Goal: Information Seeking & Learning: Learn about a topic

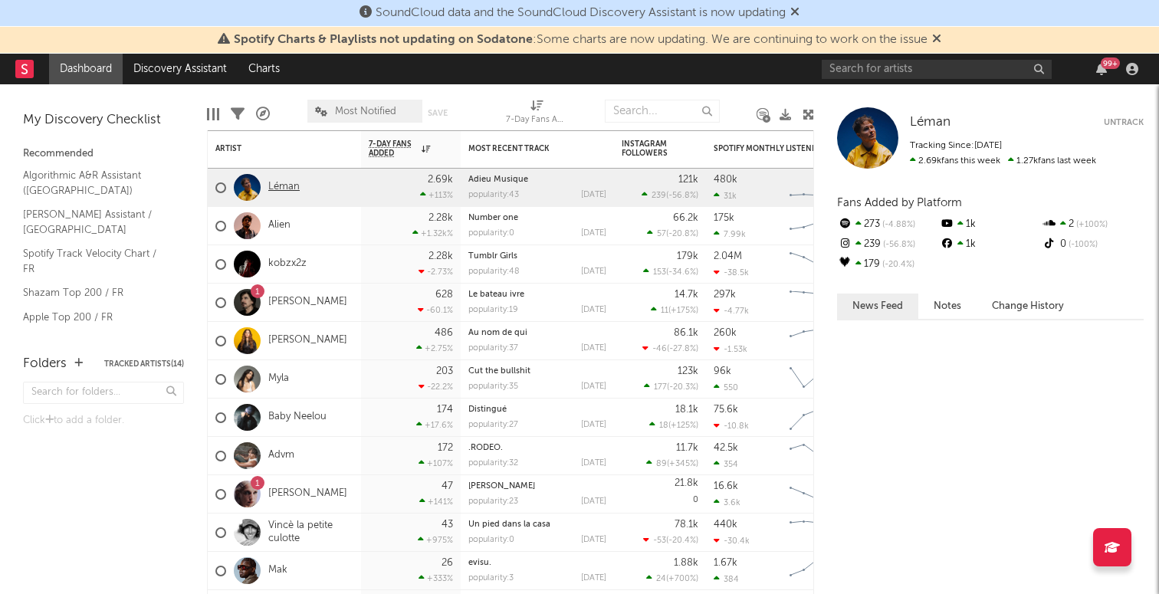
click at [278, 192] on link "Léman" at bounding box center [283, 187] width 31 height 13
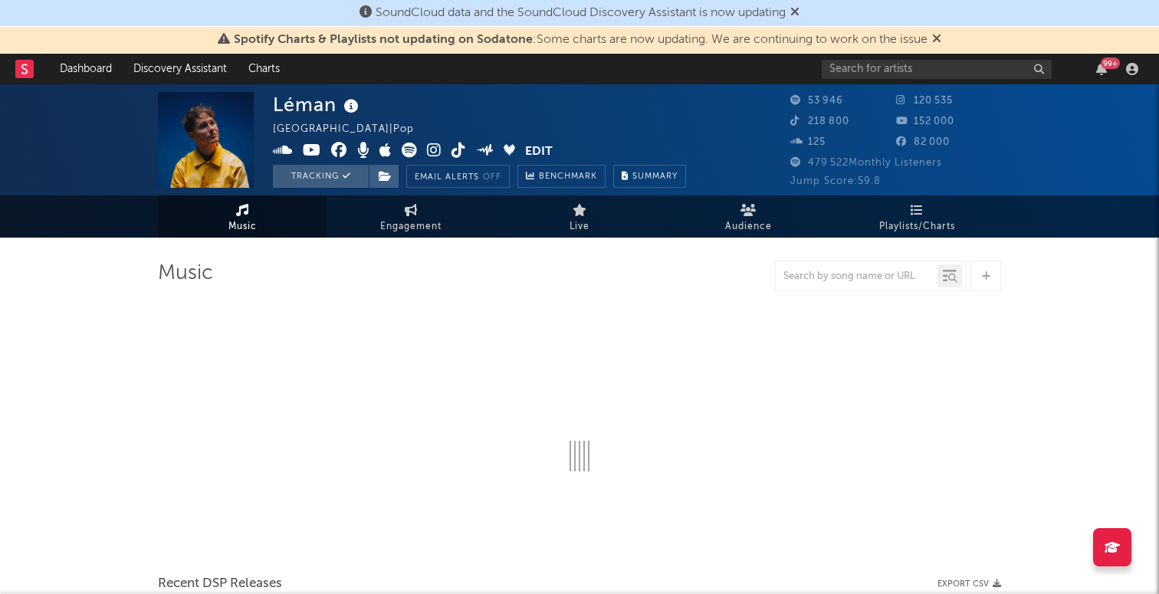
select select "6m"
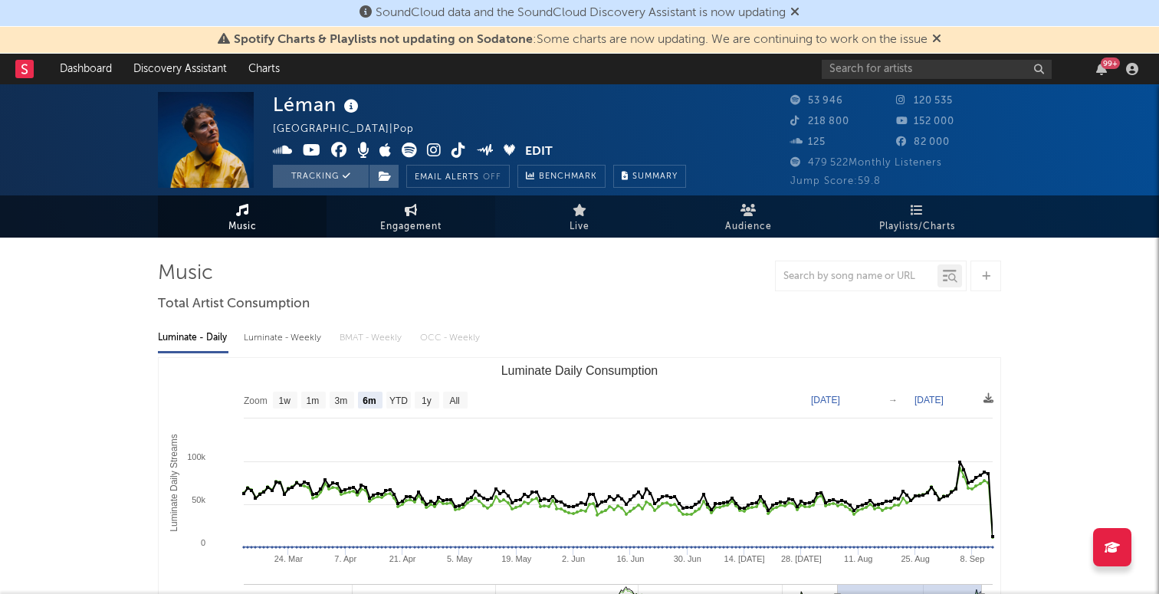
click at [425, 226] on span "Engagement" at bounding box center [410, 227] width 61 height 18
select select "1w"
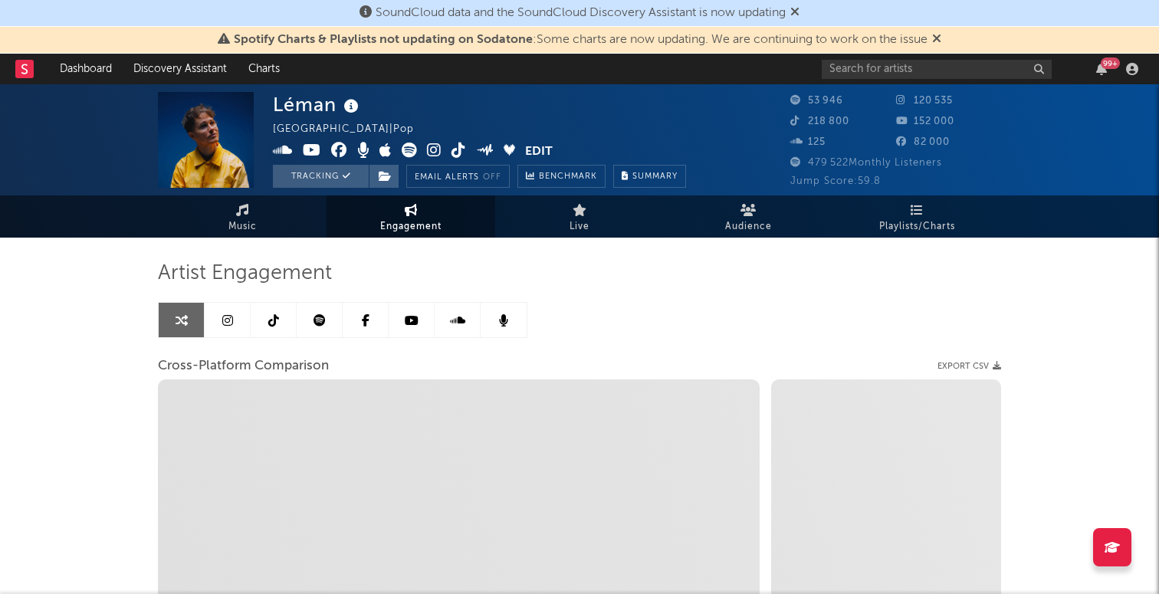
click at [244, 314] on link at bounding box center [228, 320] width 46 height 34
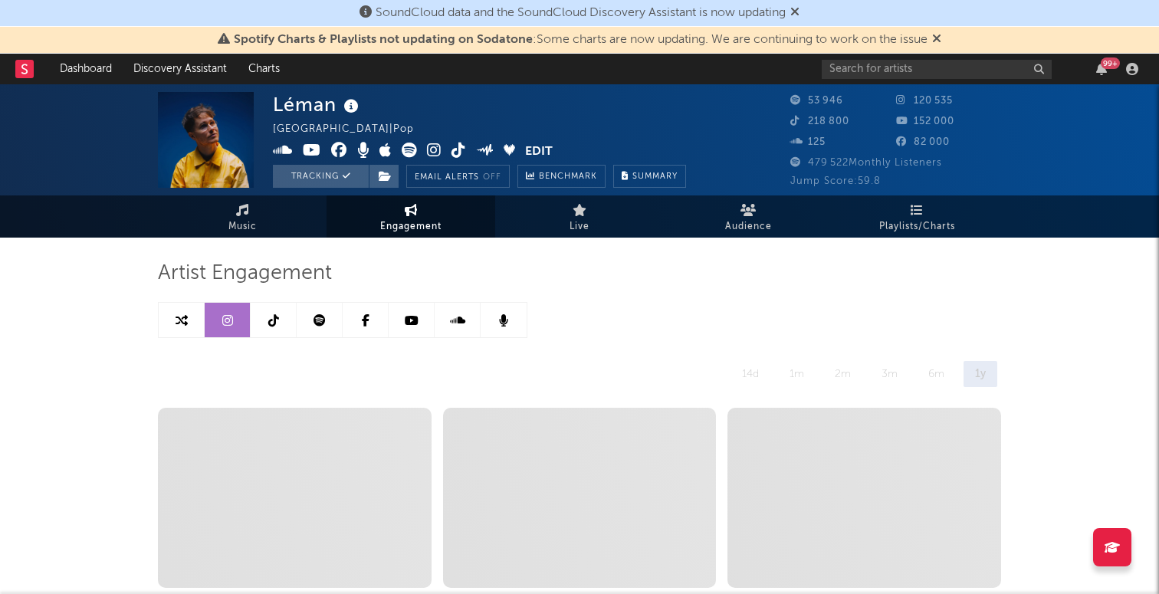
click at [358, 330] on link at bounding box center [366, 320] width 46 height 34
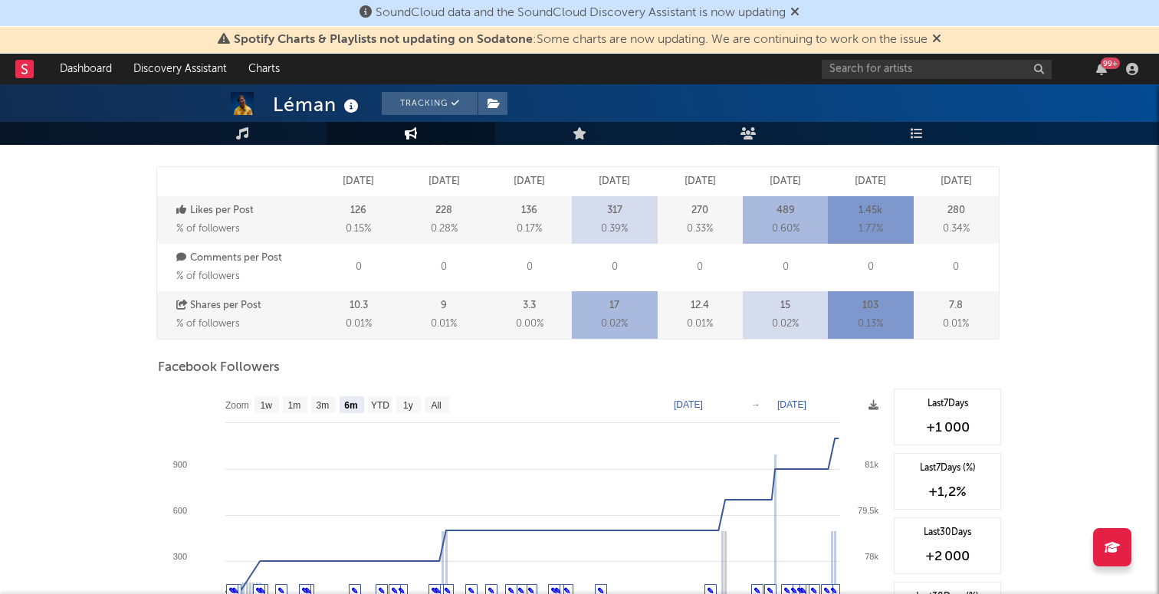
scroll to position [524, 0]
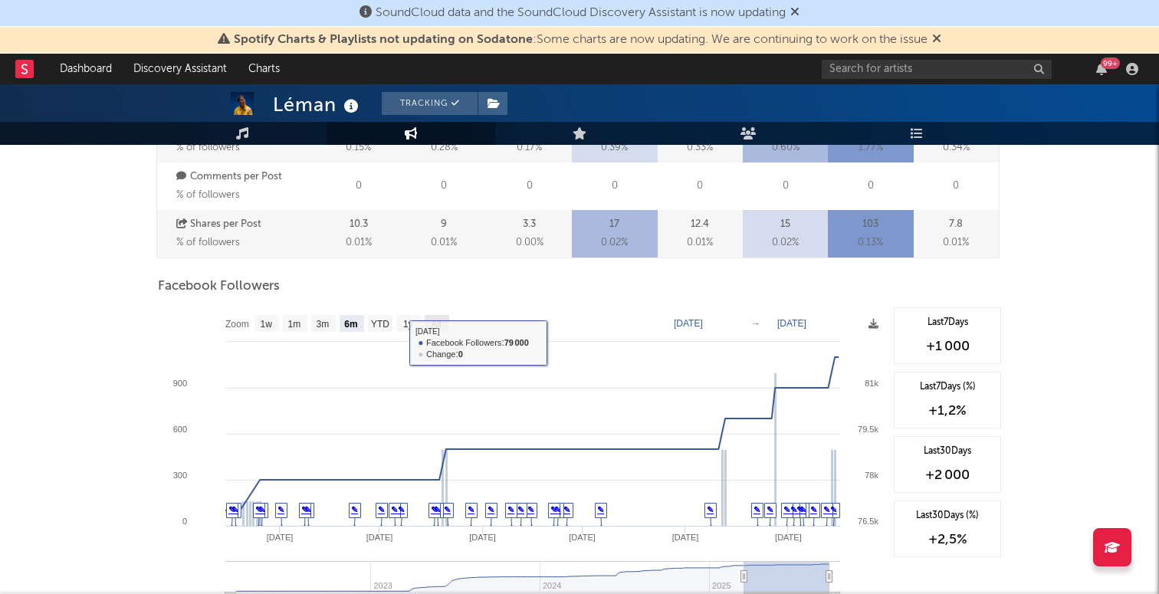
click at [429, 324] on rect at bounding box center [437, 323] width 25 height 17
select select "All"
type input "[DATE]"
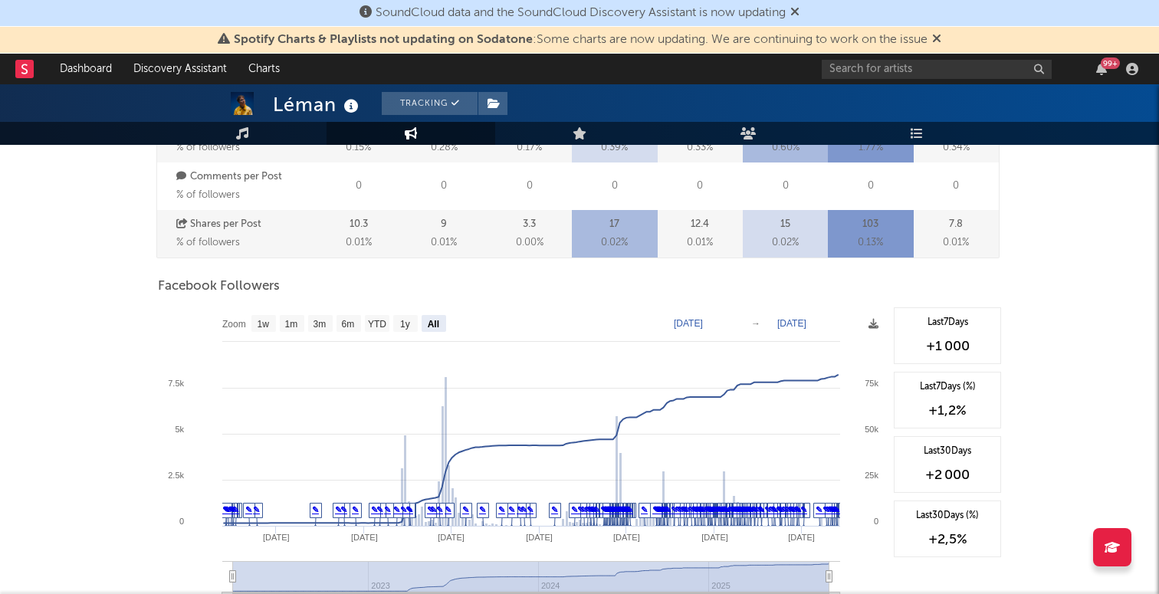
scroll to position [0, 0]
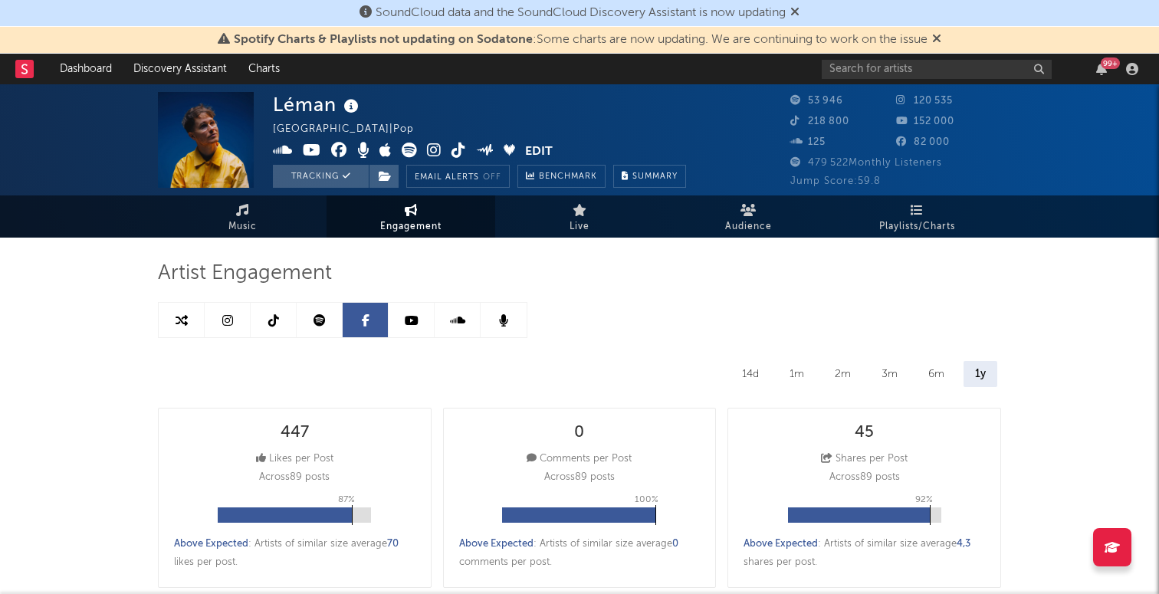
click at [258, 314] on link at bounding box center [274, 320] width 46 height 34
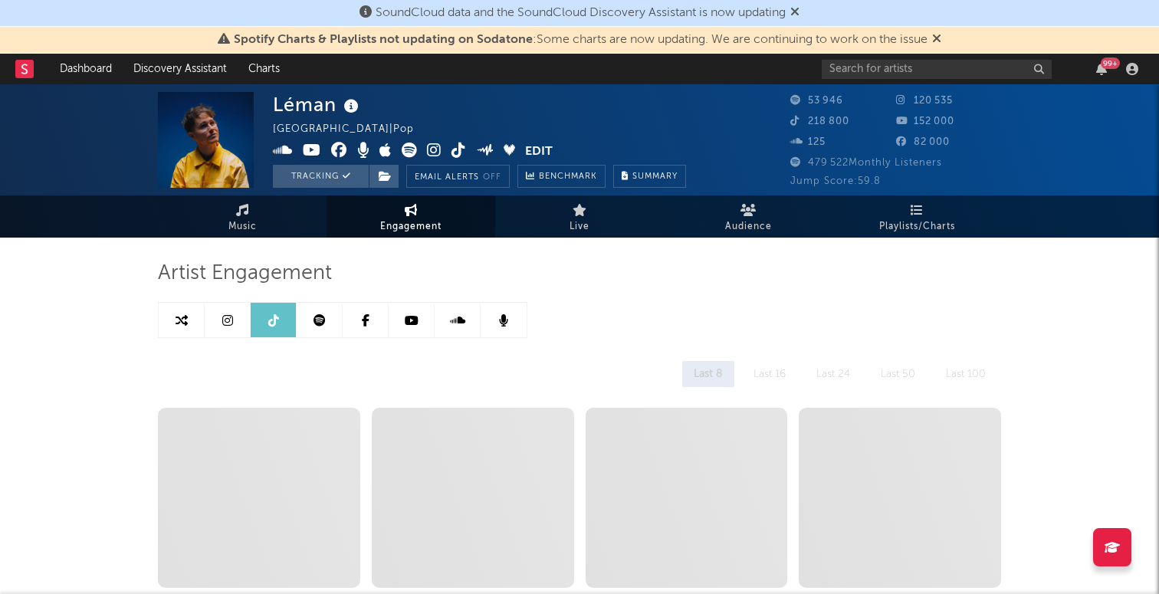
click at [238, 314] on link at bounding box center [228, 320] width 46 height 34
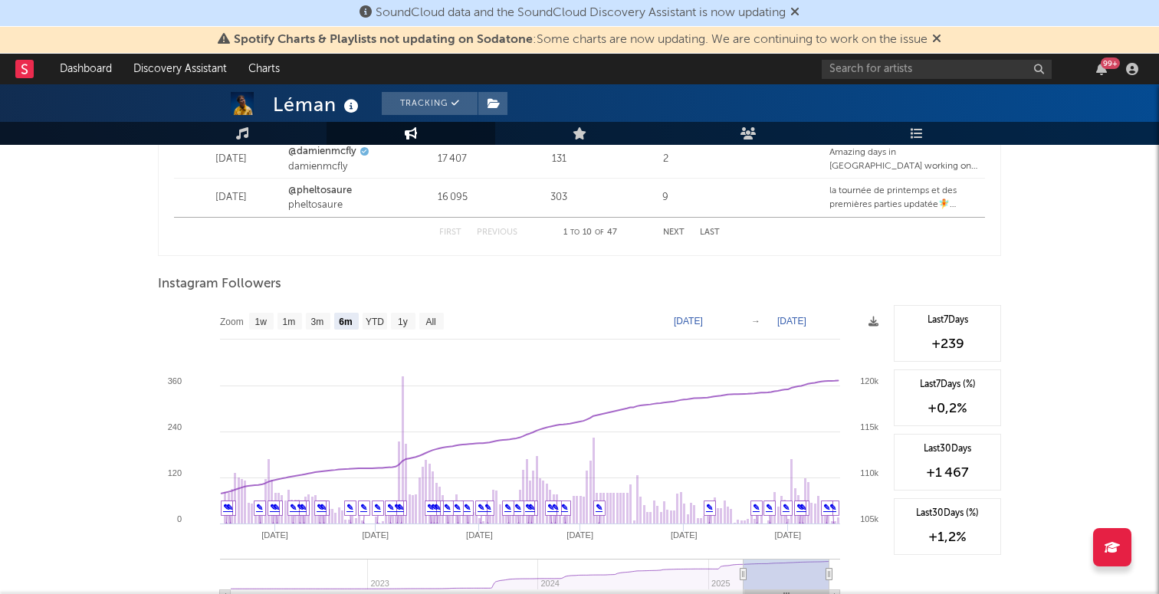
scroll to position [2285, 0]
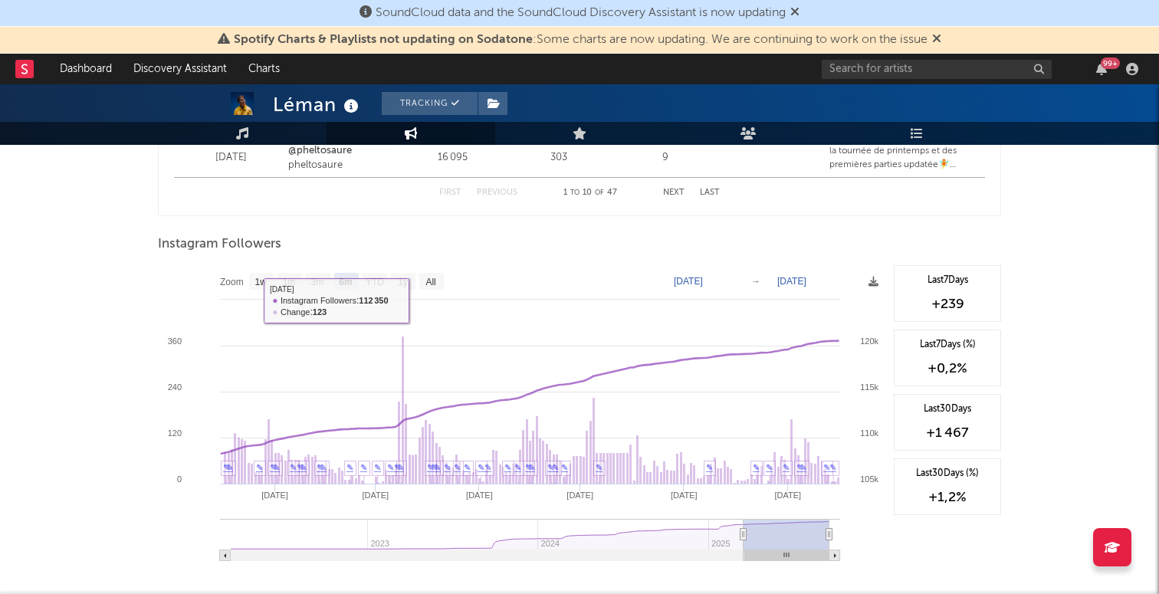
click at [444, 284] on rect at bounding box center [522, 418] width 728 height 307
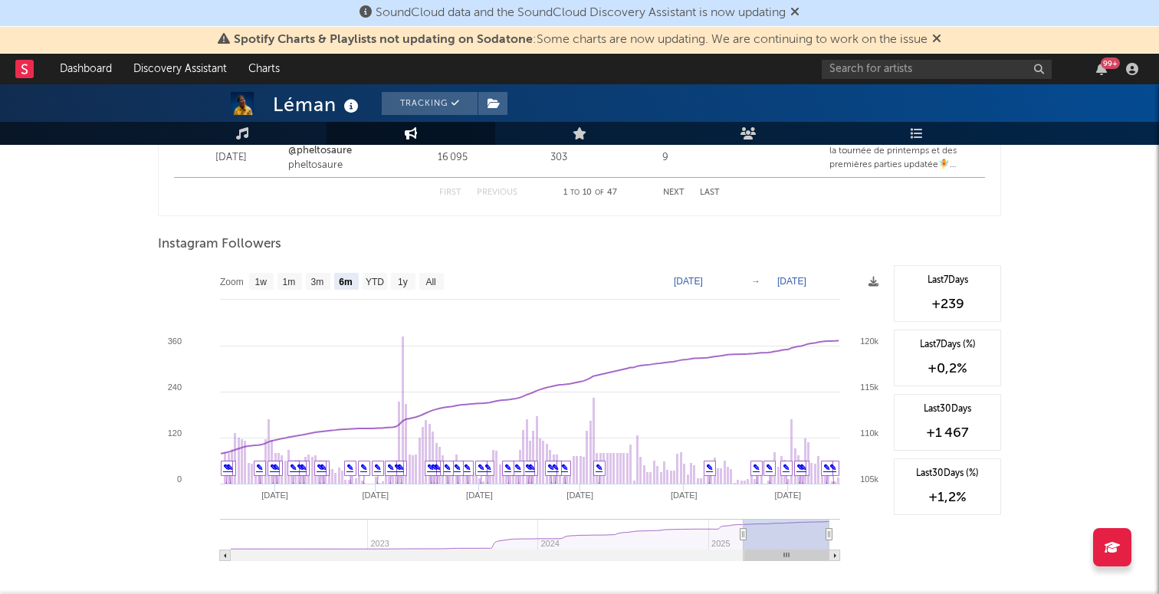
click at [418, 284] on rect at bounding box center [522, 418] width 728 height 307
click at [431, 281] on text "All" at bounding box center [430, 282] width 10 height 11
select select "All"
type input "[DATE]"
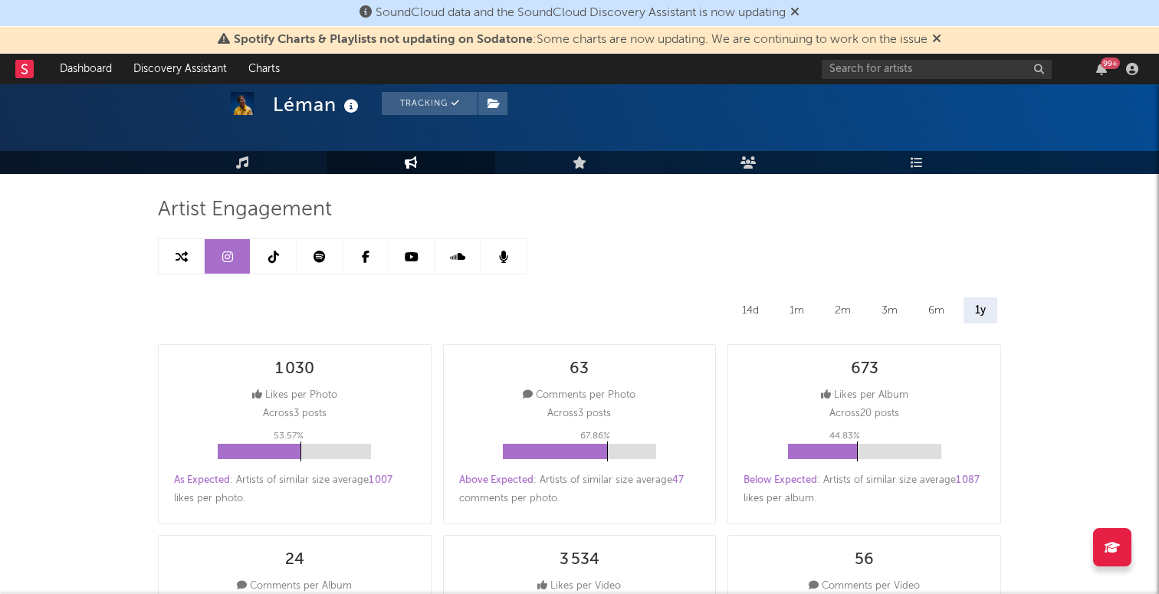
scroll to position [0, 0]
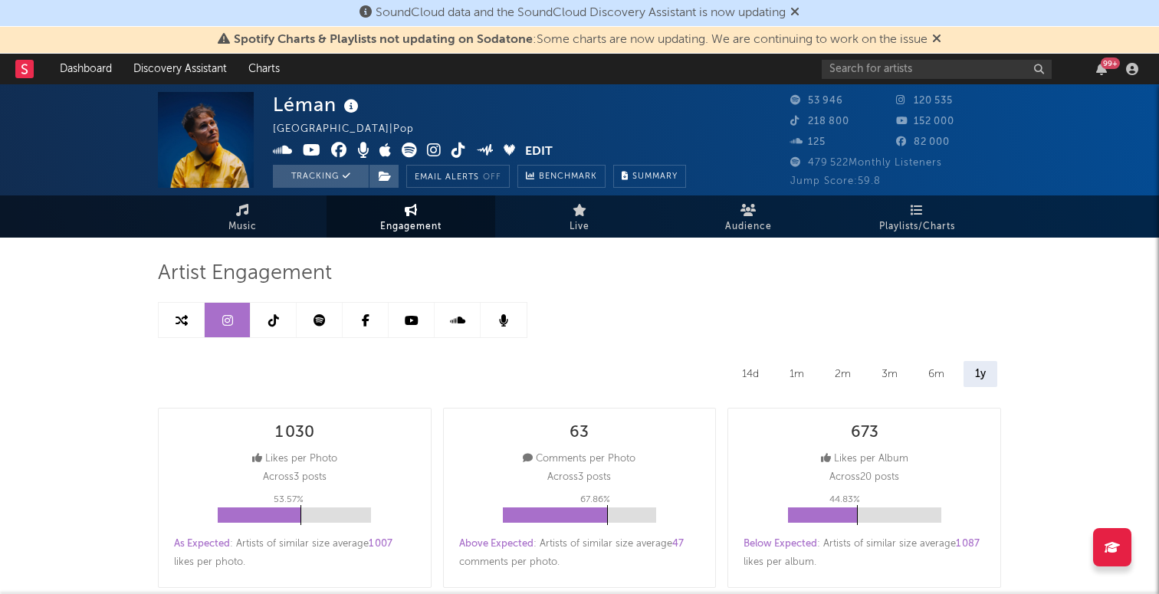
click at [363, 318] on icon at bounding box center [366, 320] width 8 height 12
select select "6m"
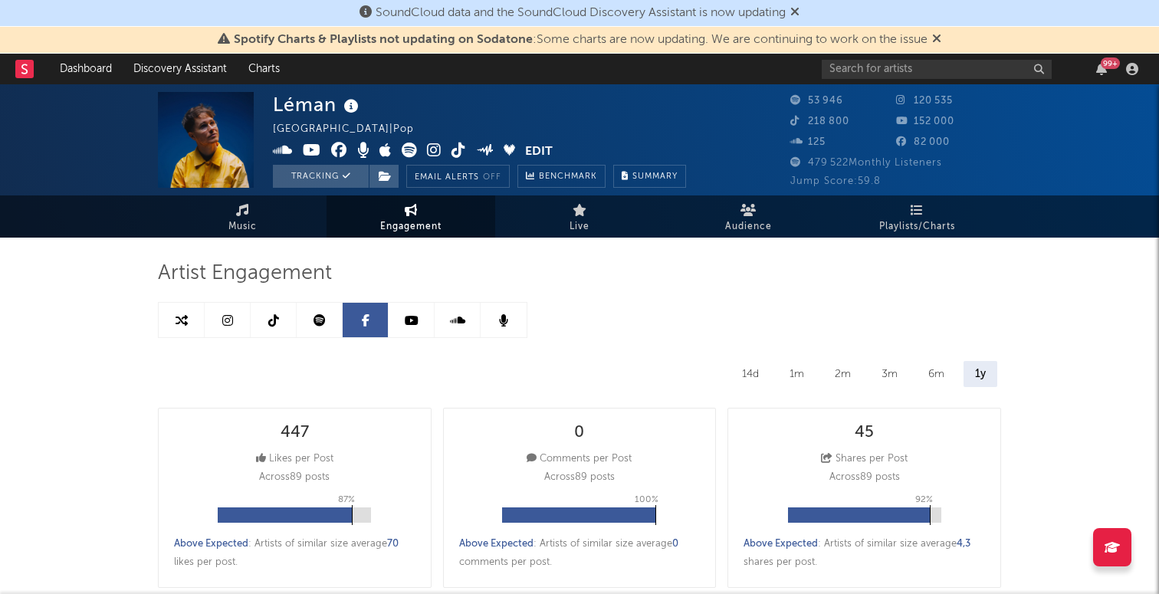
click at [277, 319] on icon at bounding box center [273, 320] width 11 height 12
select select "6m"
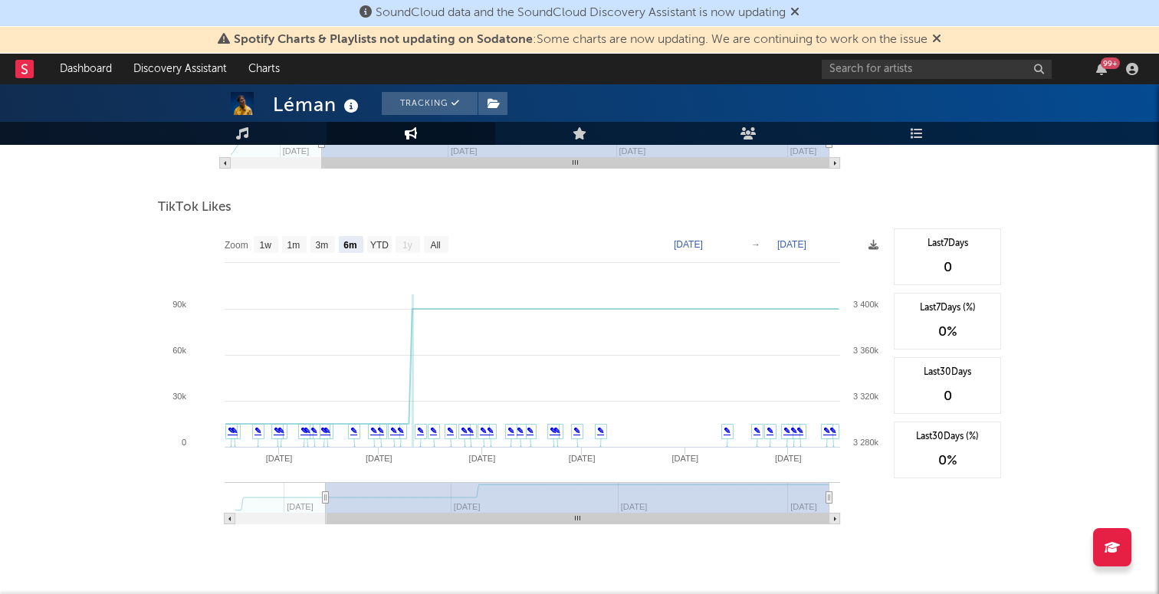
scroll to position [1725, 0]
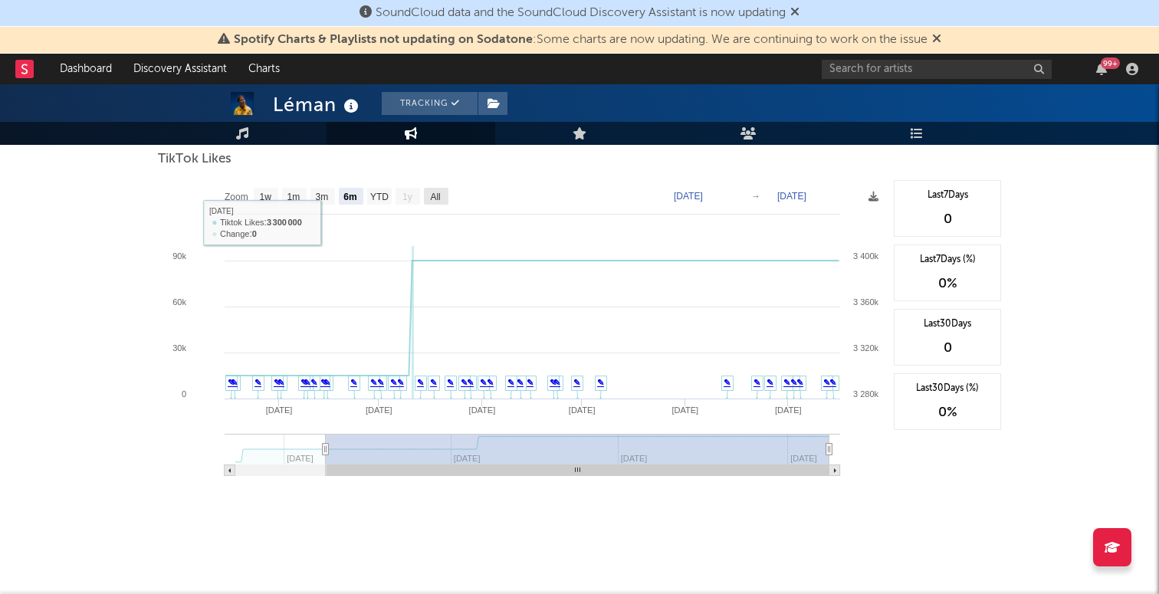
click at [438, 196] on text "All" at bounding box center [435, 197] width 10 height 11
select select "All"
type input "[DATE]"
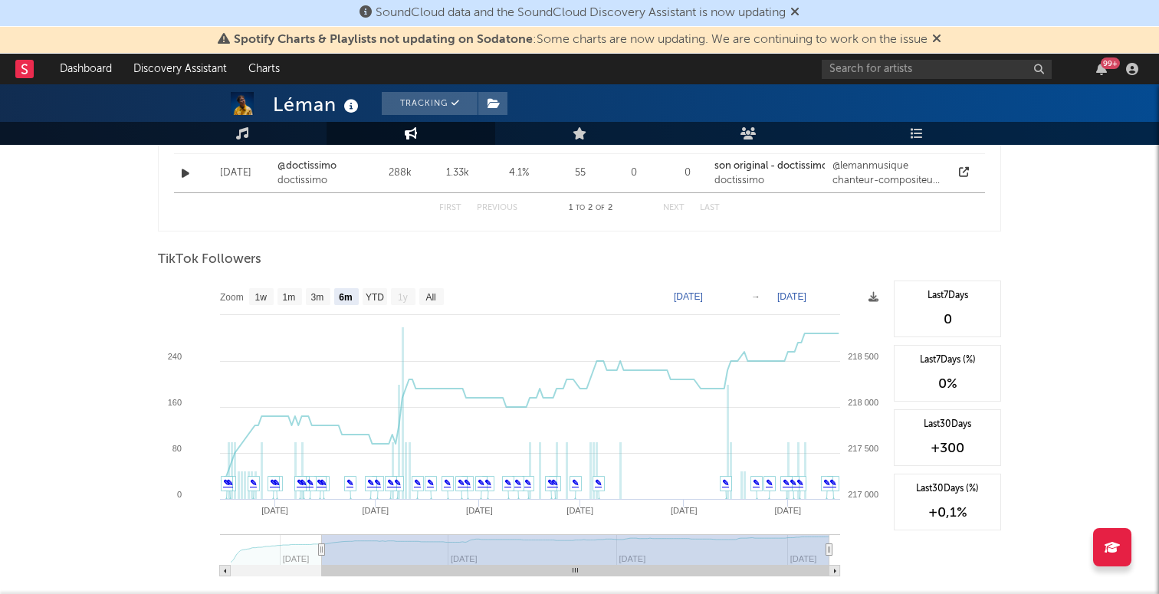
scroll to position [1259, 0]
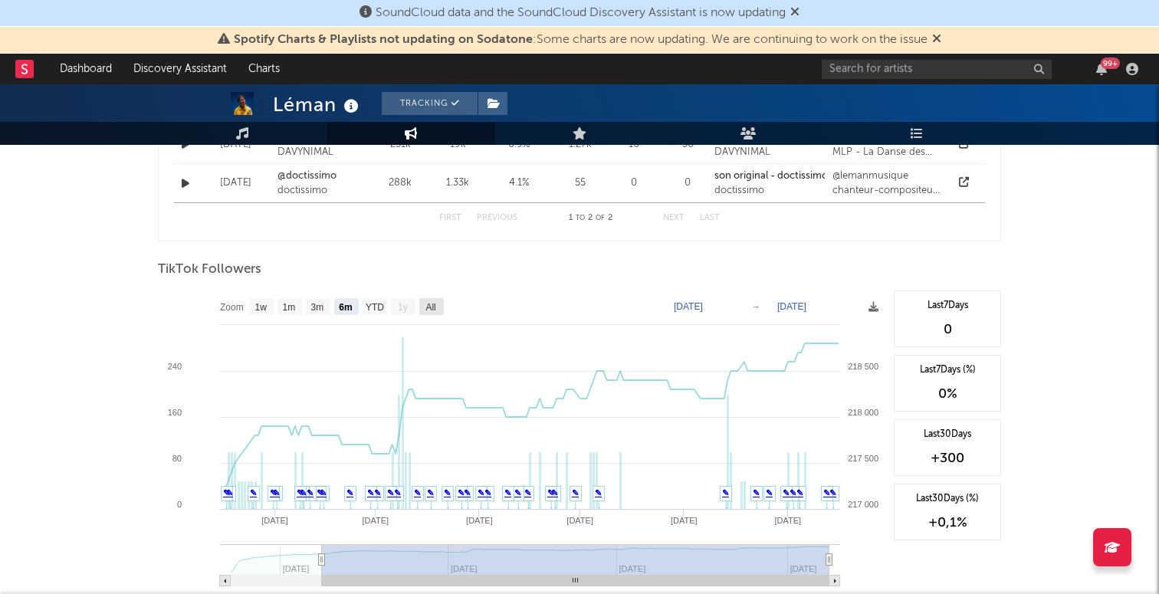
click at [429, 307] on text "All" at bounding box center [430, 307] width 10 height 11
select select "All"
type input "[DATE]"
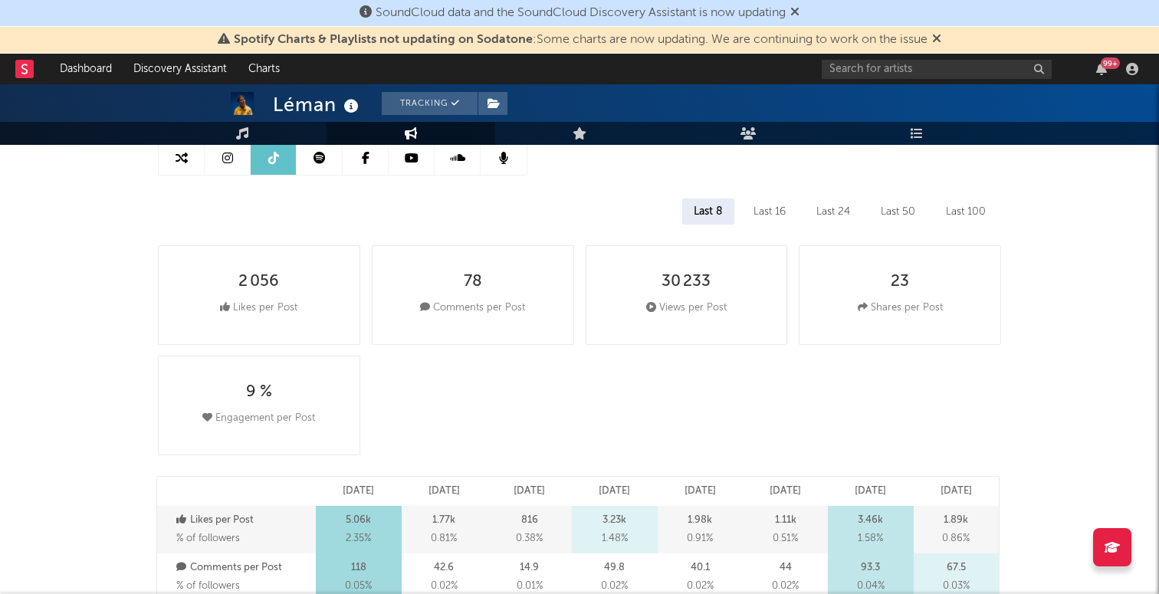
scroll to position [0, 0]
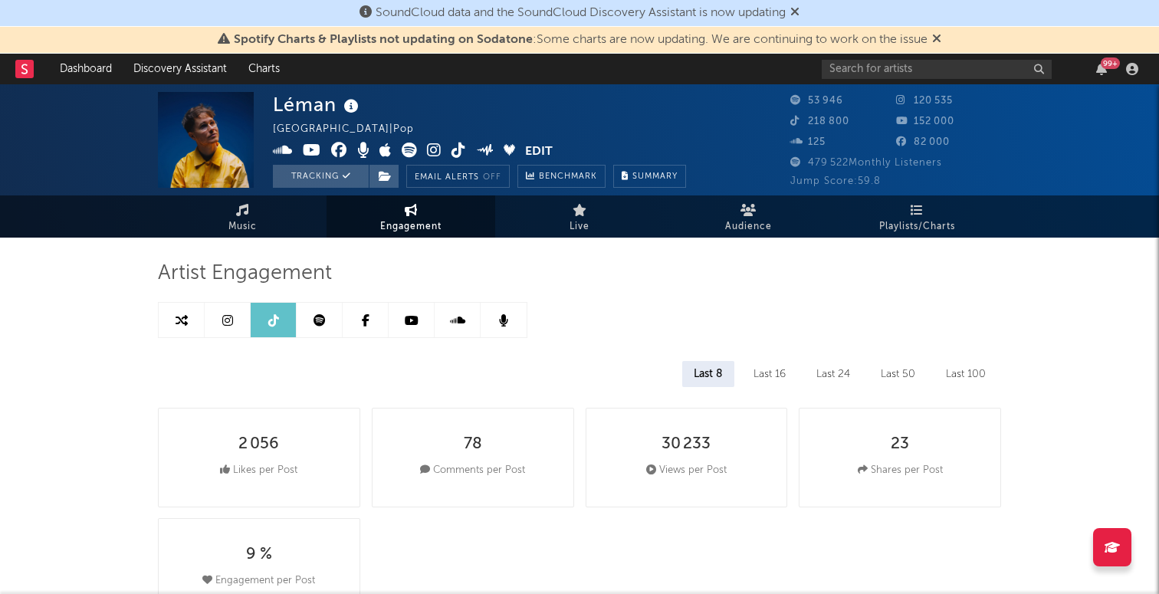
click at [411, 318] on icon at bounding box center [412, 320] width 14 height 12
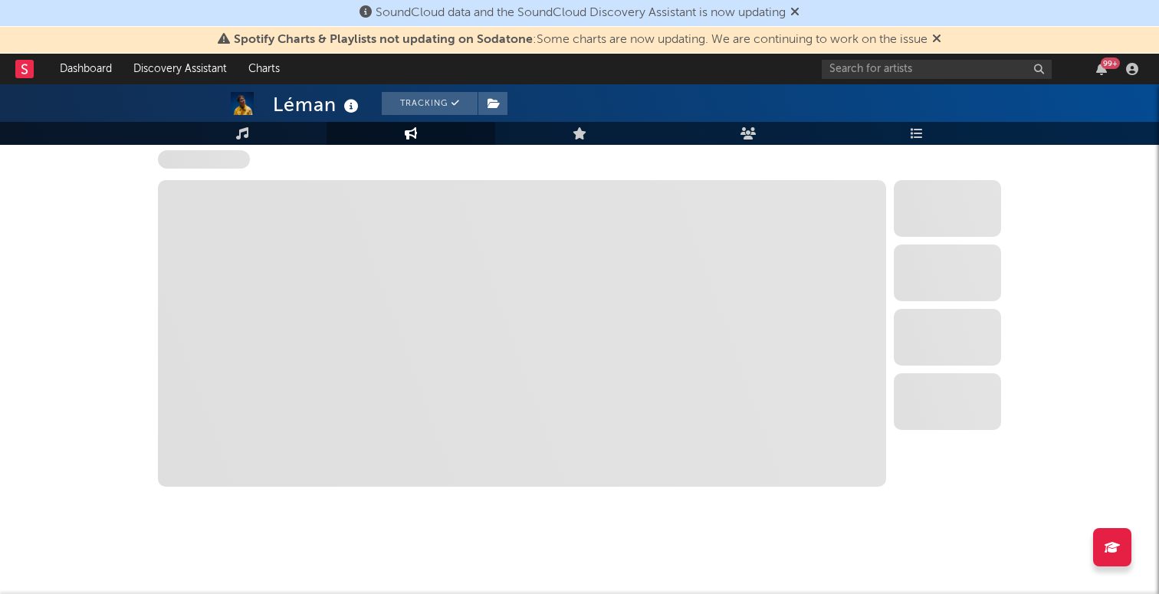
select select "6m"
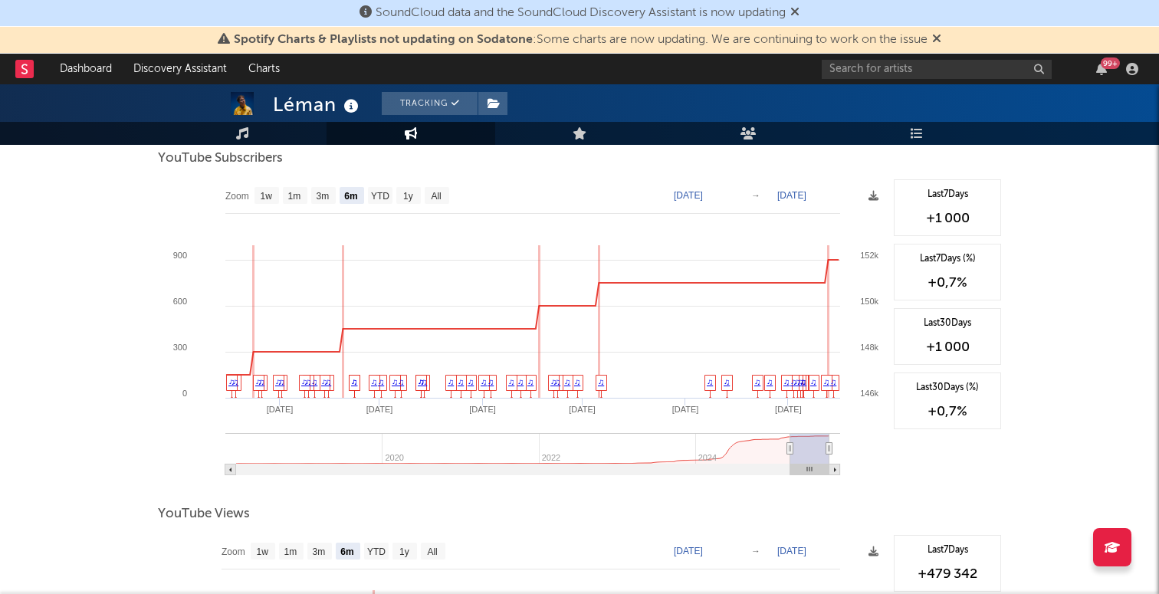
scroll to position [1182, 0]
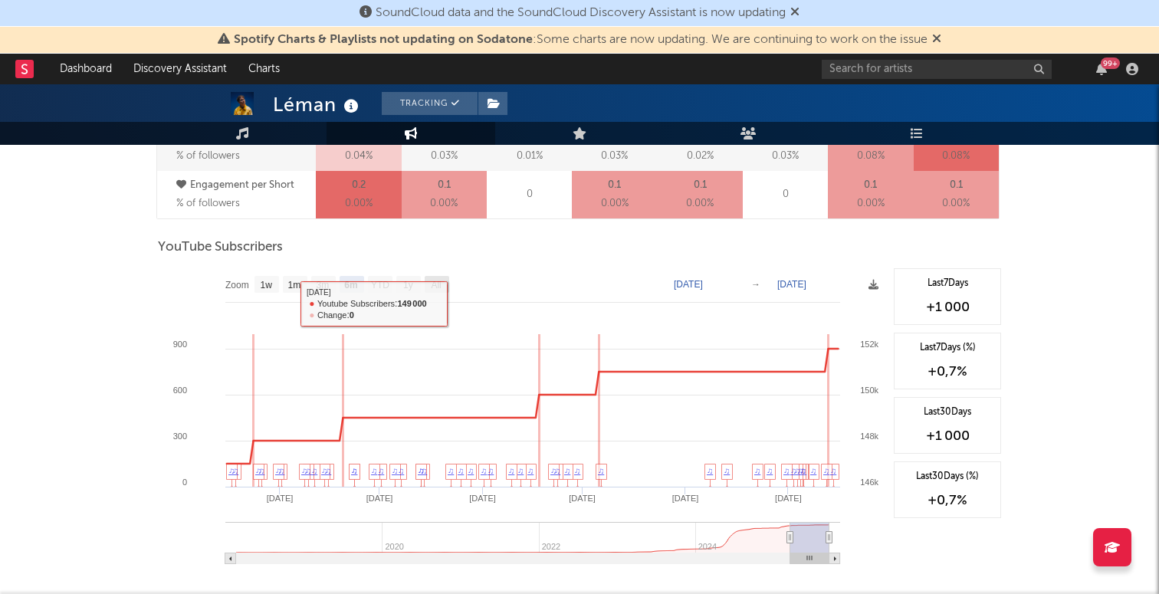
click at [442, 290] on rect at bounding box center [437, 284] width 25 height 17
select select "All"
type input "[DATE]"
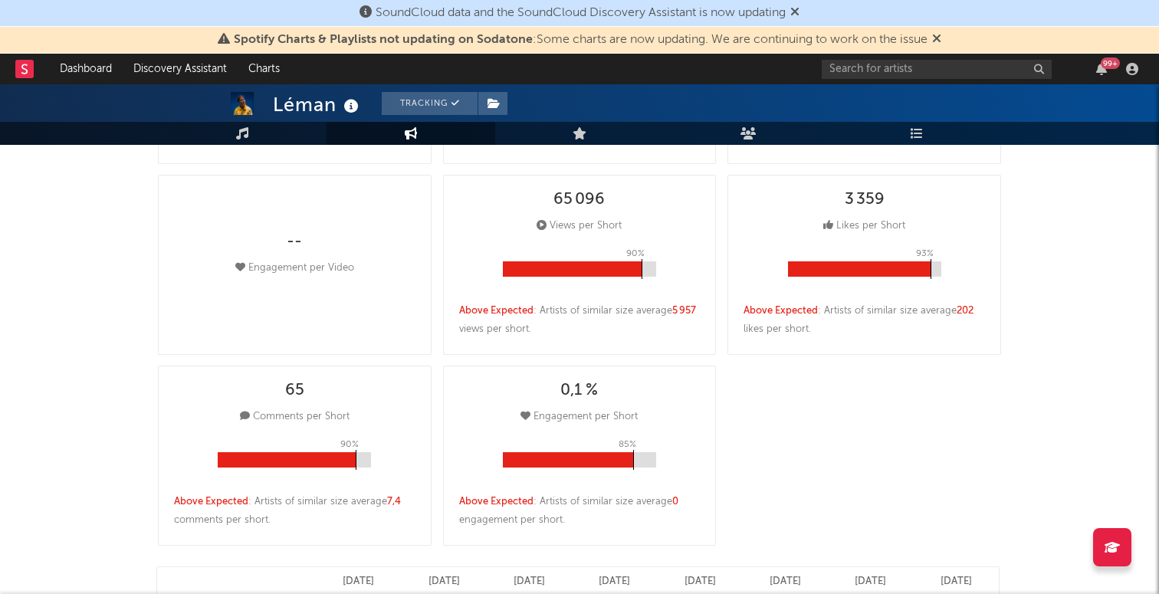
scroll to position [0, 0]
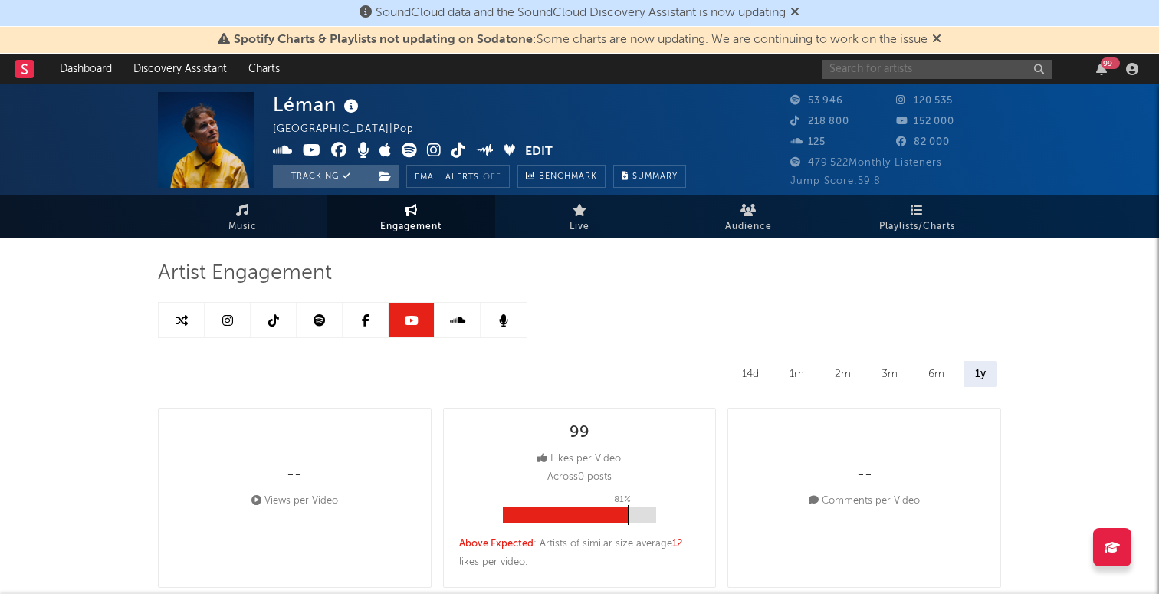
click at [881, 68] on input "text" at bounding box center [937, 69] width 230 height 19
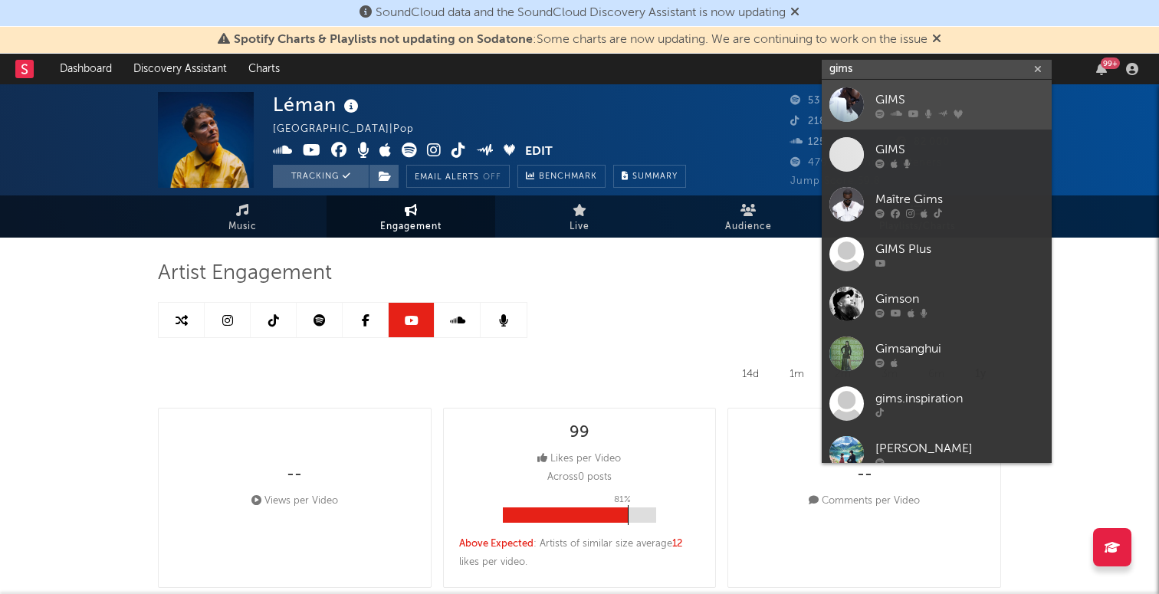
type input "gims"
click at [911, 95] on div "GIMS" at bounding box center [959, 99] width 169 height 18
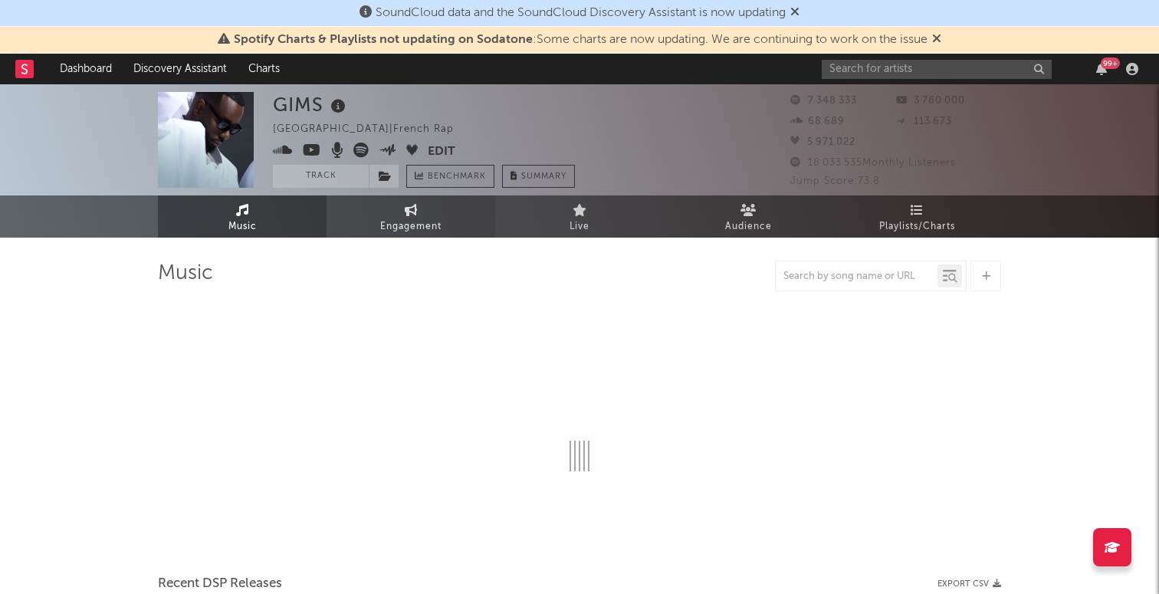
select select "6m"
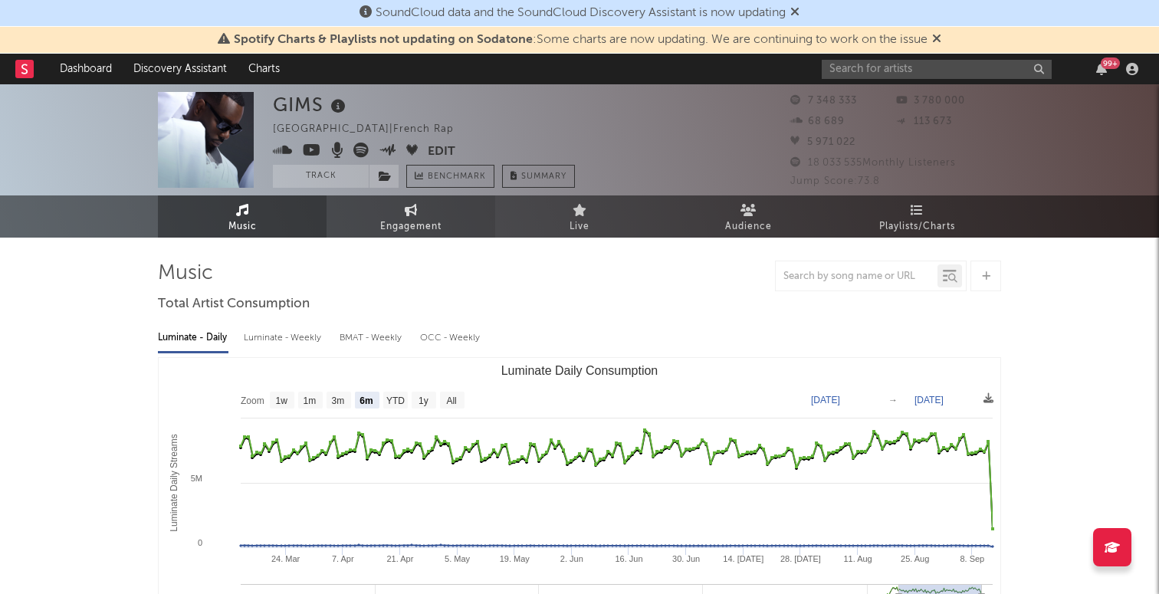
select select "6m"
click at [448, 208] on link "Engagement" at bounding box center [411, 216] width 169 height 42
select select "1w"
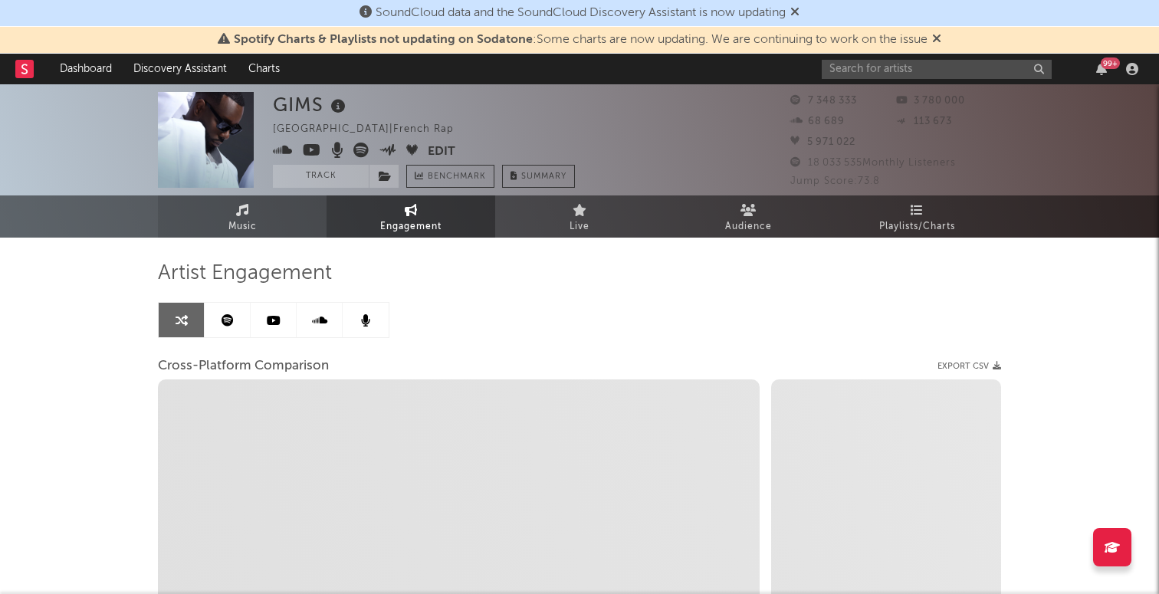
click at [276, 213] on link "Music" at bounding box center [242, 216] width 169 height 42
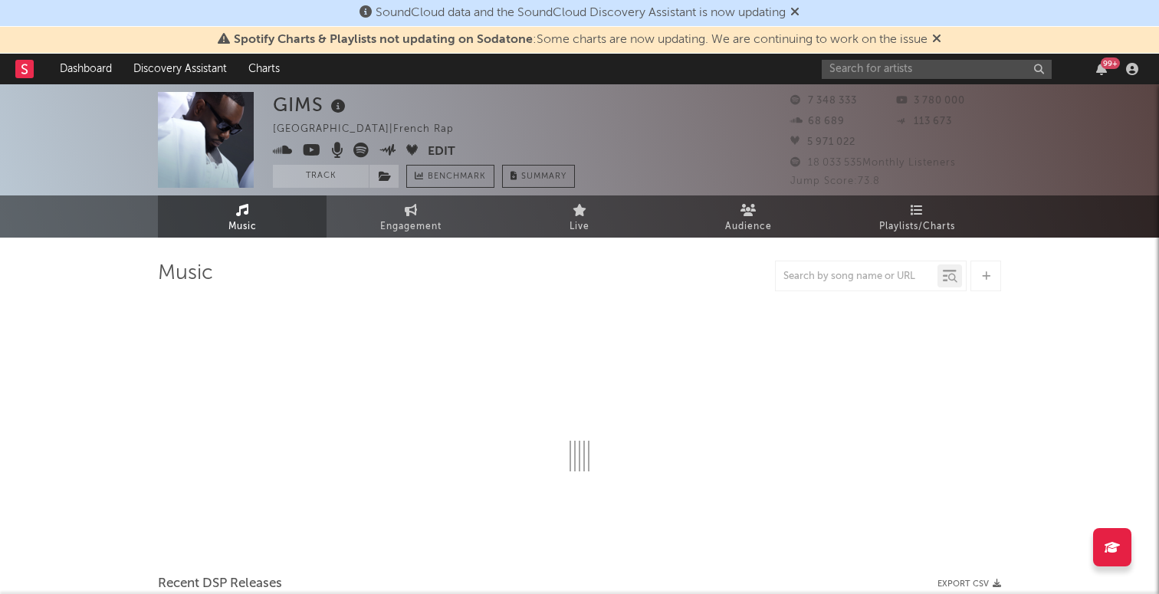
select select "6m"
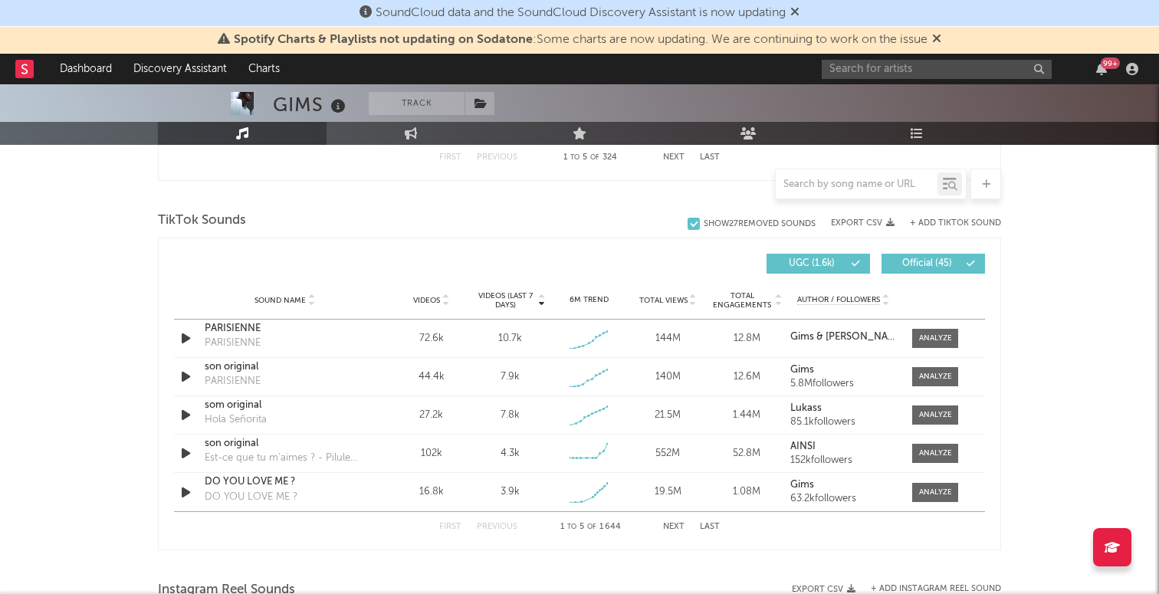
scroll to position [989, 0]
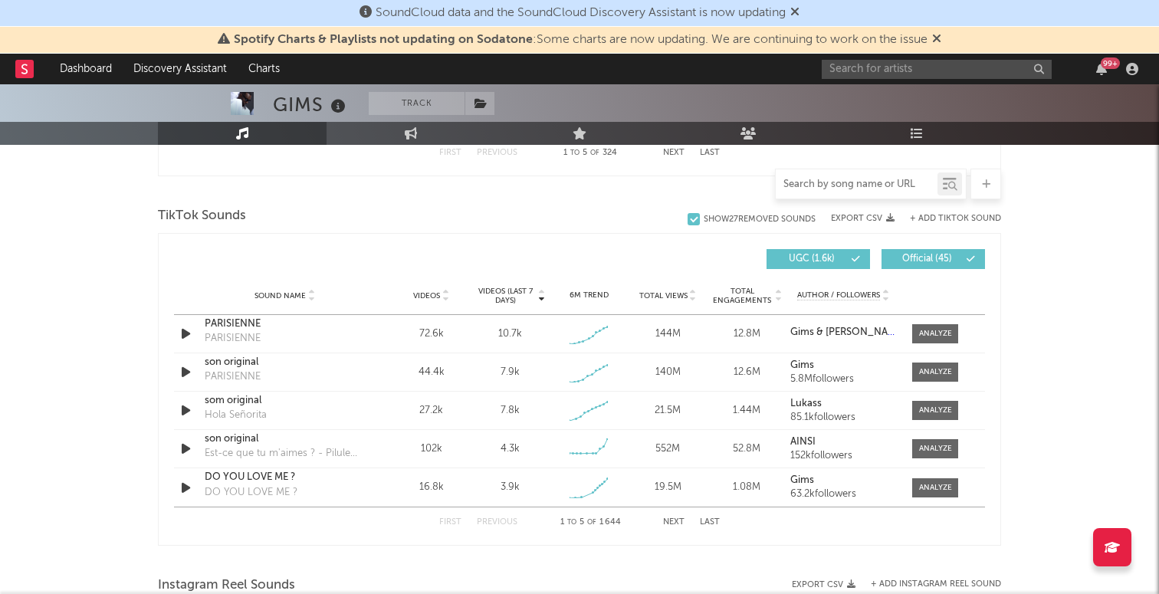
click at [874, 182] on input "text" at bounding box center [857, 185] width 162 height 12
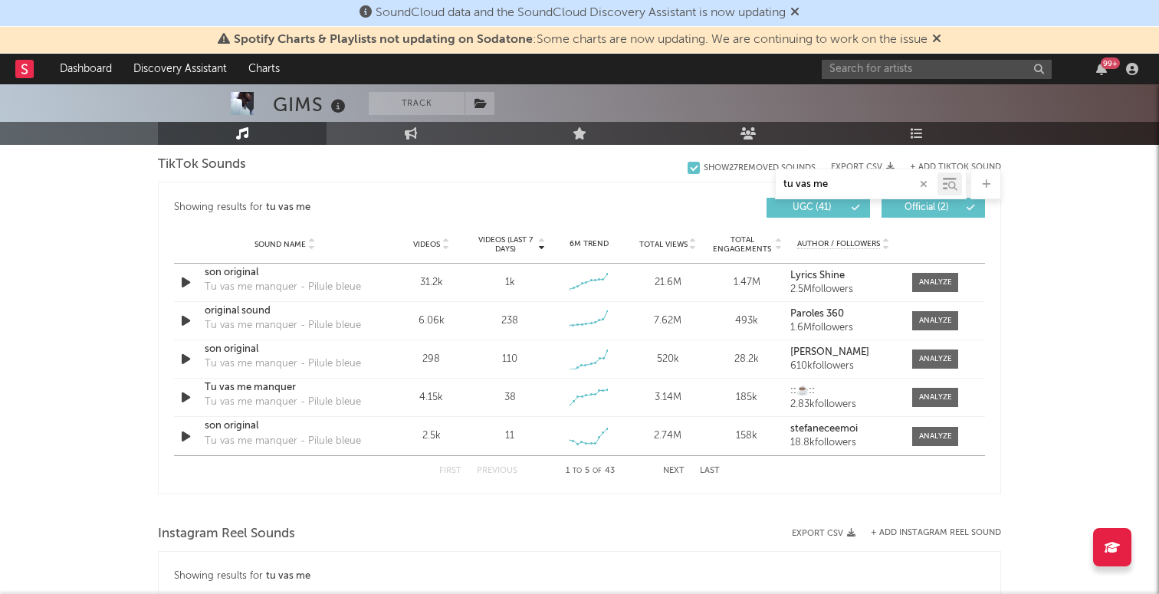
scroll to position [784, 0]
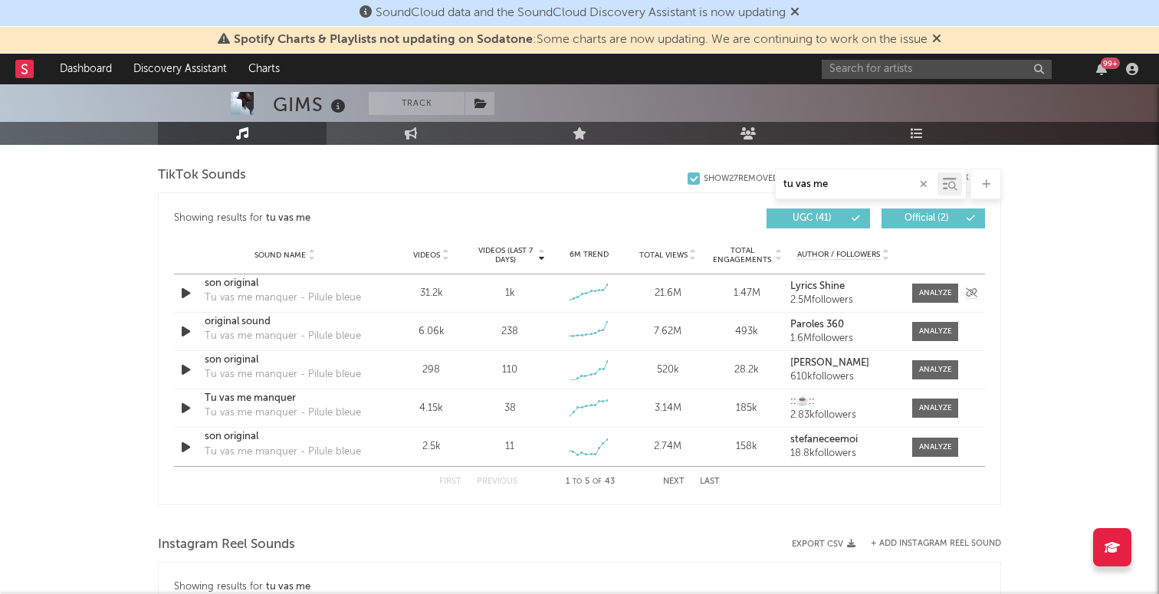
type input "tu vas me"
click at [424, 294] on div "31.2k" at bounding box center [431, 293] width 71 height 15
click at [930, 300] on span at bounding box center [935, 293] width 46 height 19
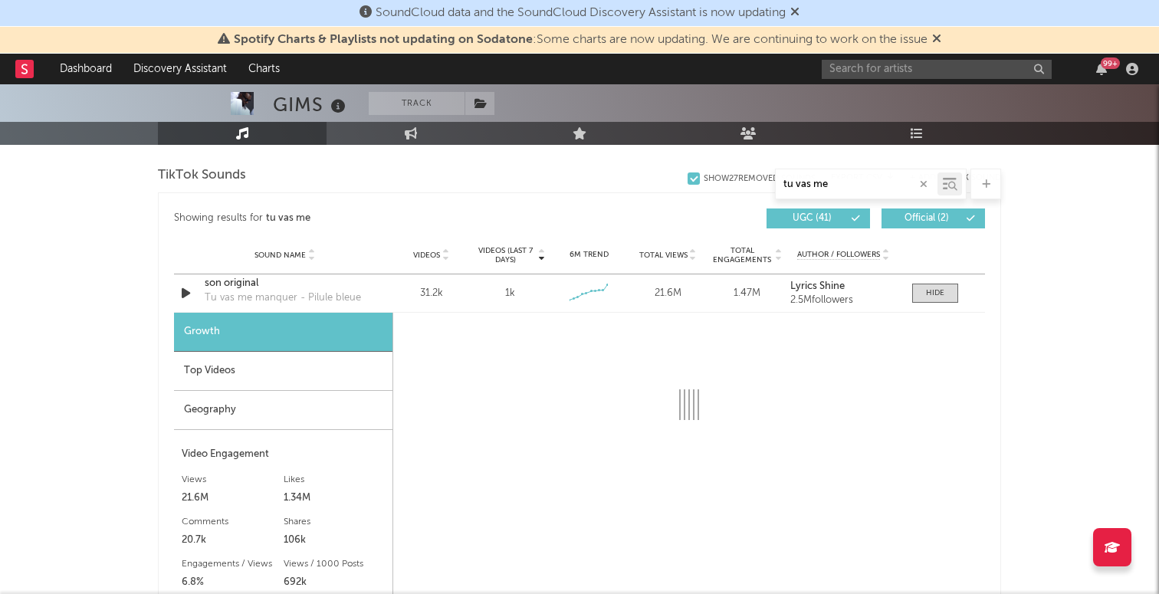
click at [296, 352] on div "Top Videos" at bounding box center [283, 371] width 218 height 39
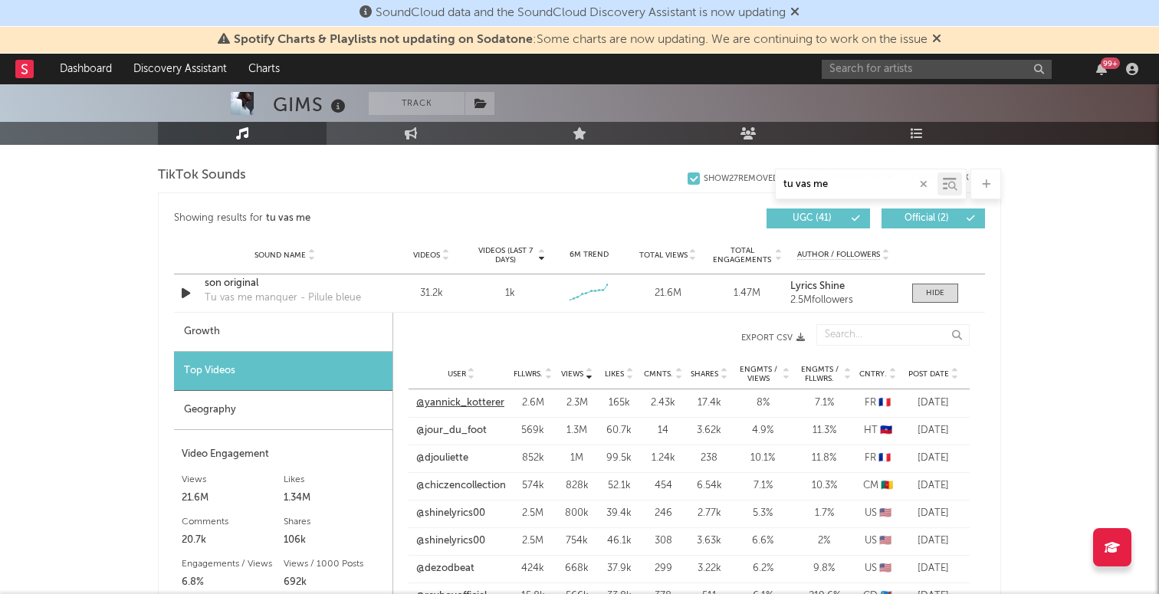
click at [461, 400] on link "@yannick_kotterer" at bounding box center [460, 403] width 88 height 15
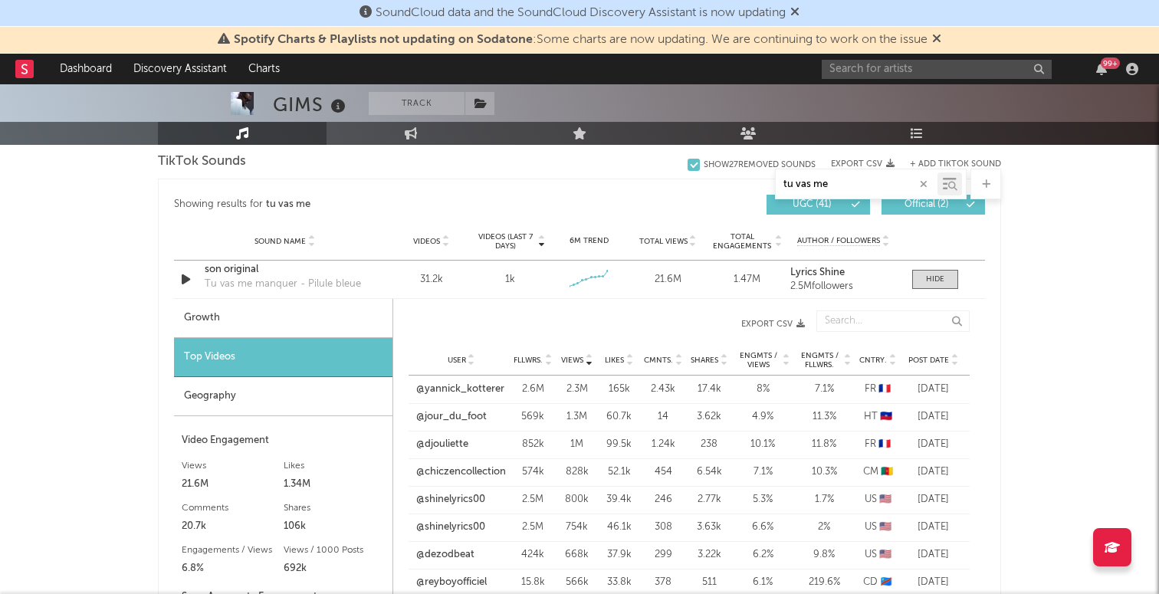
scroll to position [804, 0]
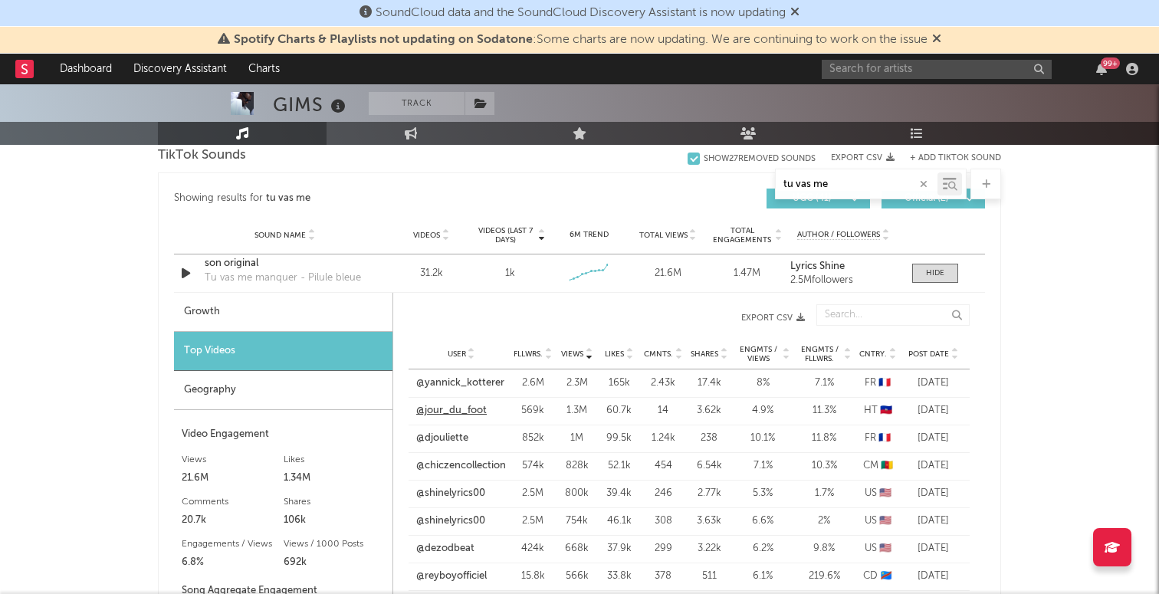
click at [441, 406] on link "@jour_du_foot" at bounding box center [451, 410] width 71 height 15
click at [440, 438] on link "@djouliette" at bounding box center [442, 438] width 52 height 15
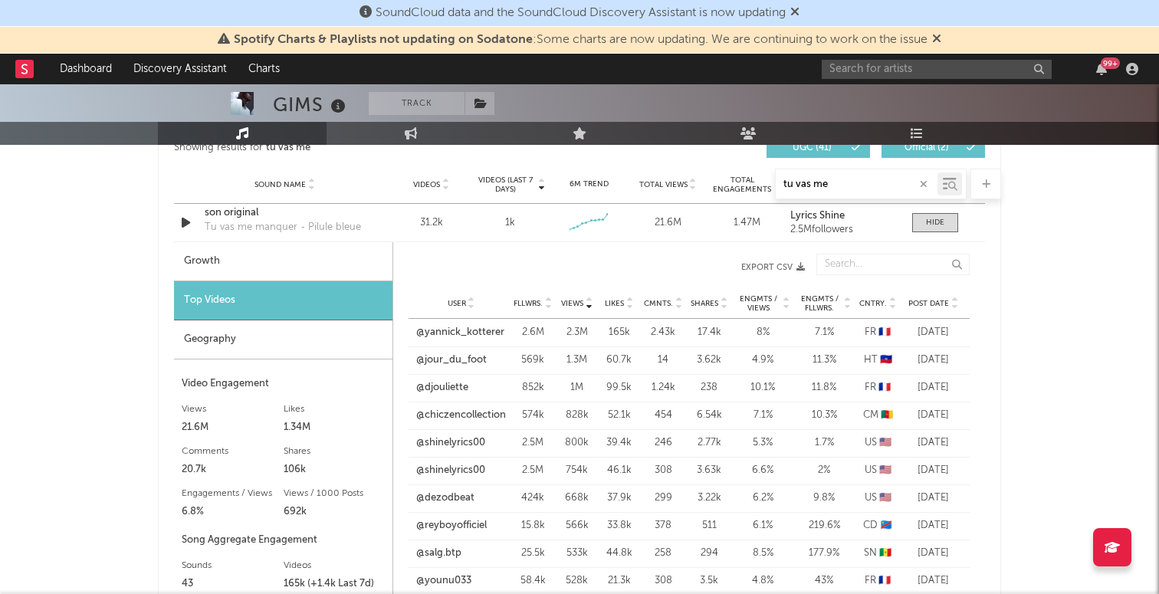
scroll to position [873, 0]
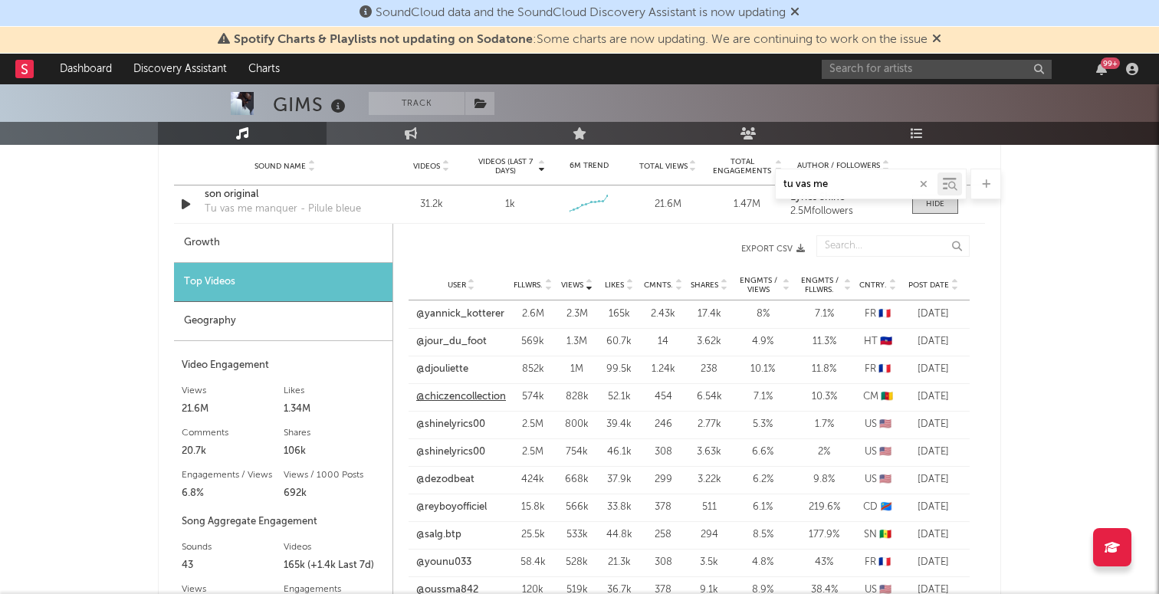
click at [460, 394] on link "@chiczencollection" at bounding box center [461, 396] width 90 height 15
click at [456, 478] on link "@dezodbeat" at bounding box center [445, 479] width 58 height 15
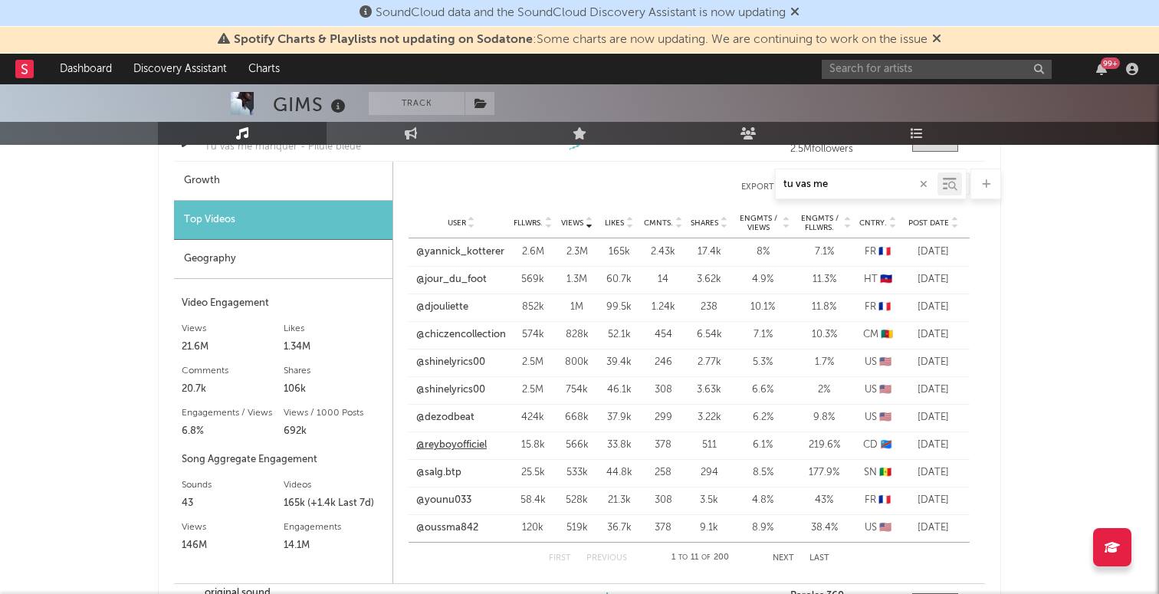
scroll to position [937, 0]
click at [458, 441] on link "@reyboyofficiel" at bounding box center [451, 443] width 71 height 15
click at [445, 474] on link "@salg.btp" at bounding box center [438, 471] width 45 height 15
click at [448, 474] on link "@salg.btp" at bounding box center [438, 471] width 45 height 15
click at [448, 503] on link "@younu033" at bounding box center [443, 498] width 55 height 15
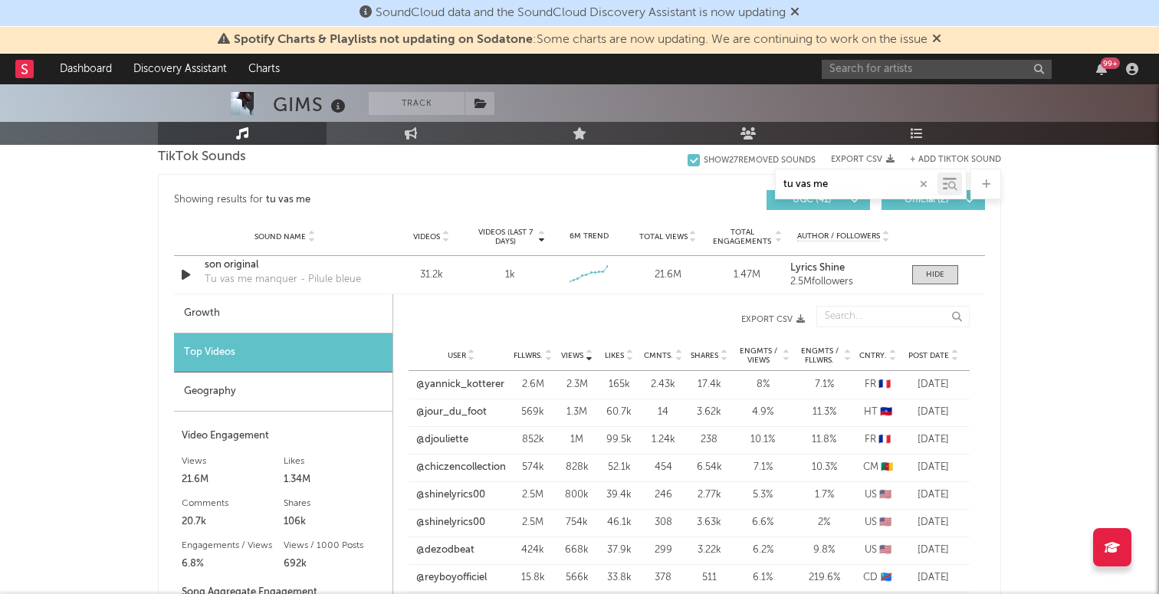
scroll to position [798, 0]
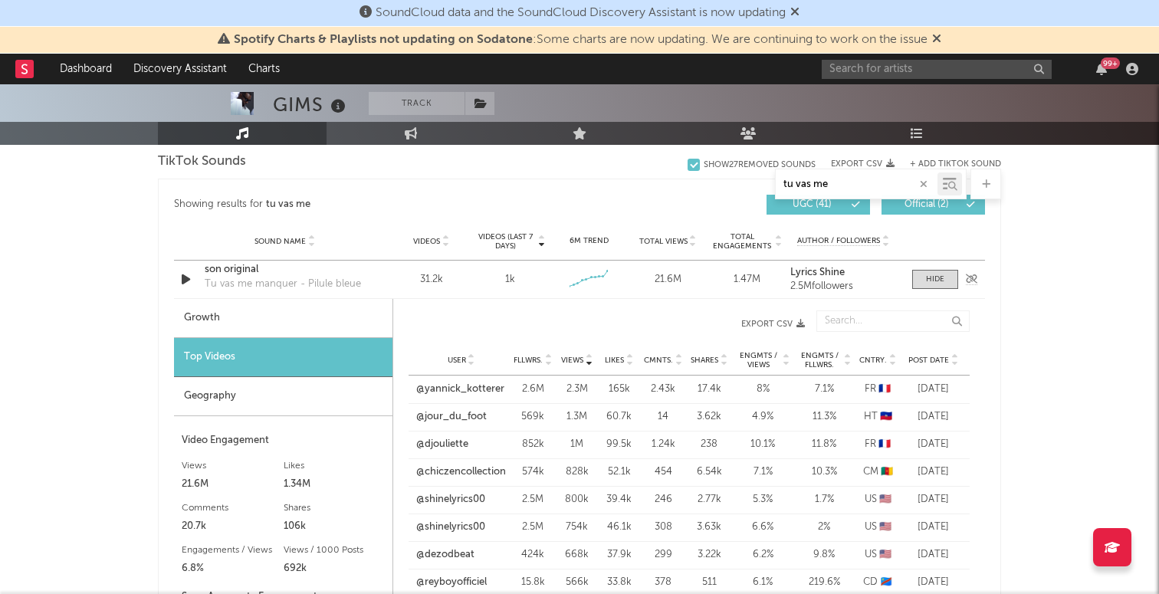
click at [934, 269] on div "Sound Name son original Tu vas me manquer - Pilule bleue Videos 31.2k Videos (l…" at bounding box center [579, 280] width 811 height 38
click at [934, 277] on div at bounding box center [935, 279] width 18 height 11
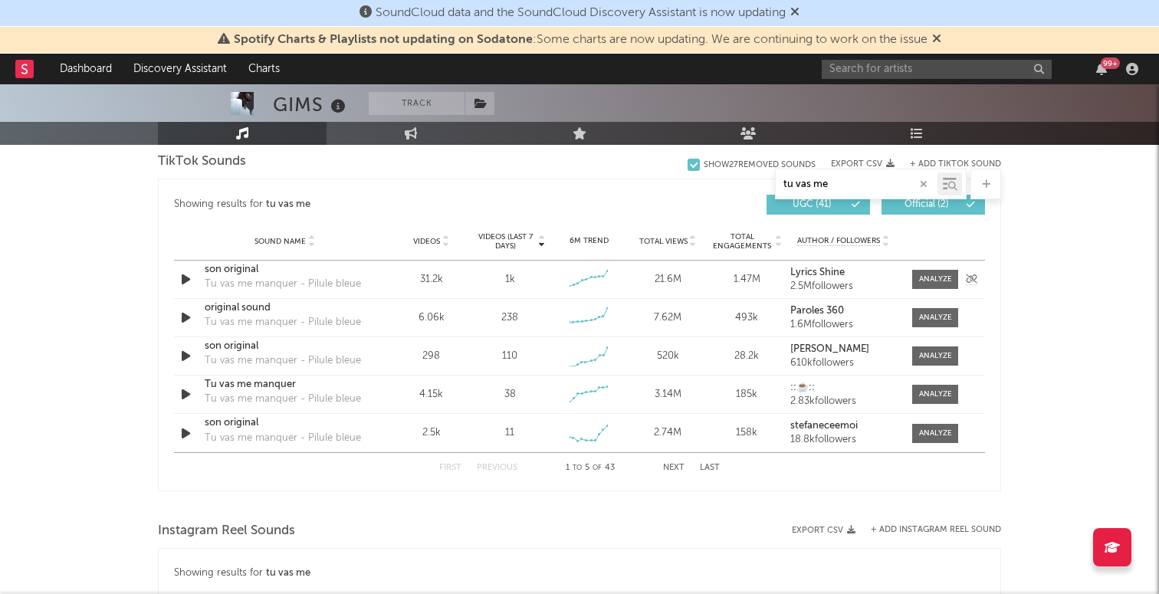
click at [665, 281] on div "21.6M" at bounding box center [667, 279] width 71 height 15
click at [186, 307] on div "Sound Name original sound Tu vas me manquer - Pilule bleue Videos 6.06k Videos …" at bounding box center [579, 318] width 811 height 38
click at [934, 320] on div at bounding box center [935, 317] width 33 height 11
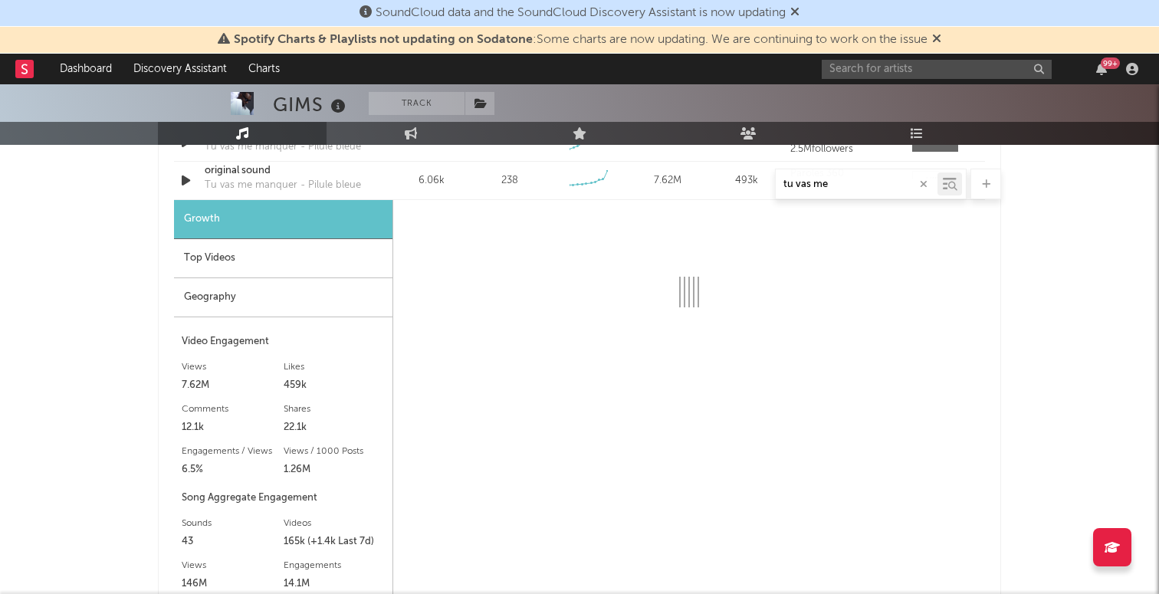
scroll to position [955, 0]
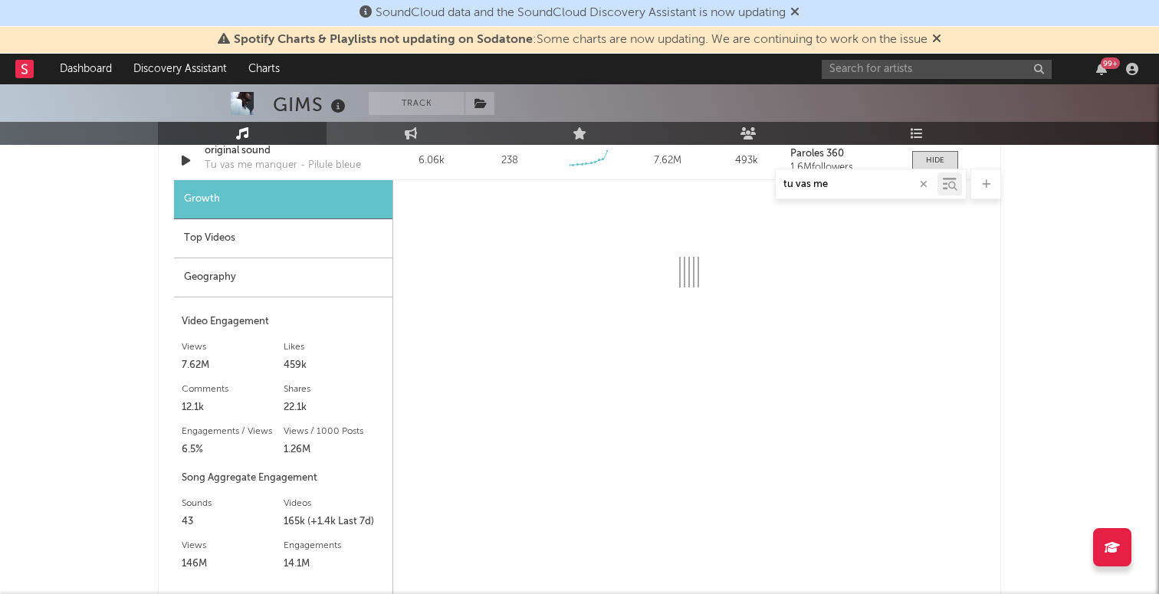
click at [304, 233] on div "Top Videos" at bounding box center [283, 238] width 218 height 39
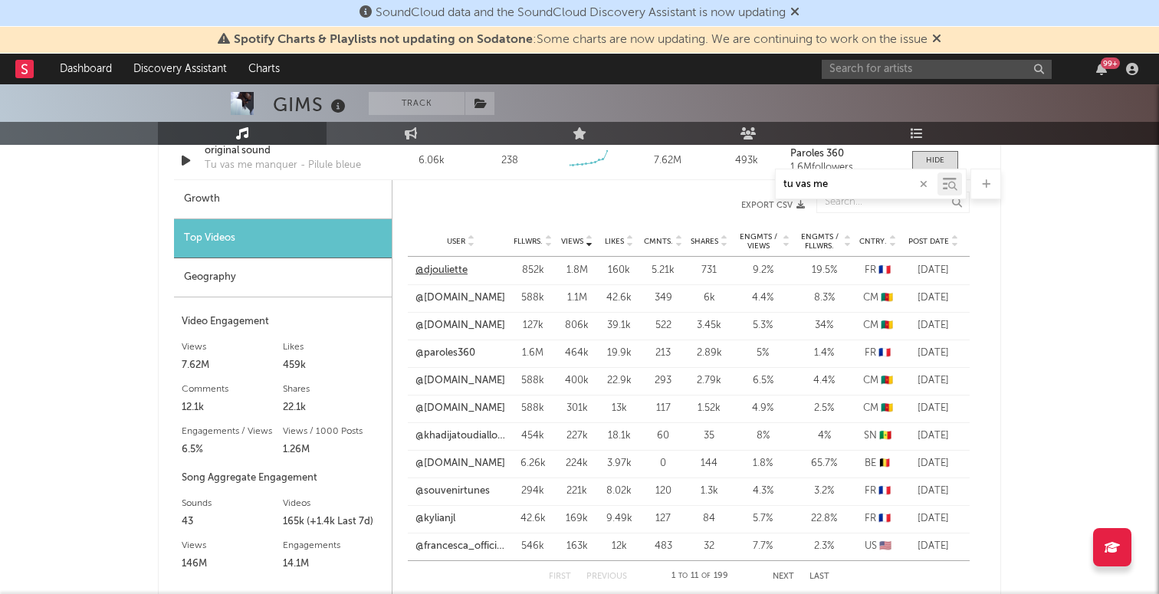
click at [443, 266] on link "@djouliette" at bounding box center [441, 270] width 52 height 15
click at [450, 297] on link "@[DOMAIN_NAME]" at bounding box center [460, 297] width 90 height 15
click at [450, 381] on link "@[DOMAIN_NAME]" at bounding box center [460, 380] width 90 height 15
click at [453, 432] on link "@khadijatoudiallo81" at bounding box center [460, 435] width 90 height 15
click at [469, 467] on link "@[DOMAIN_NAME]" at bounding box center [460, 463] width 90 height 15
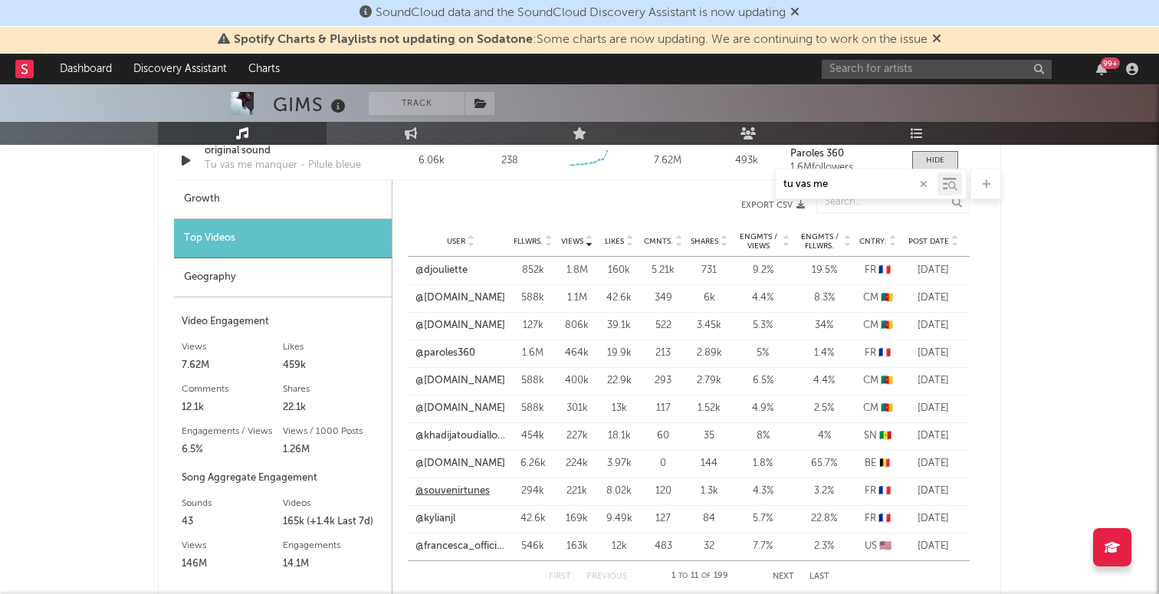
click at [448, 494] on link "@souvenirtunes" at bounding box center [452, 491] width 74 height 15
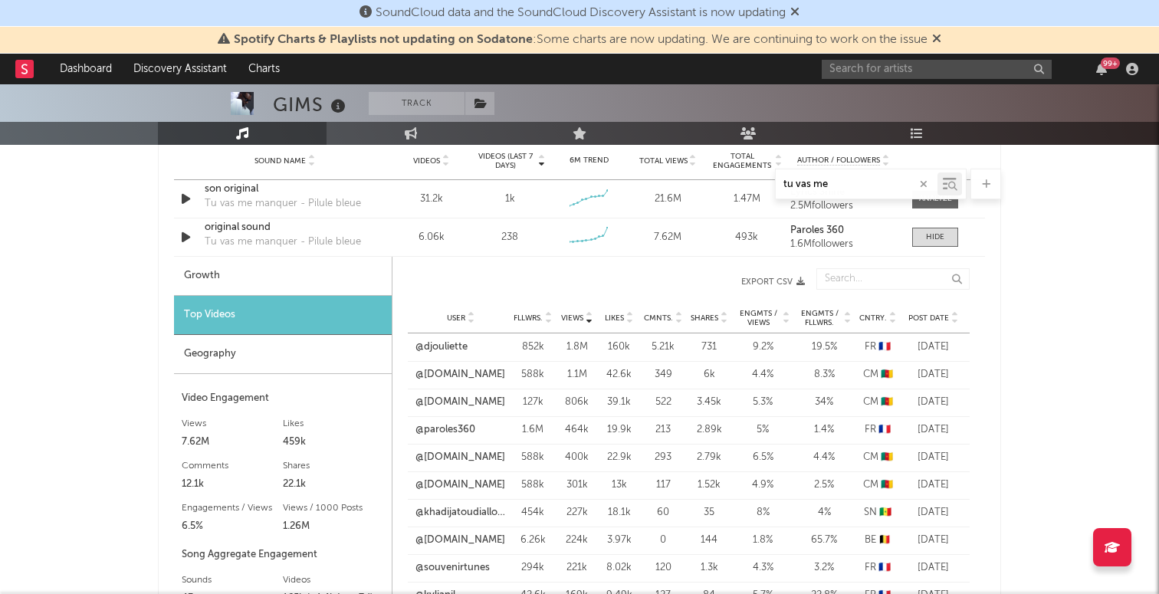
scroll to position [856, 0]
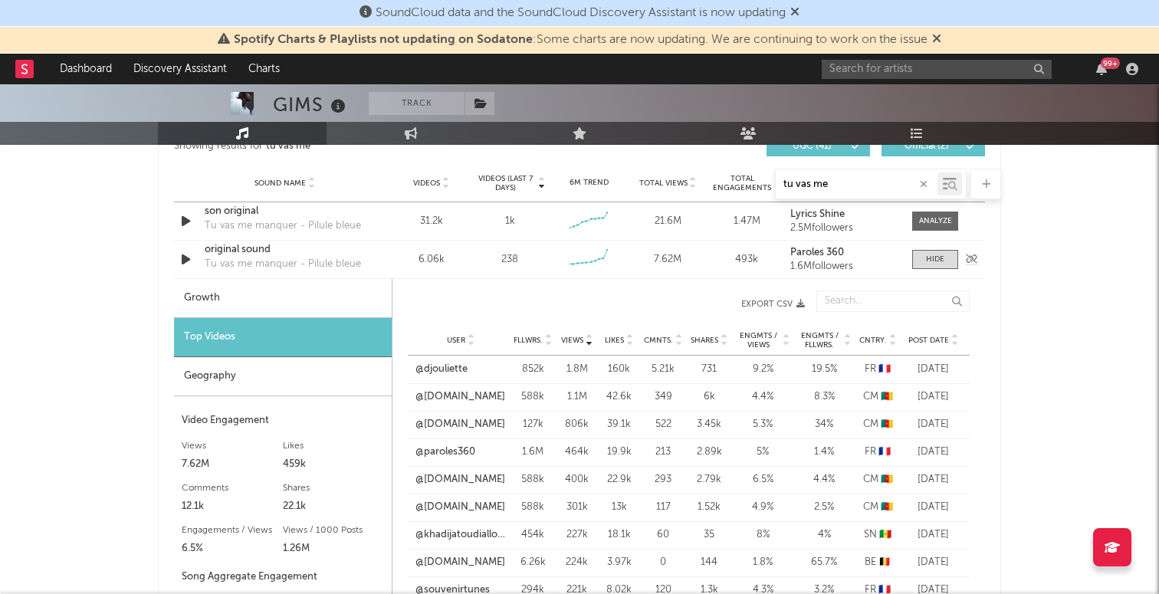
click at [940, 248] on div "Sound Name original sound Tu vas me manquer - Pilule bleue Videos 6.06k Videos …" at bounding box center [579, 260] width 811 height 38
click at [871, 75] on input "text" at bounding box center [937, 69] width 230 height 19
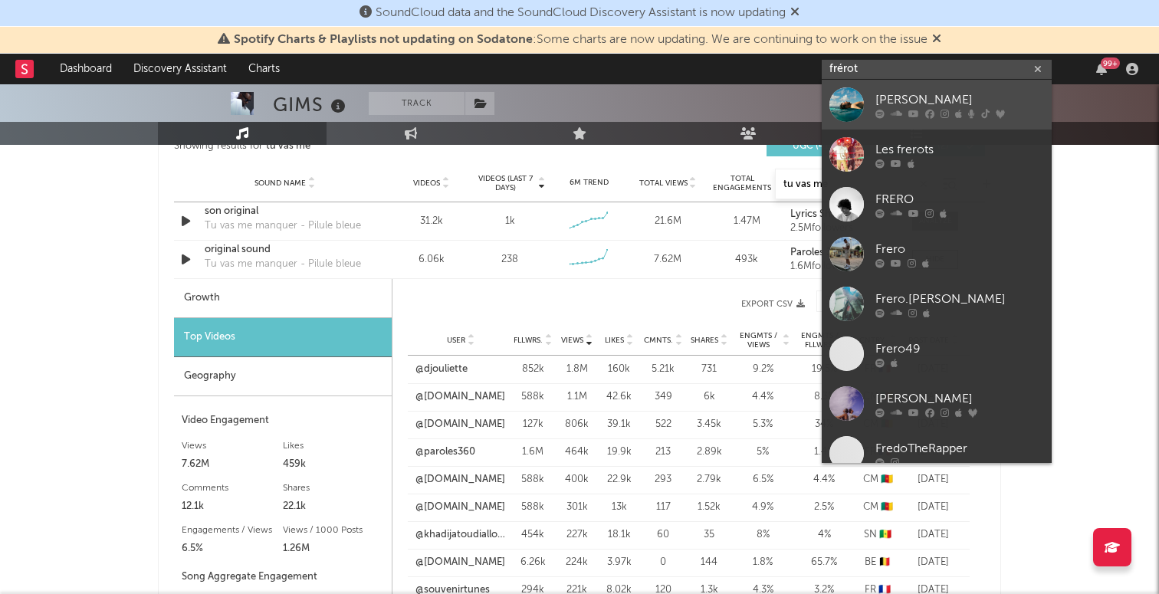
type input "frérot"
click at [944, 98] on div "[PERSON_NAME]" at bounding box center [959, 99] width 169 height 18
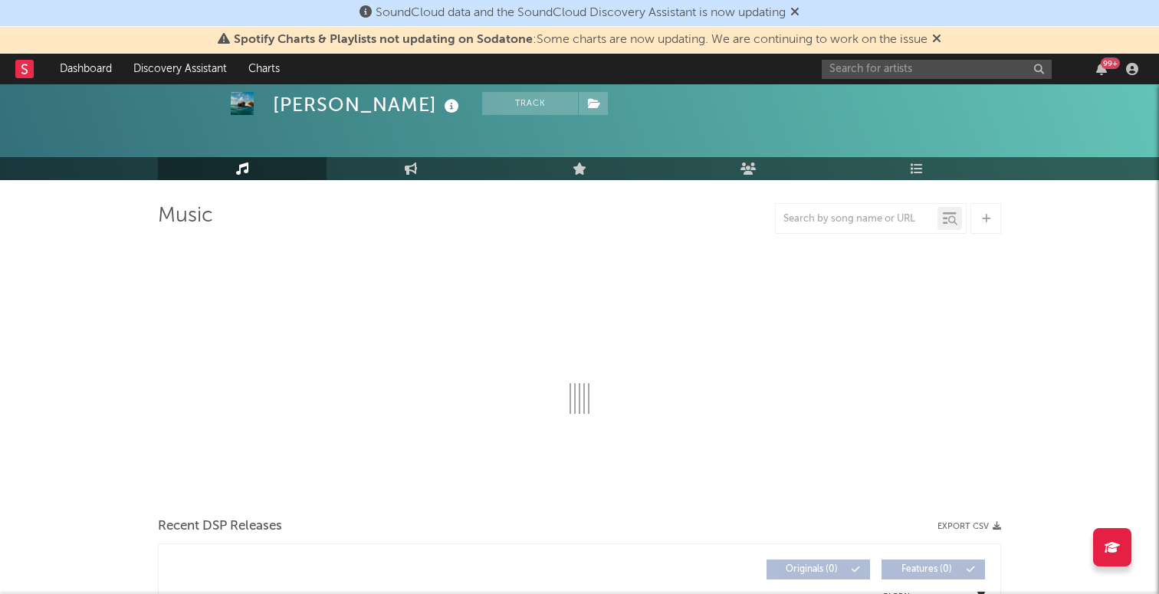
scroll to position [60, 0]
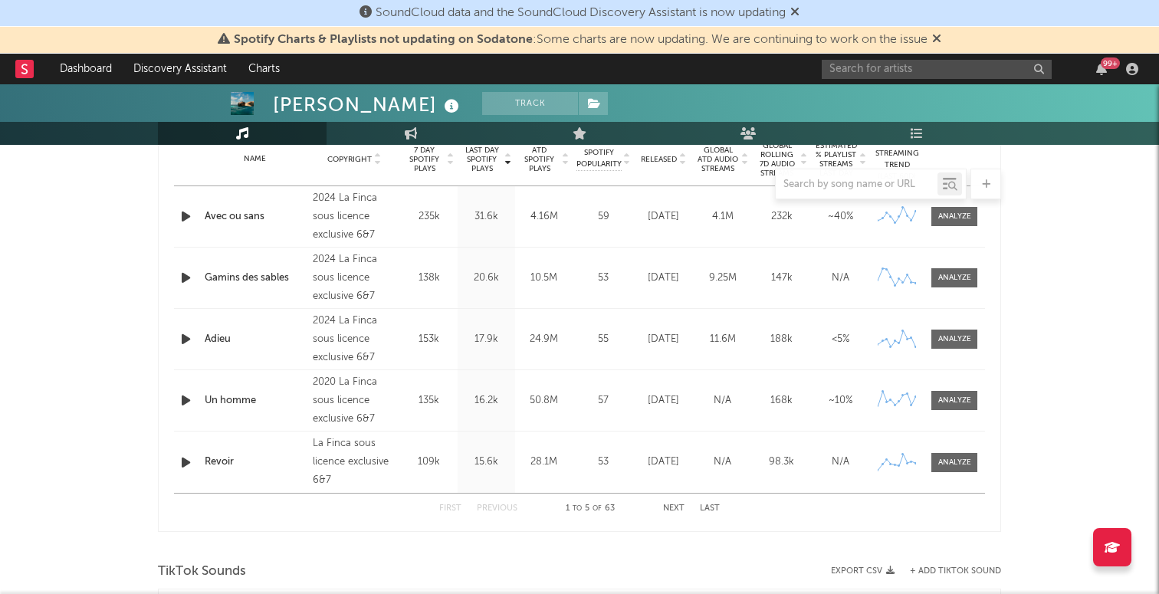
select select "6m"
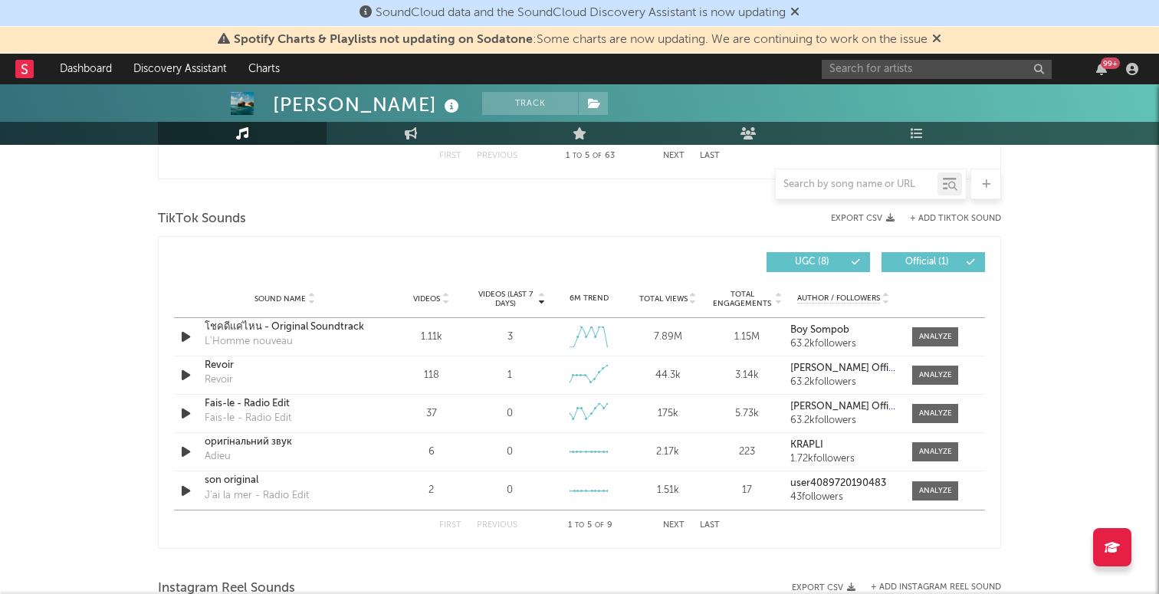
scroll to position [1007, 0]
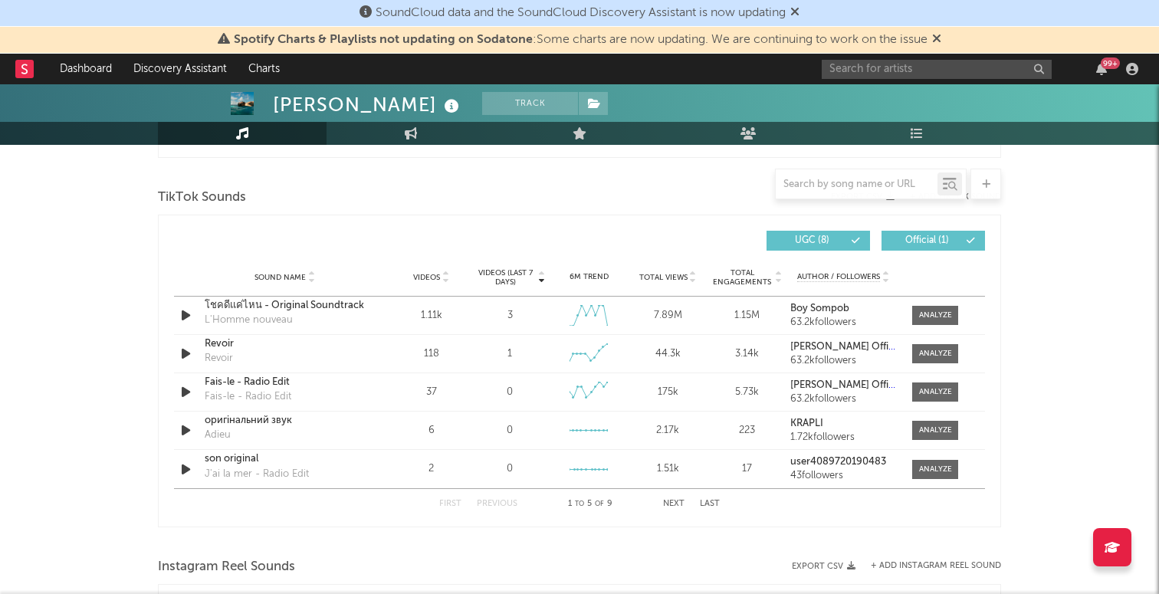
click at [848, 170] on div at bounding box center [871, 184] width 192 height 31
click at [843, 185] on input "text" at bounding box center [857, 185] width 162 height 12
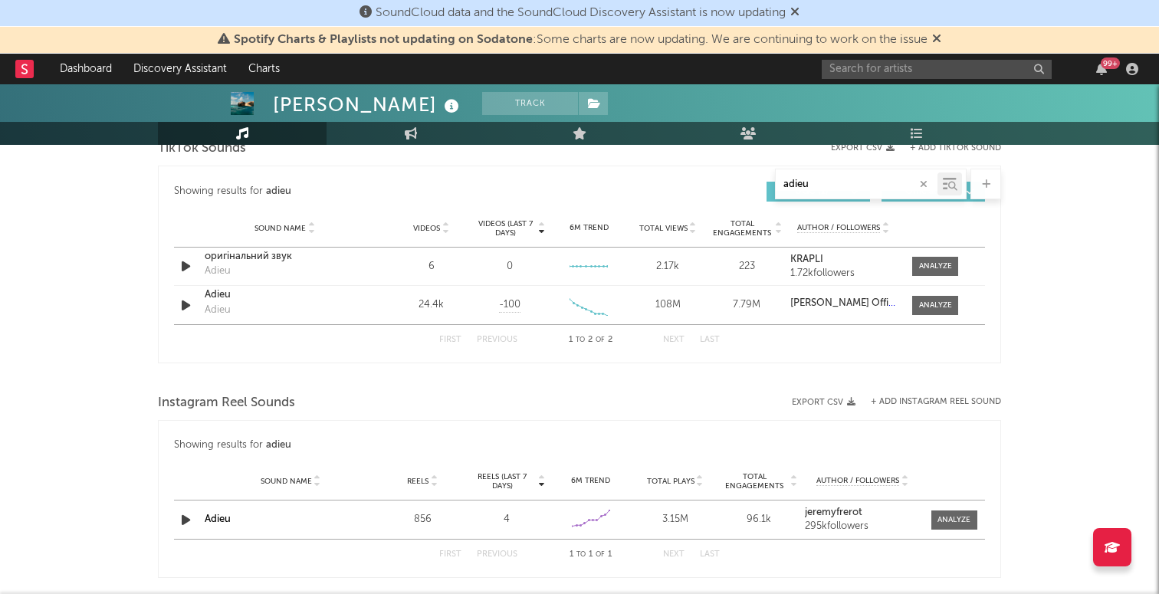
scroll to position [807, 0]
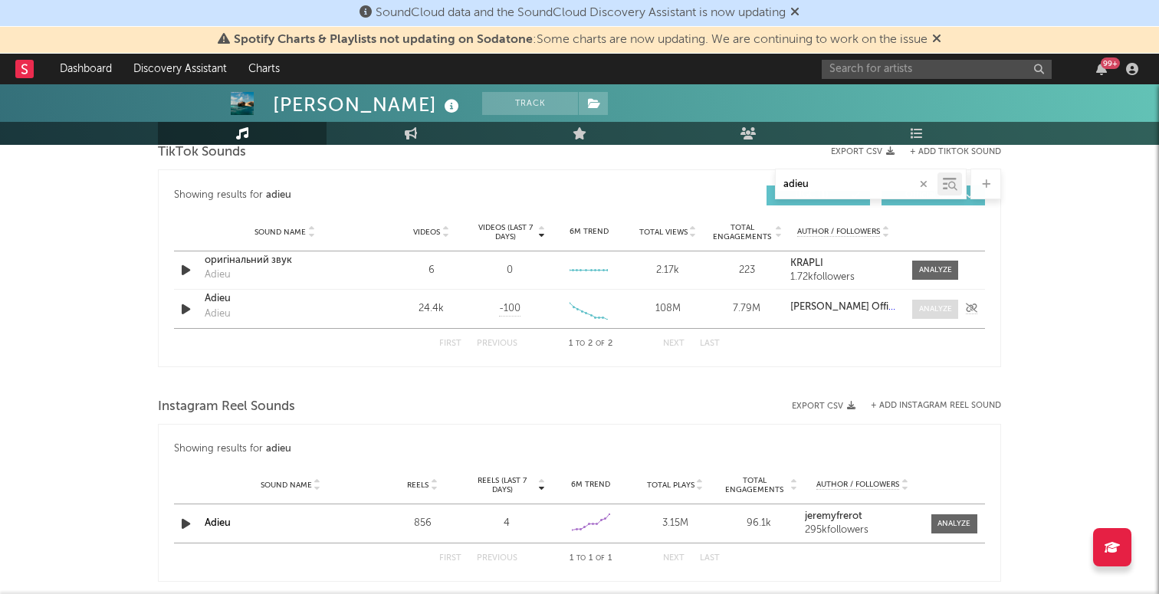
type input "adieu"
click at [930, 301] on span at bounding box center [935, 309] width 46 height 19
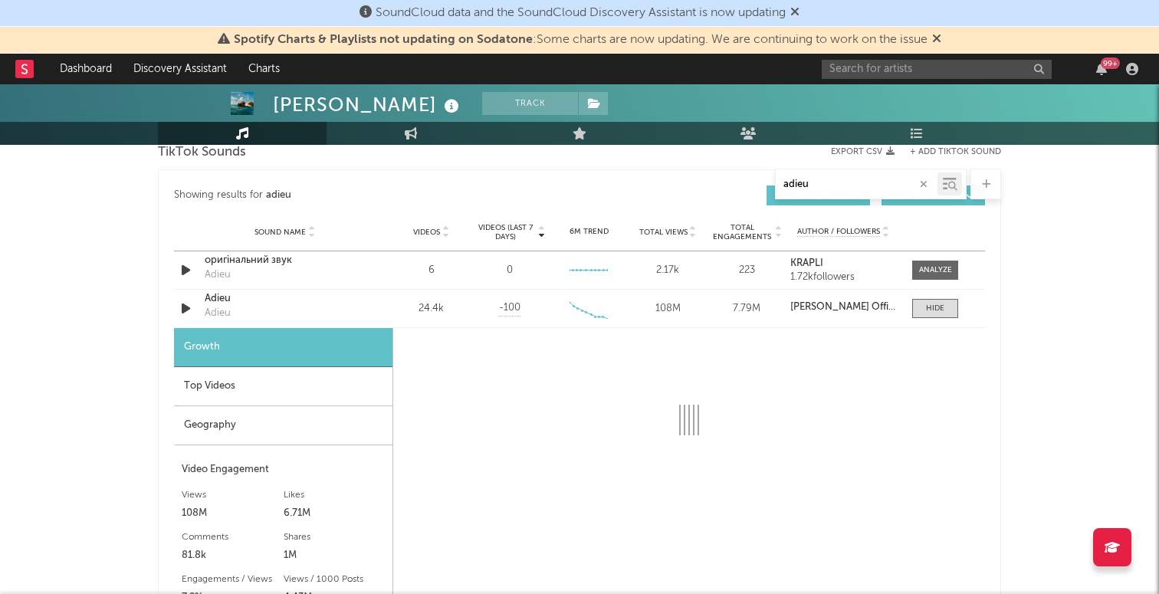
click at [215, 376] on div "Top Videos" at bounding box center [283, 386] width 218 height 39
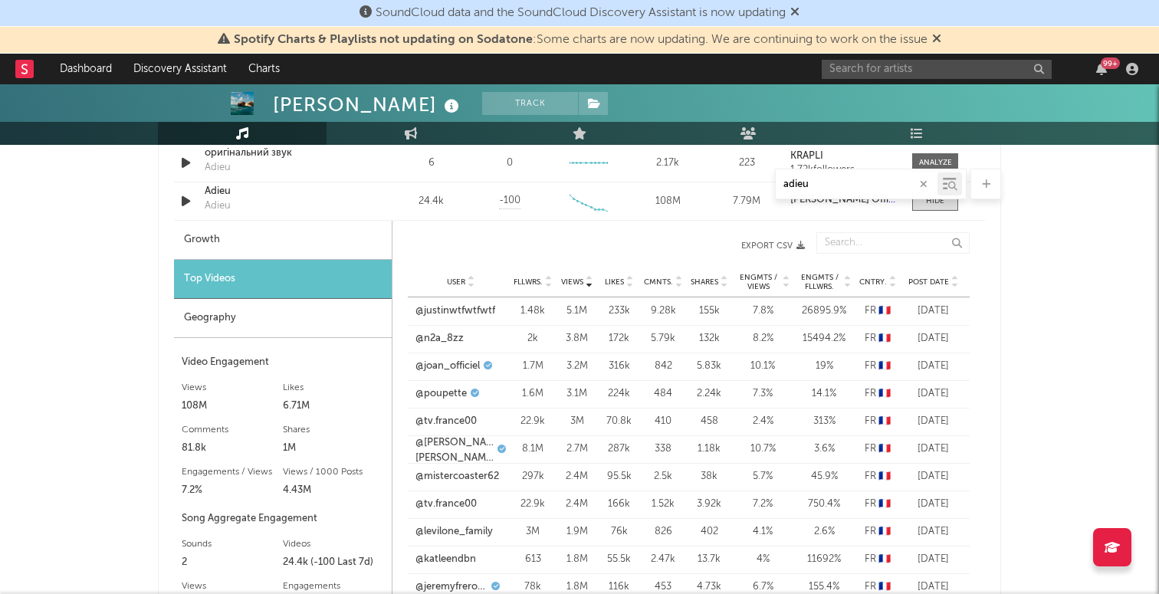
scroll to position [916, 0]
click at [442, 310] on link "@justinwtfwtfwtf" at bounding box center [455, 309] width 80 height 15
click at [447, 336] on link "@n2a_8zz" at bounding box center [439, 337] width 48 height 15
click at [448, 366] on link "@joan_officiel" at bounding box center [447, 364] width 64 height 15
click at [445, 393] on link "@poupette" at bounding box center [440, 392] width 51 height 15
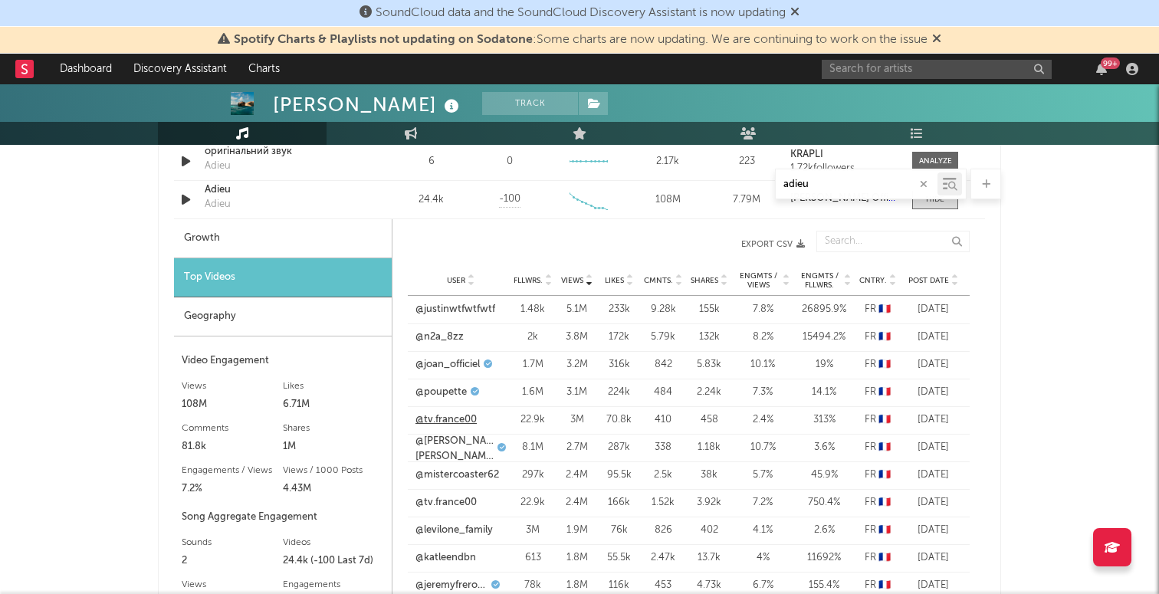
click at [445, 421] on link "@tv.france00" at bounding box center [445, 419] width 61 height 15
click at [458, 448] on link "@[PERSON_NAME].[PERSON_NAME]" at bounding box center [454, 449] width 78 height 30
click at [448, 478] on link "@mistercoaster62" at bounding box center [457, 475] width 84 height 15
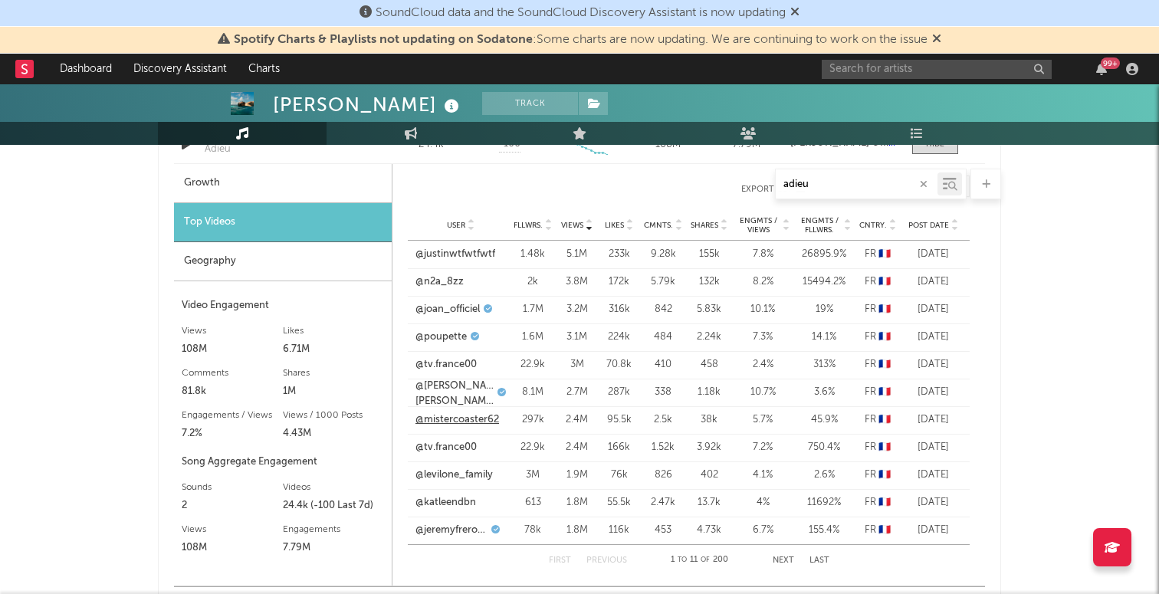
scroll to position [977, 0]
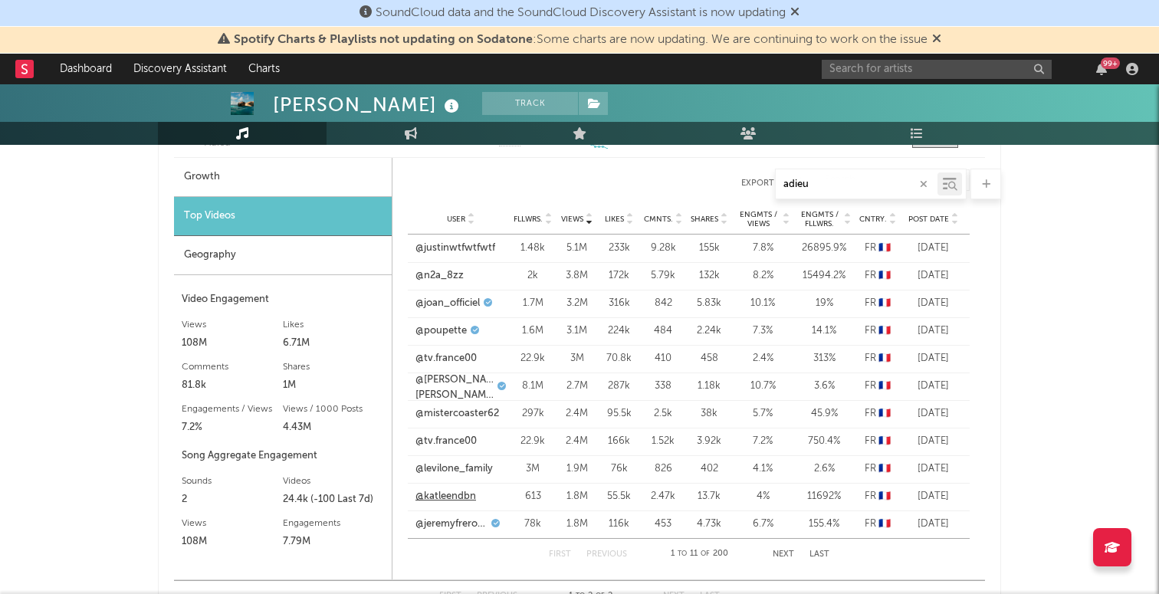
click at [451, 501] on link "@katleendbn" at bounding box center [445, 496] width 61 height 15
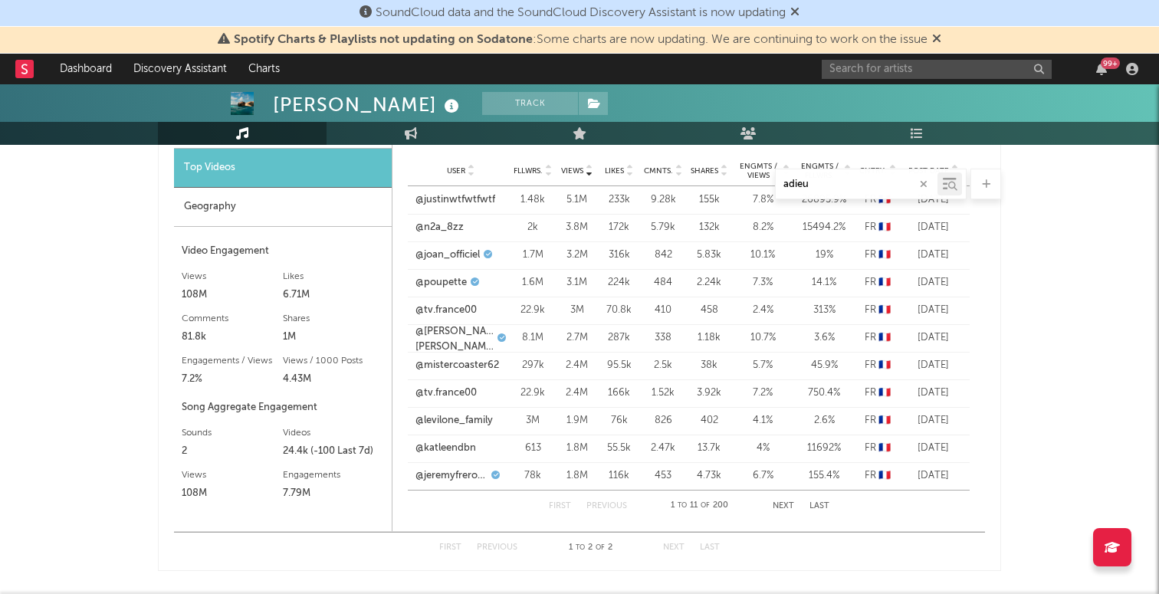
scroll to position [1020, 0]
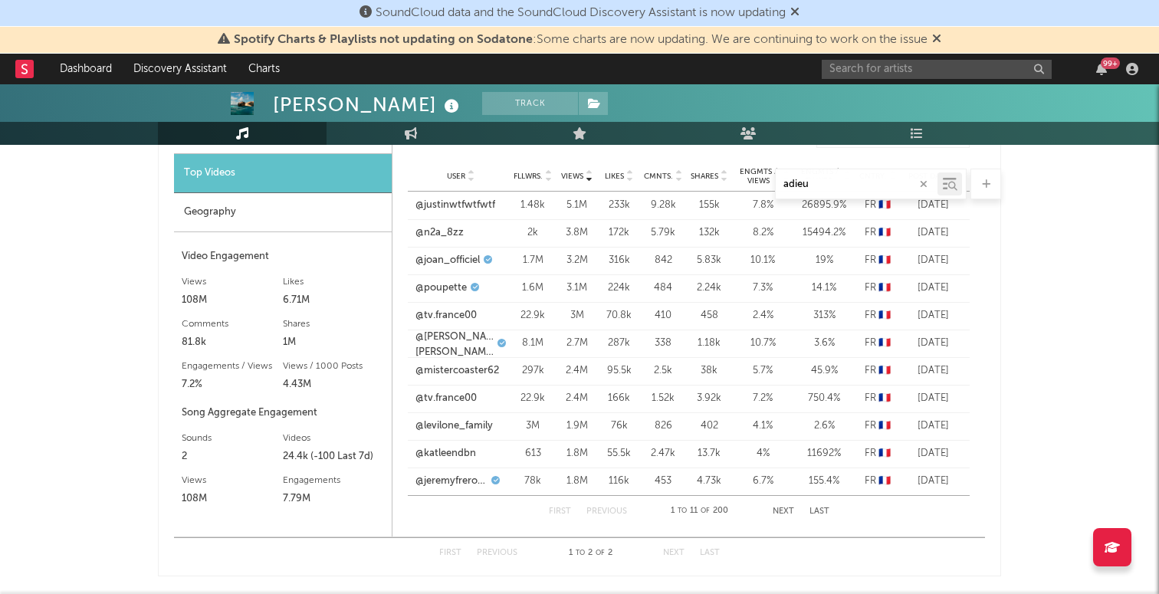
click at [774, 502] on div "First Previous 1 to 11 of 200 Next Last" at bounding box center [689, 511] width 281 height 31
click at [776, 510] on button "Next" at bounding box center [783, 511] width 21 height 8
click at [799, 12] on icon at bounding box center [794, 11] width 9 height 12
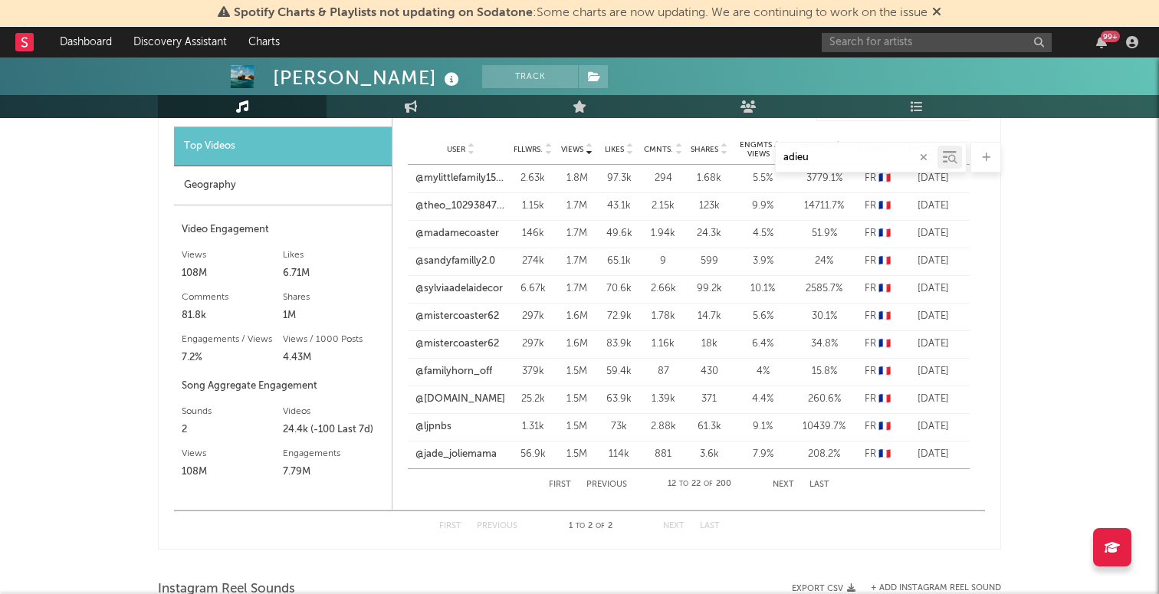
click at [941, 8] on icon at bounding box center [936, 11] width 9 height 12
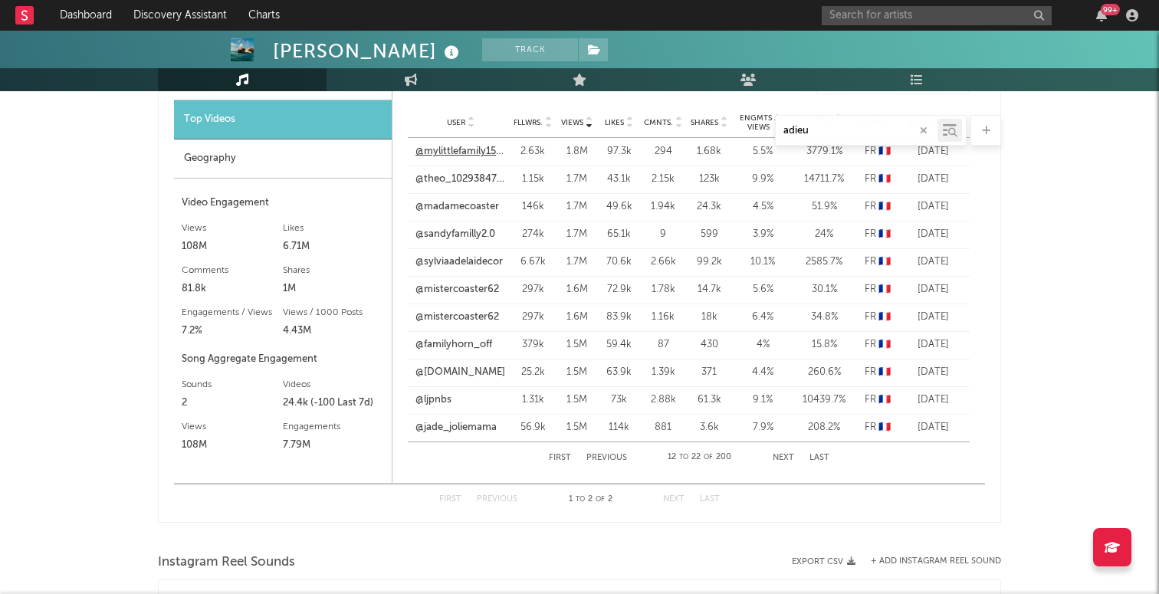
click at [441, 146] on link "@mylittlefamily153030" at bounding box center [460, 151] width 90 height 15
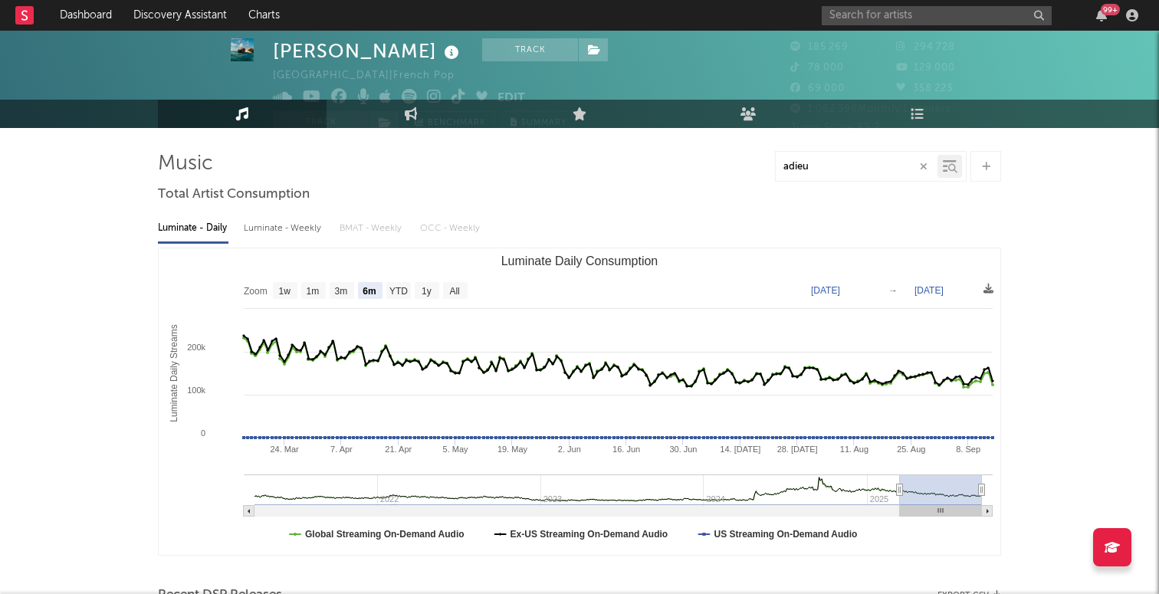
scroll to position [32, 0]
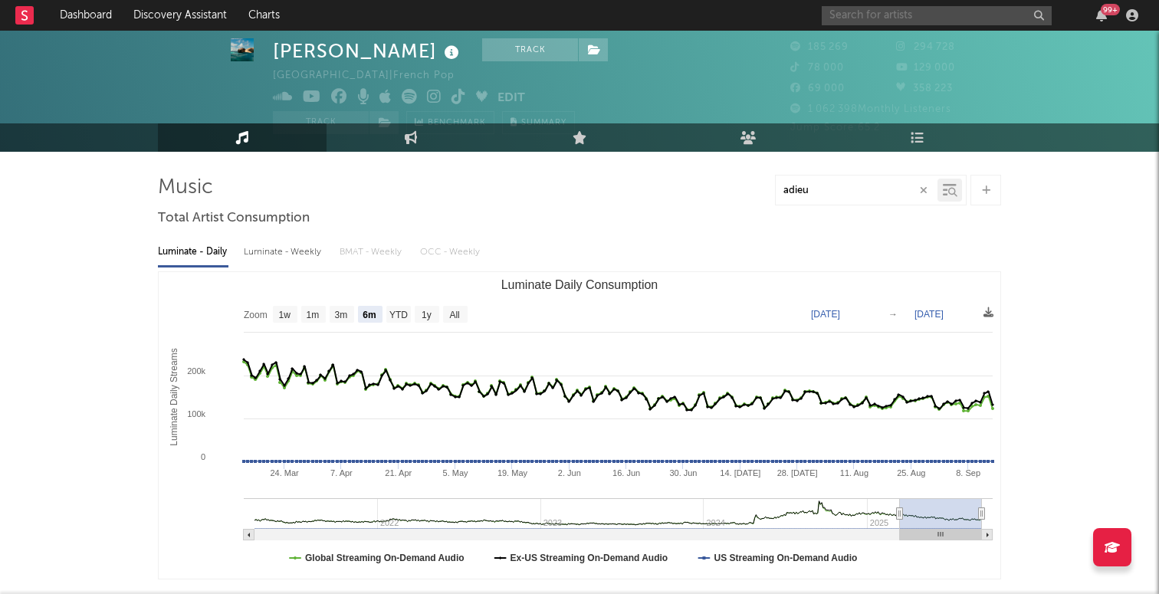
click at [914, 16] on input "text" at bounding box center [937, 15] width 230 height 19
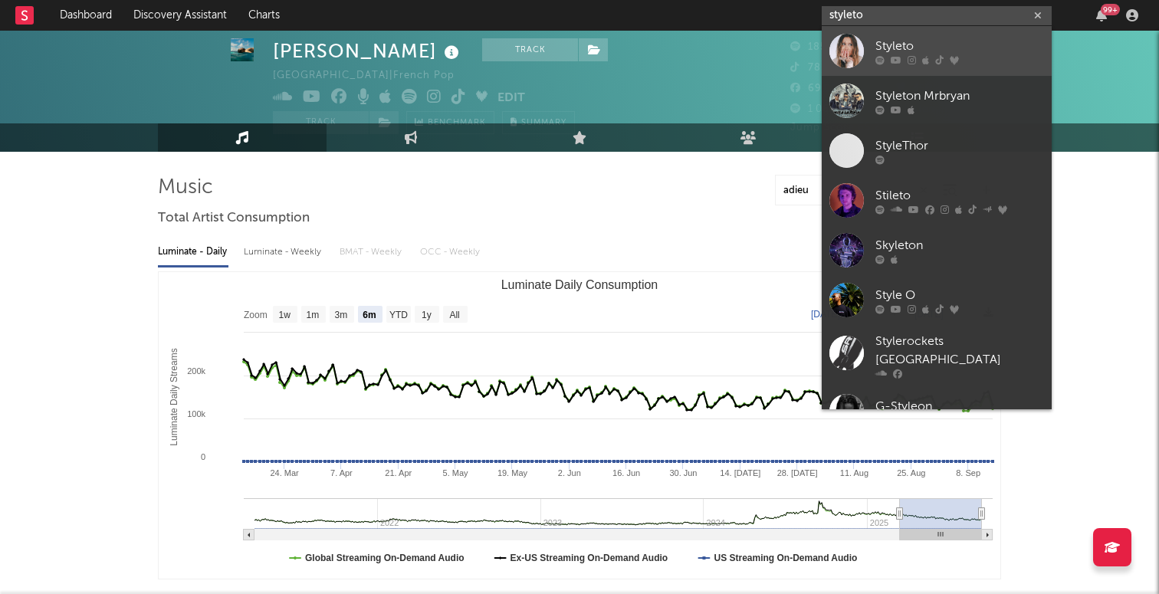
type input "styleto"
click at [948, 44] on div "Styleto" at bounding box center [959, 46] width 169 height 18
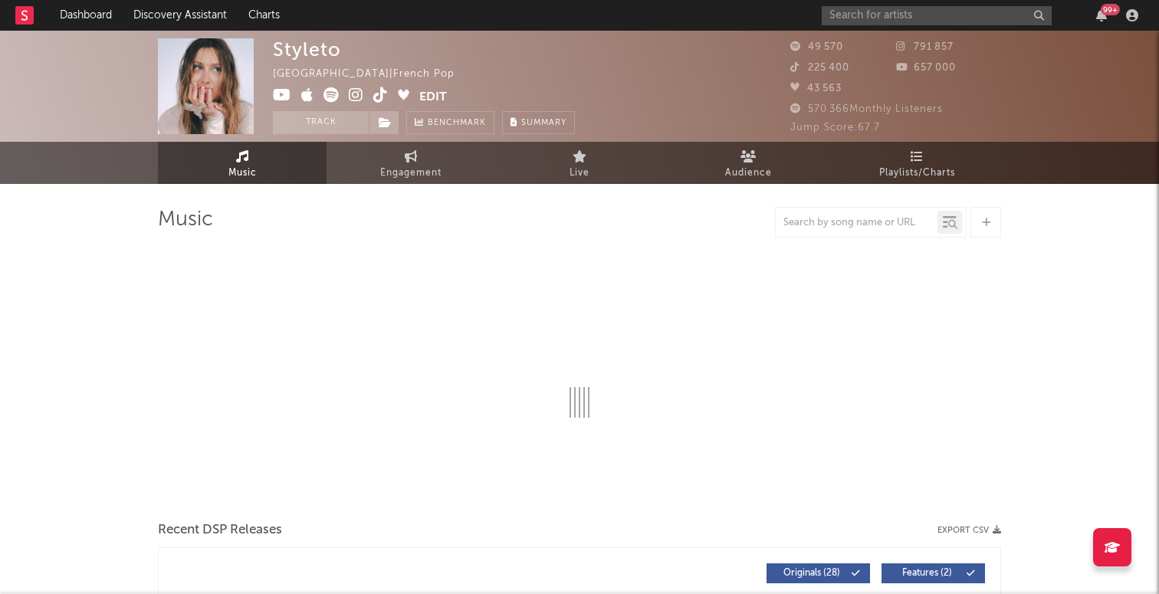
select select "6m"
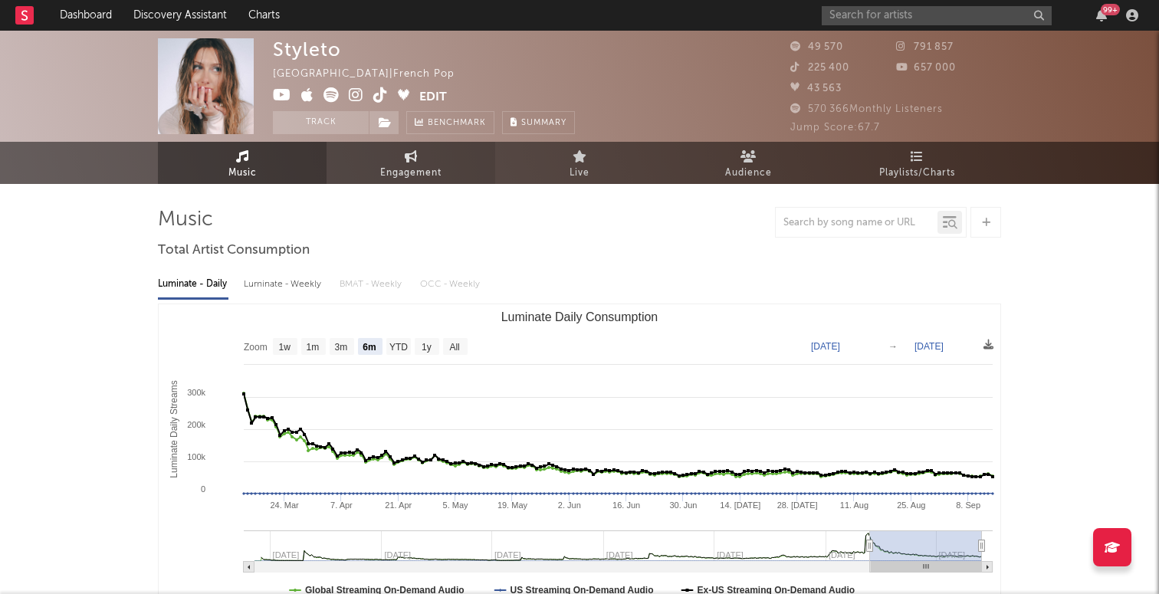
click at [387, 177] on span "Engagement" at bounding box center [410, 173] width 61 height 18
select select "1m"
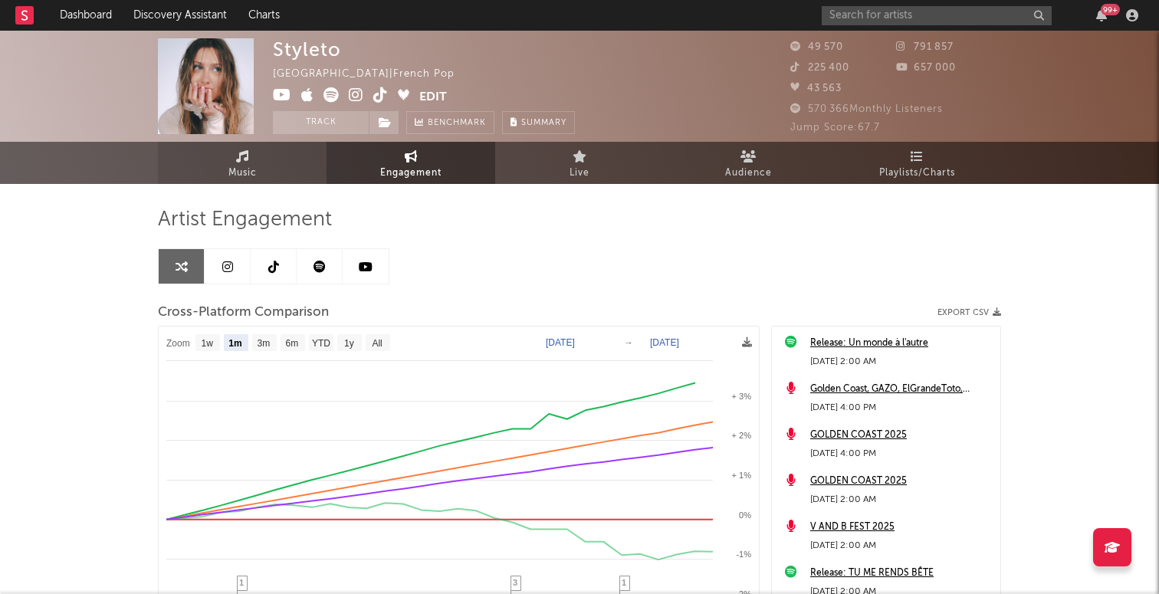
click at [285, 160] on link "Music" at bounding box center [242, 163] width 169 height 42
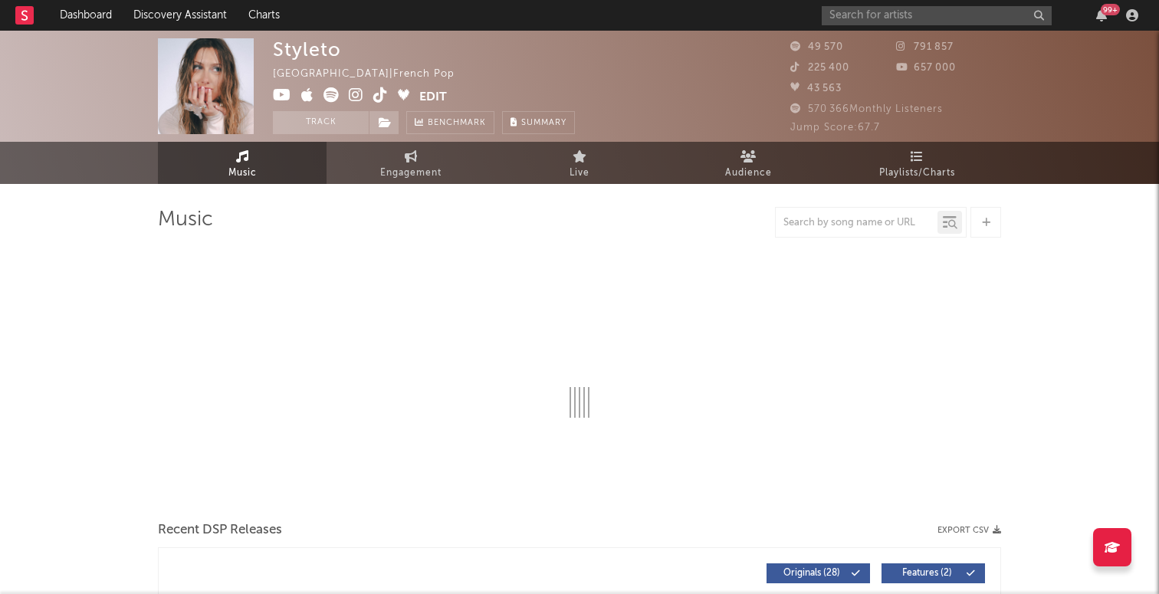
select select "6m"
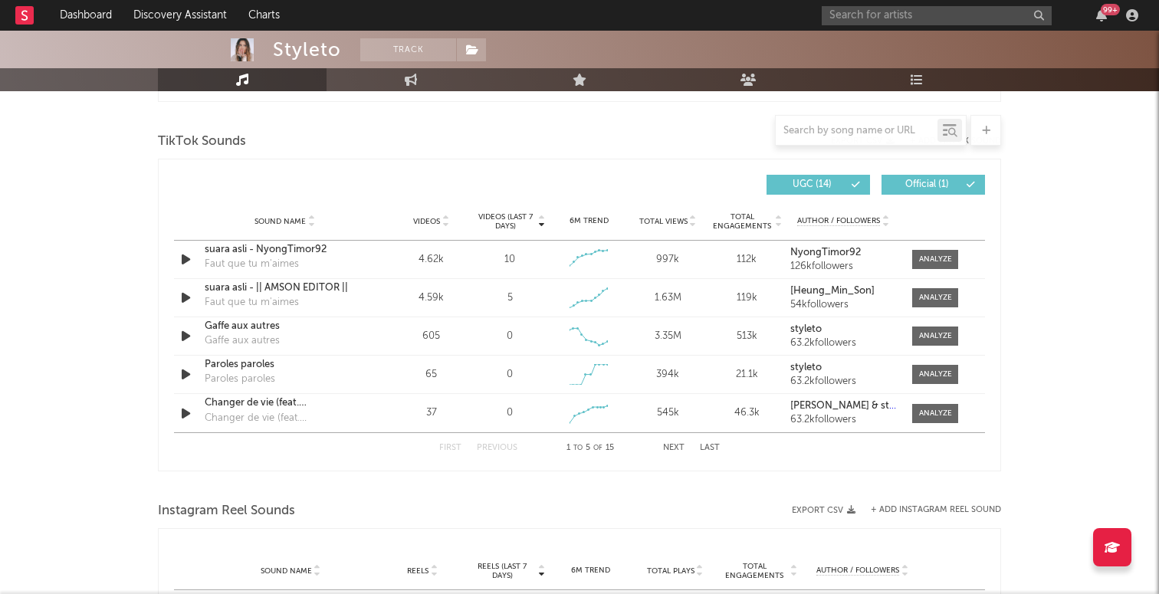
scroll to position [983, 0]
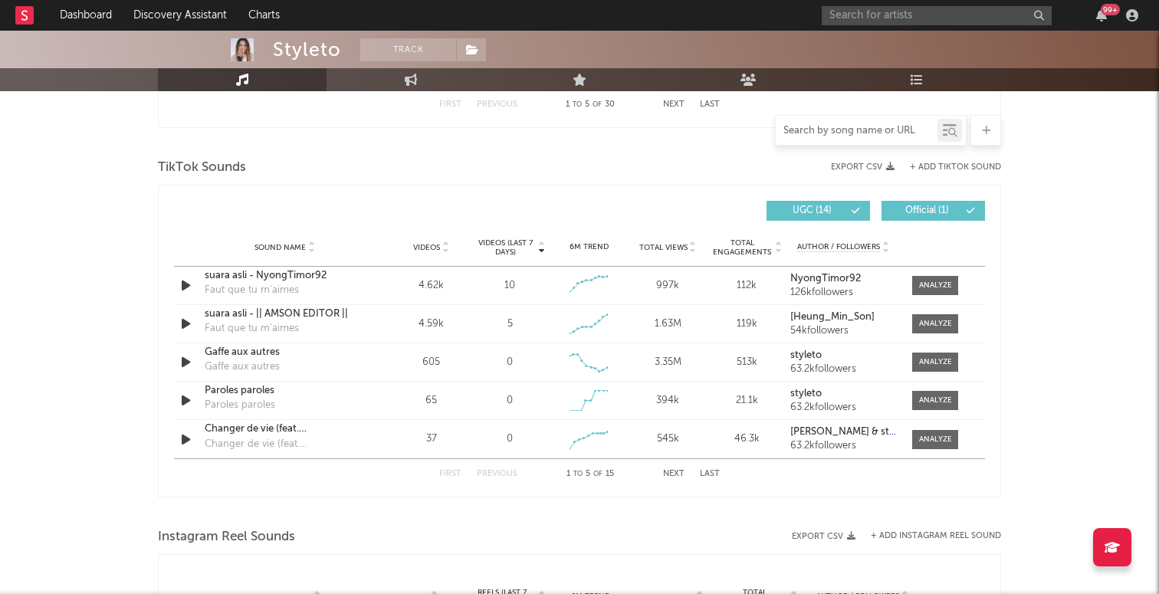
click at [809, 129] on input "text" at bounding box center [857, 131] width 162 height 12
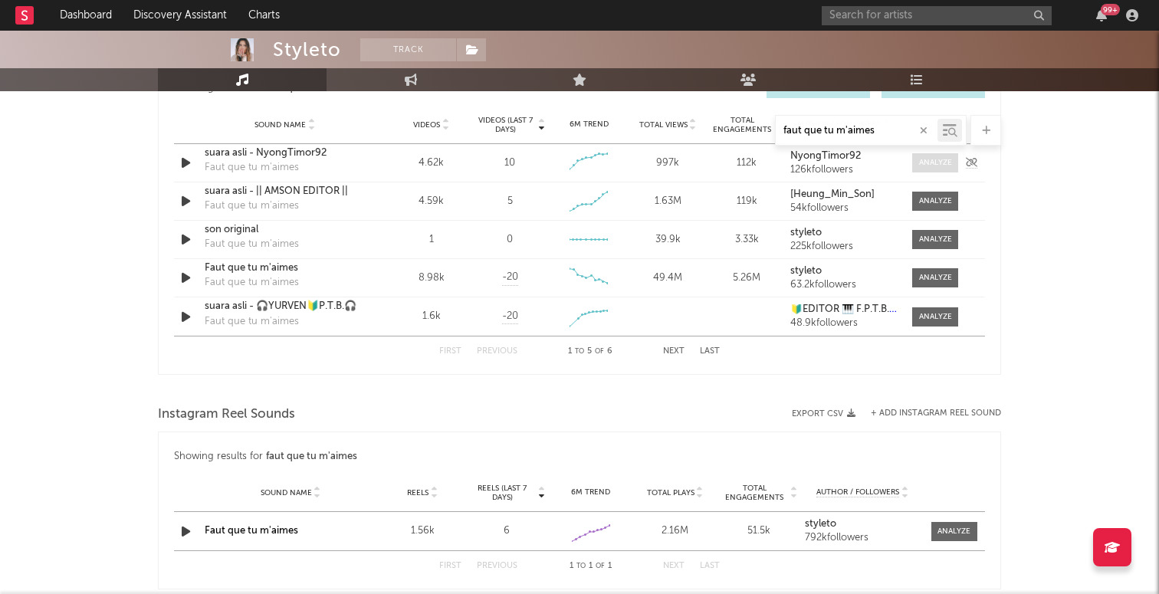
type input "faut que tu m'aimes"
click at [916, 153] on span at bounding box center [935, 162] width 46 height 19
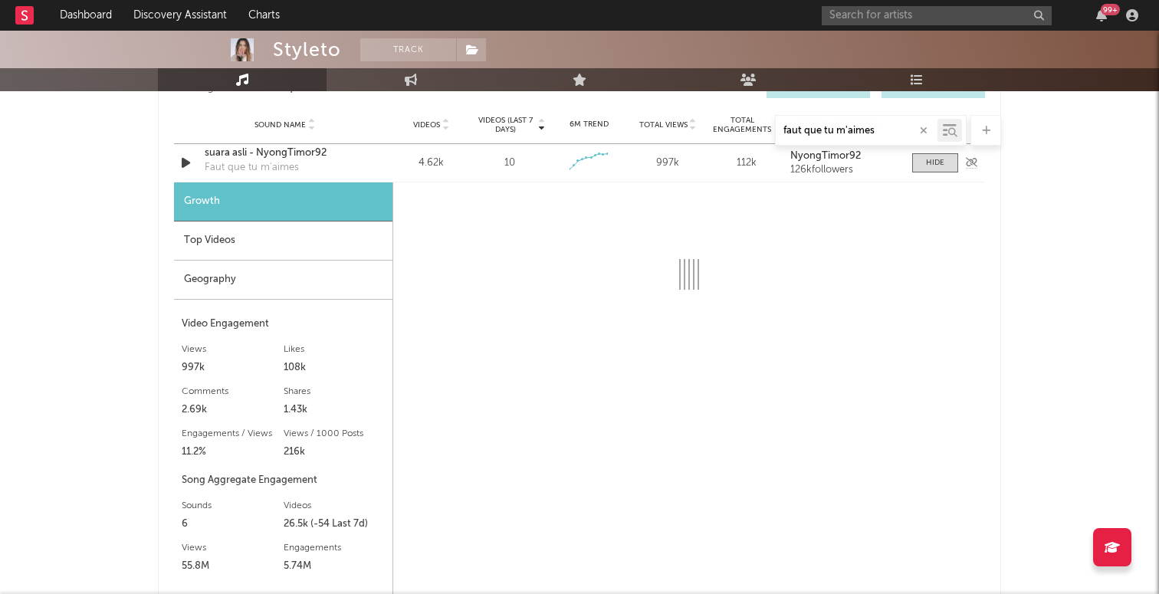
select select "6m"
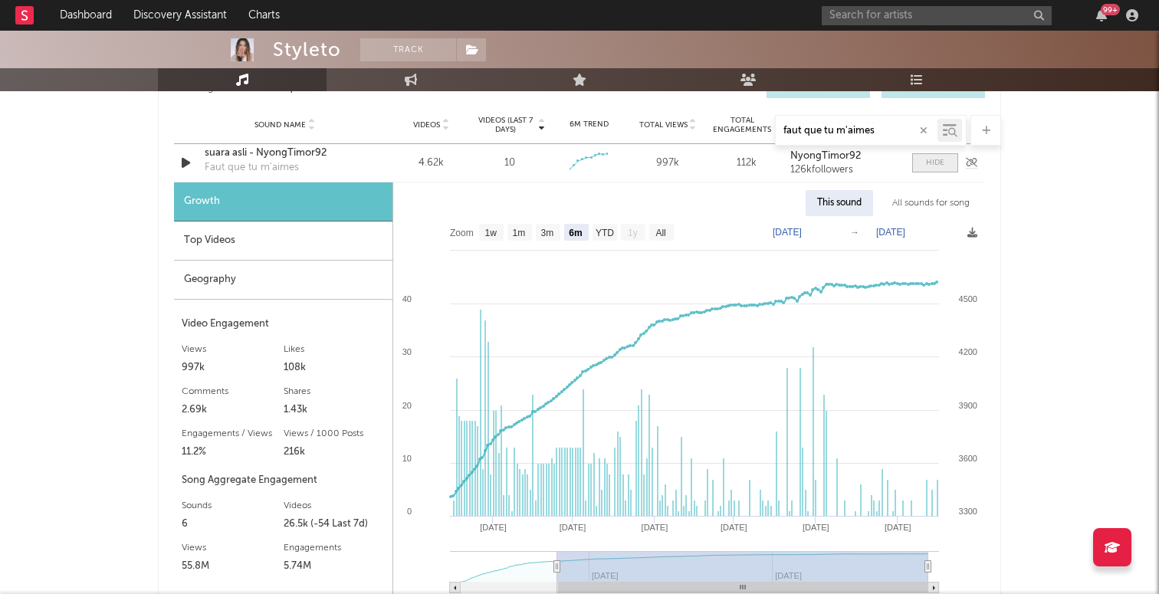
click at [937, 169] on span at bounding box center [935, 162] width 46 height 19
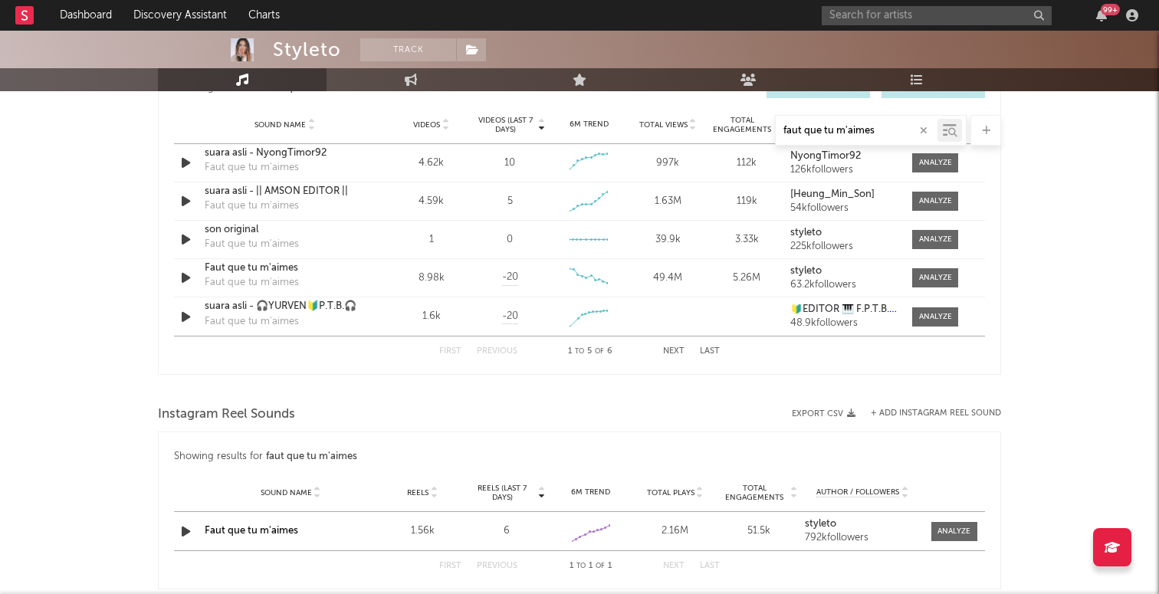
click at [669, 122] on div "faut que tu m'aimes" at bounding box center [579, 130] width 843 height 31
click at [685, 122] on div "faut que tu m'aimes" at bounding box center [579, 130] width 843 height 31
click at [689, 127] on div "faut que tu m'aimes" at bounding box center [579, 130] width 843 height 31
click at [697, 124] on div "faut que tu m'aimes" at bounding box center [579, 130] width 843 height 31
click at [686, 124] on div "faut que tu m'aimes" at bounding box center [579, 130] width 843 height 31
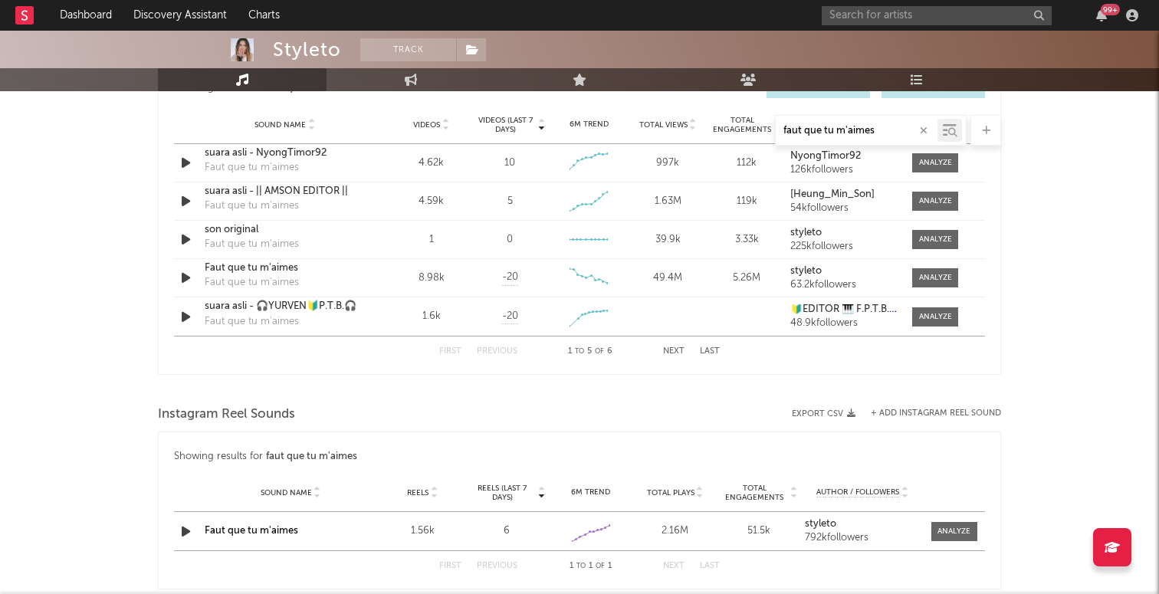
click at [544, 130] on div "faut que tu m'aimes" at bounding box center [579, 130] width 843 height 31
click at [538, 124] on div "faut que tu m'aimes" at bounding box center [579, 130] width 843 height 31
click at [931, 121] on div "faut que tu m'aimes" at bounding box center [871, 130] width 192 height 31
click at [925, 127] on icon "button" at bounding box center [924, 131] width 8 height 10
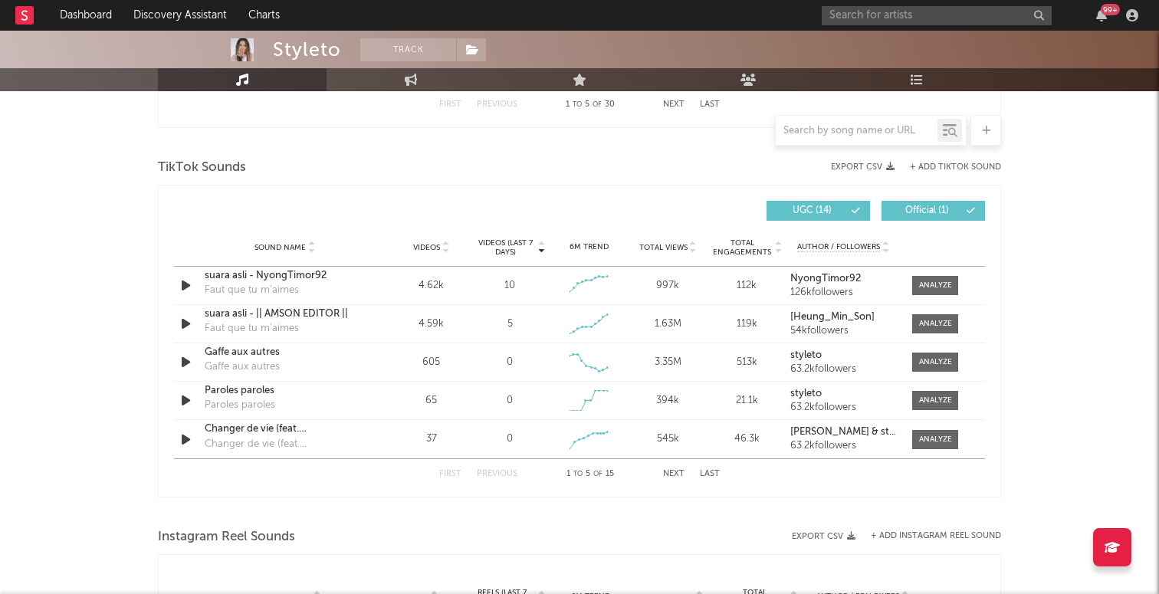
click at [636, 110] on div "First Previous 1 to 5 of 30 Next Last" at bounding box center [579, 105] width 281 height 30
click at [680, 256] on div "Sound Name Videos Videos (last 7 days) Weekly Growth % 6M Trend Total Views Tot…" at bounding box center [579, 247] width 811 height 38
click at [680, 244] on span "Total Views" at bounding box center [663, 247] width 48 height 9
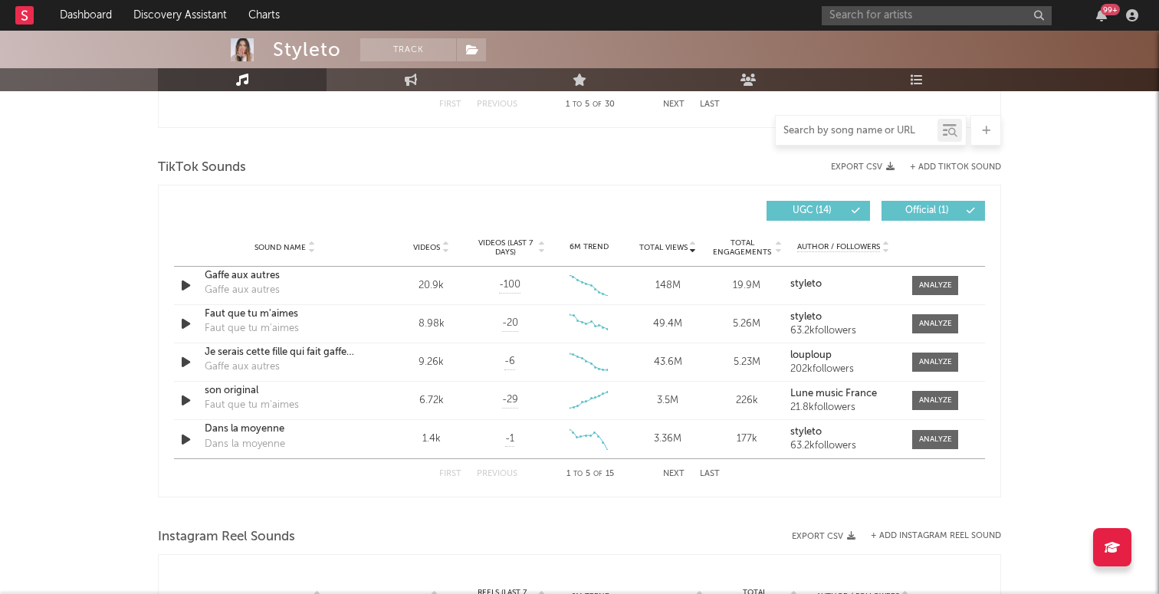
click at [855, 131] on input "text" at bounding box center [857, 131] width 162 height 12
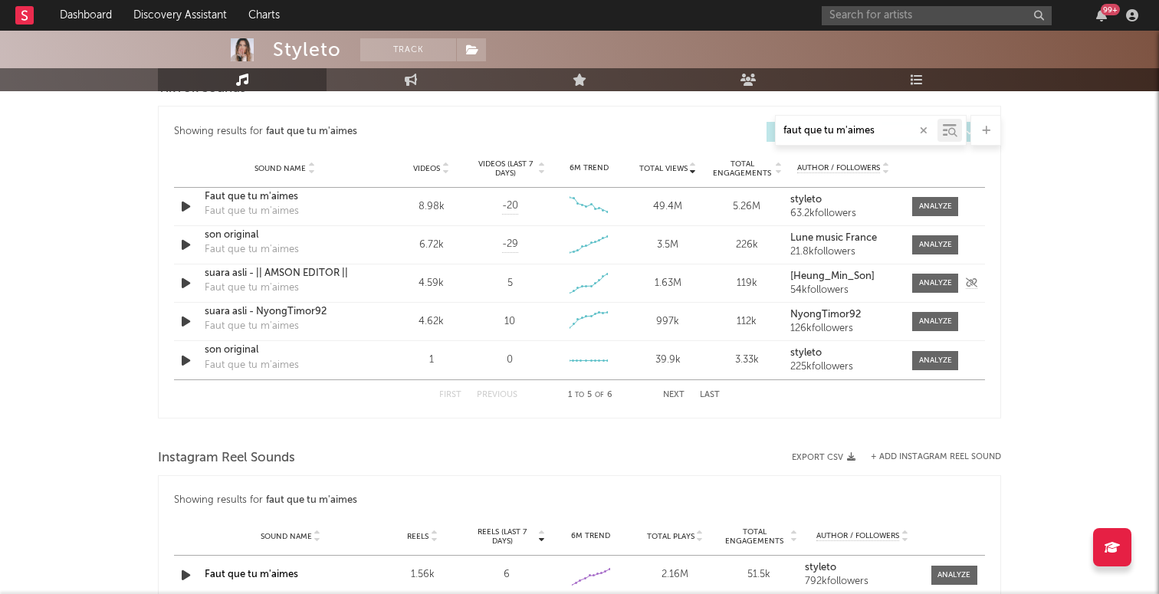
scroll to position [924, 0]
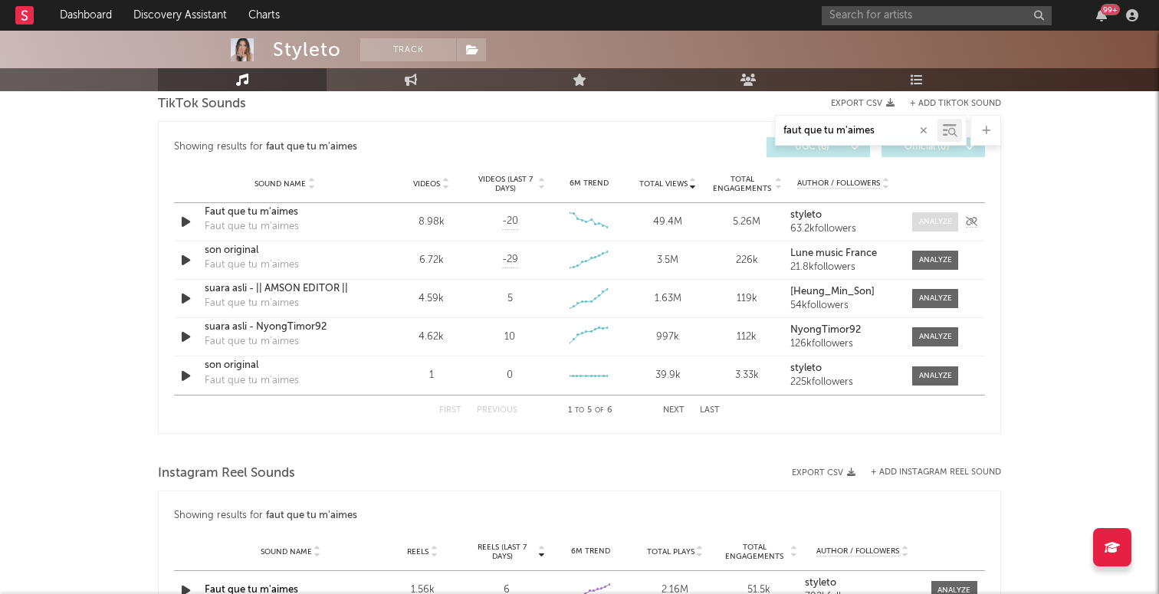
type input "faut que tu m'aimes"
click at [924, 223] on div at bounding box center [935, 221] width 33 height 11
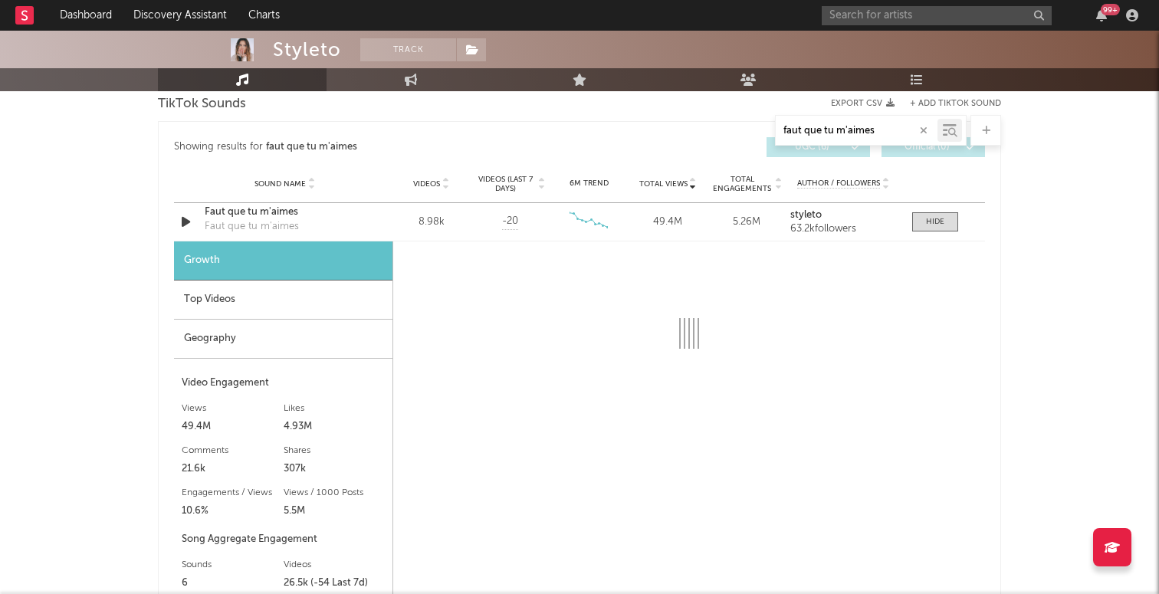
click at [280, 307] on div "Top Videos" at bounding box center [283, 300] width 218 height 39
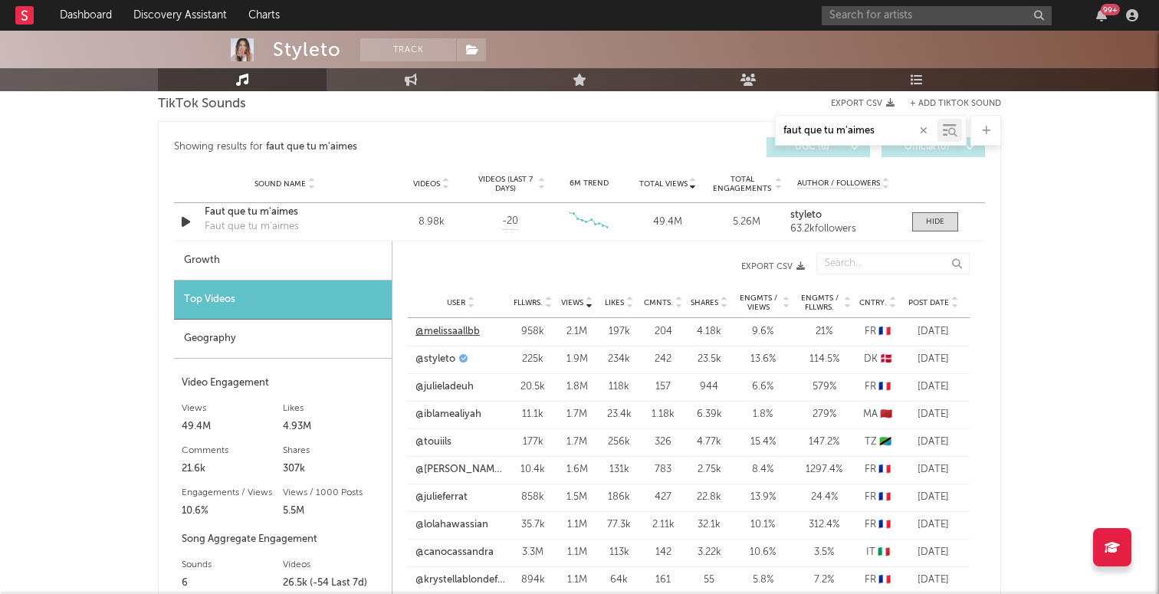
click at [445, 331] on link "@melissaallbb" at bounding box center [447, 331] width 64 height 15
click at [432, 382] on link "@julieladeuh" at bounding box center [444, 386] width 58 height 15
click at [467, 409] on link "@iblamealiyah" at bounding box center [448, 414] width 66 height 15
click at [434, 444] on link "@touiils" at bounding box center [433, 442] width 36 height 15
click at [437, 467] on link "@[PERSON_NAME].da" at bounding box center [460, 469] width 90 height 15
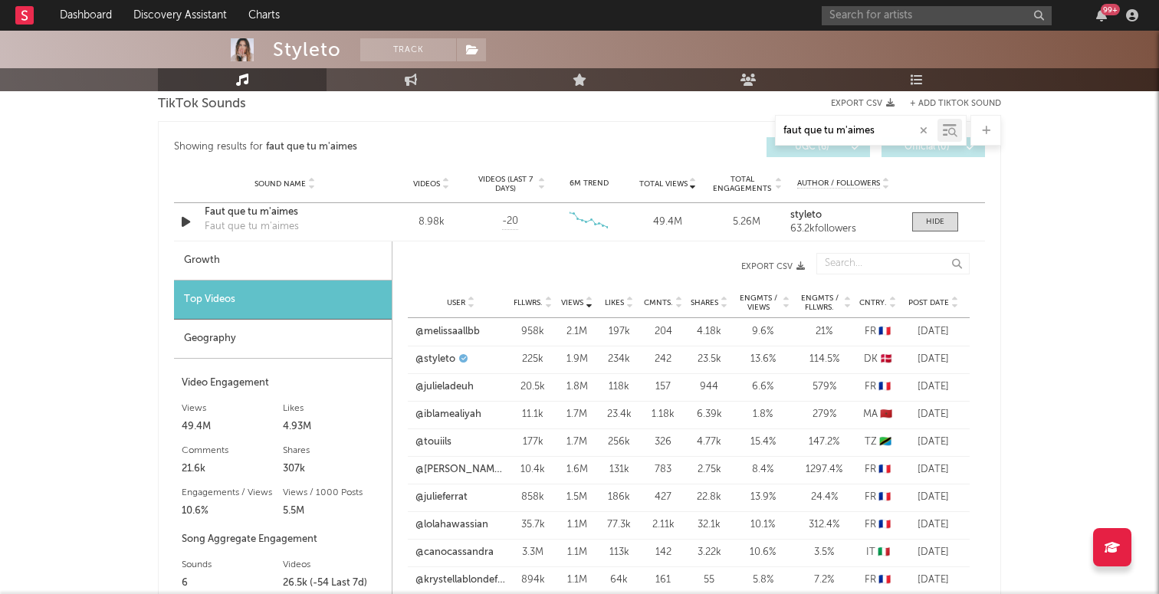
click at [439, 488] on div "User @julieferrat Fllwrs. 858k Views 1.5M Likes 186k Cmnts. 427 Shares 22.8k En…" at bounding box center [689, 498] width 562 height 28
click at [439, 496] on link "@julieferrat" at bounding box center [441, 497] width 52 height 15
click at [450, 552] on link "@canocassandra" at bounding box center [454, 552] width 78 height 15
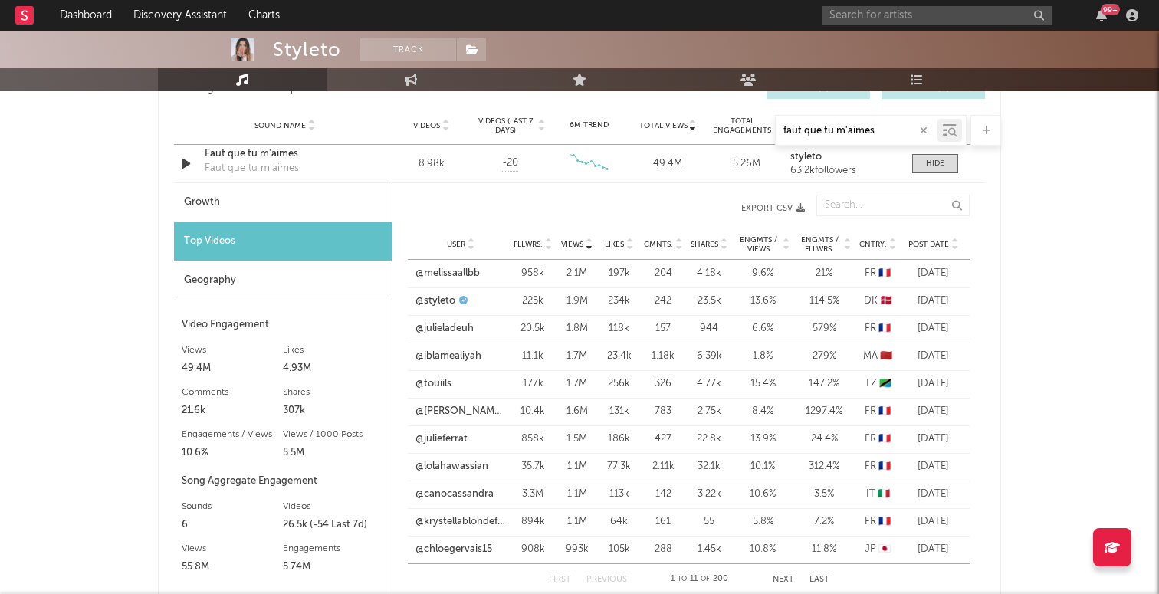
scroll to position [995, 0]
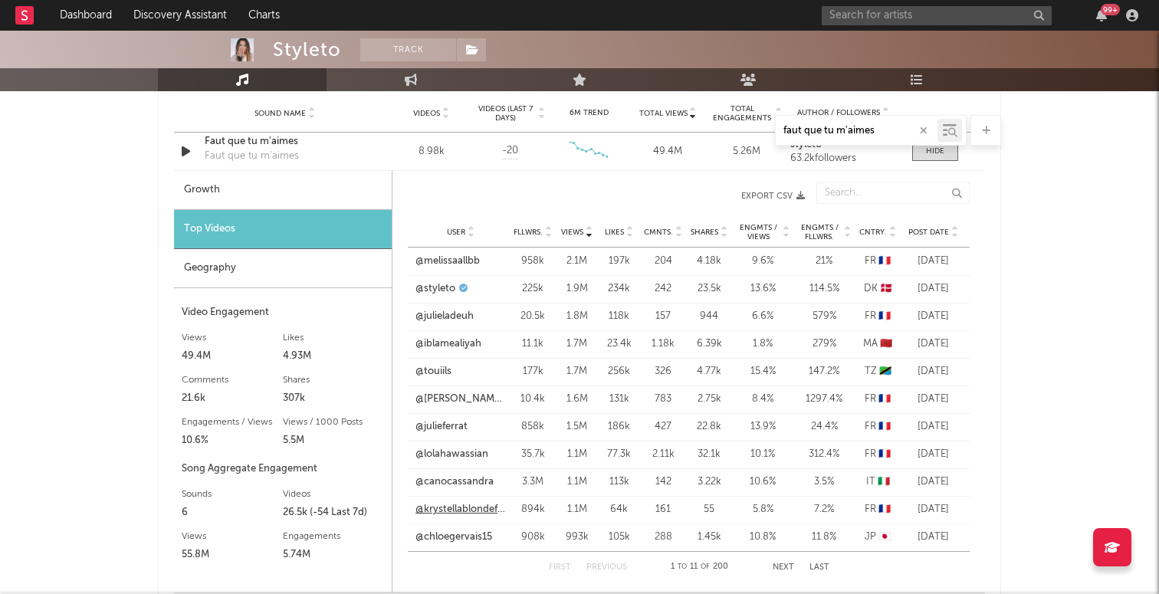
click at [467, 503] on link "@krystellablondefamily" at bounding box center [460, 509] width 90 height 15
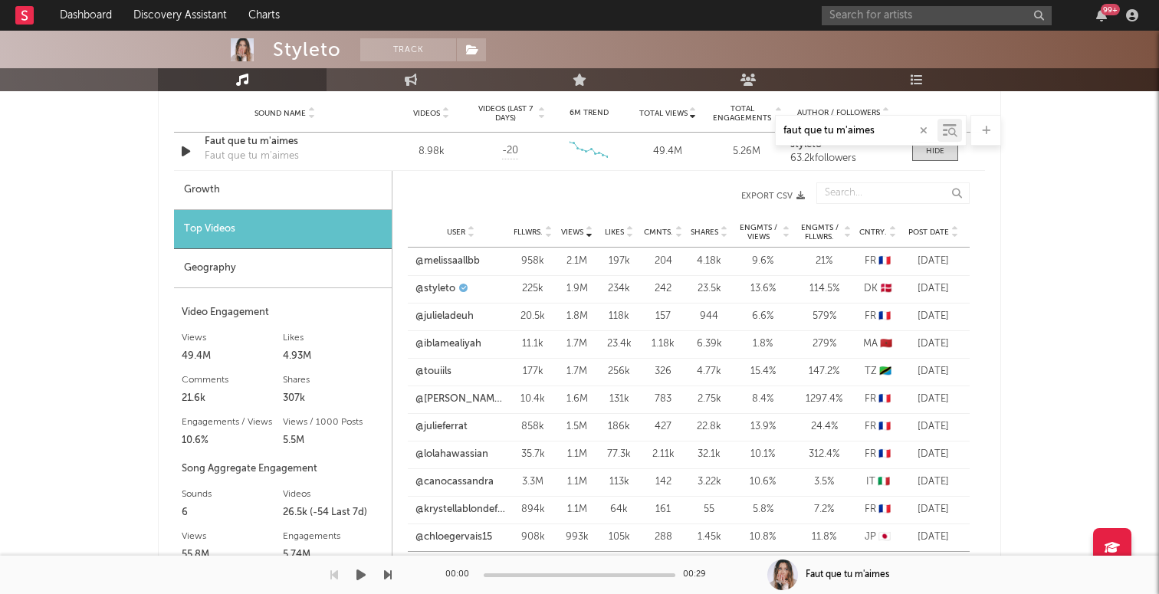
click at [786, 568] on div at bounding box center [782, 575] width 31 height 31
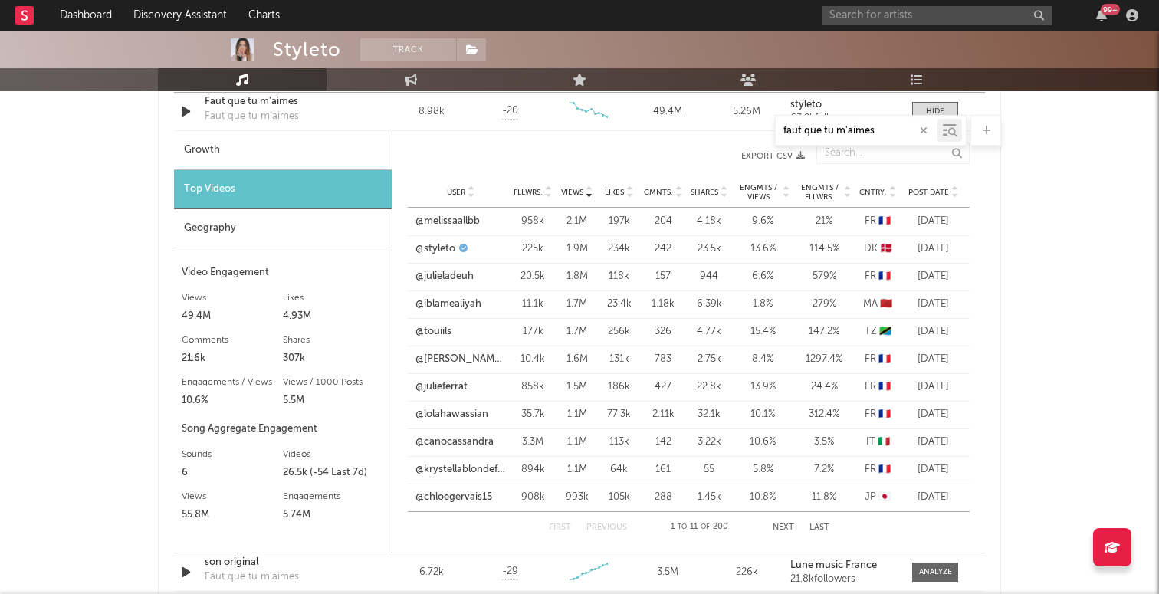
scroll to position [1042, 0]
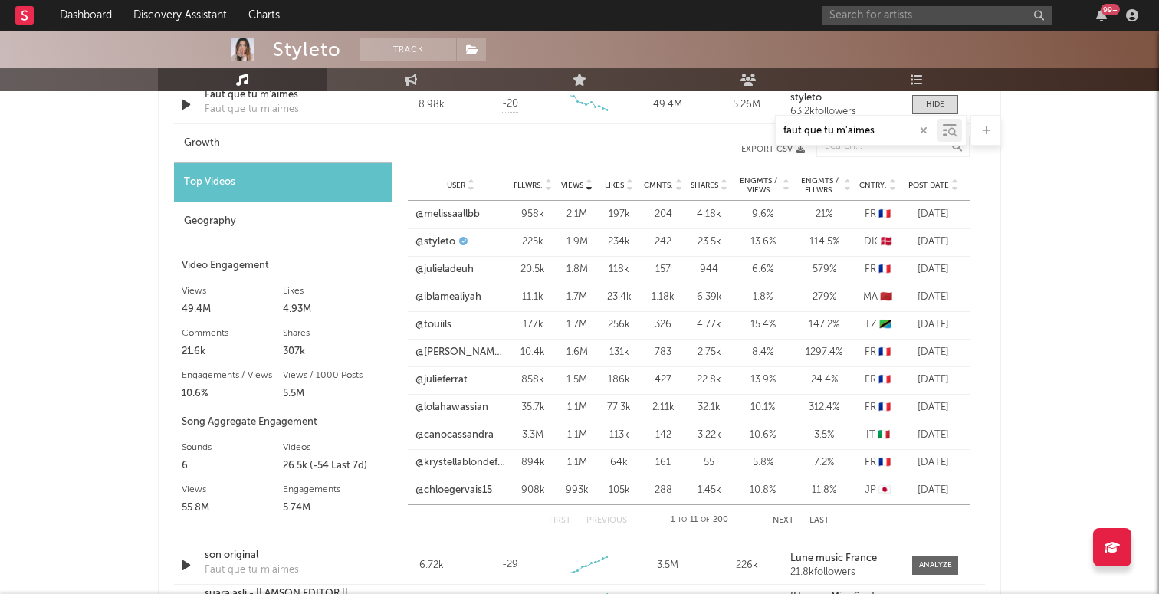
click at [777, 507] on div "First Previous 1 to 11 of 200 Next Last" at bounding box center [689, 520] width 281 height 31
click at [778, 520] on button "Next" at bounding box center [783, 521] width 21 height 8
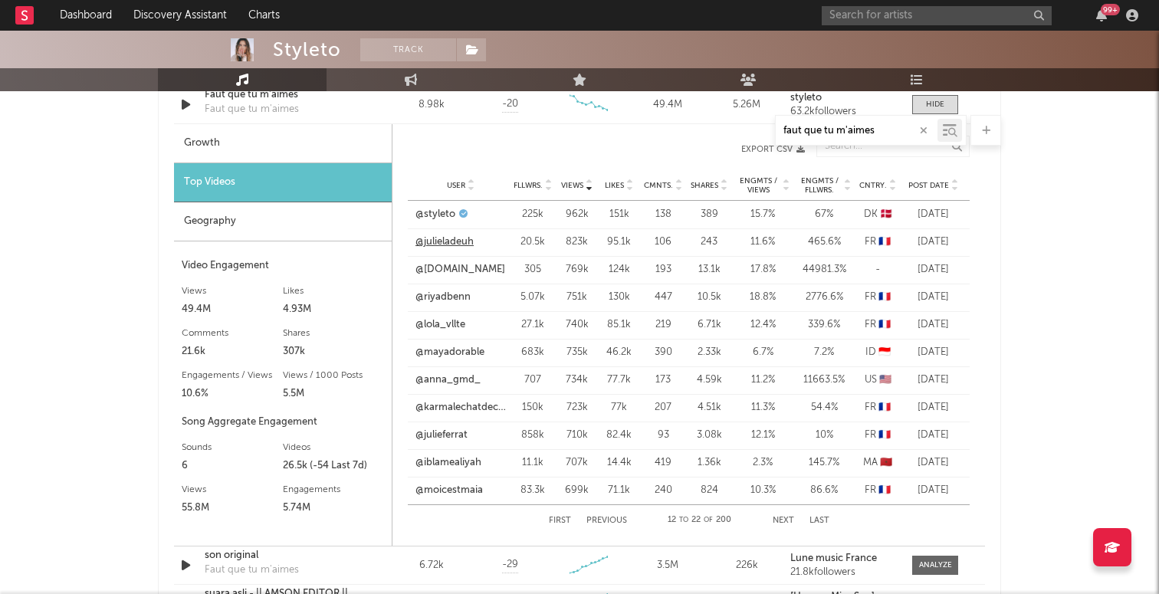
click at [431, 243] on link "@julieladeuh" at bounding box center [444, 242] width 58 height 15
click at [452, 264] on link "@[DOMAIN_NAME]" at bounding box center [460, 269] width 90 height 15
click at [451, 300] on link "@riyadbenn" at bounding box center [442, 297] width 55 height 15
click at [456, 324] on link "@lola_vllte" at bounding box center [440, 324] width 50 height 15
click at [455, 350] on link "@mayadorable" at bounding box center [449, 352] width 69 height 15
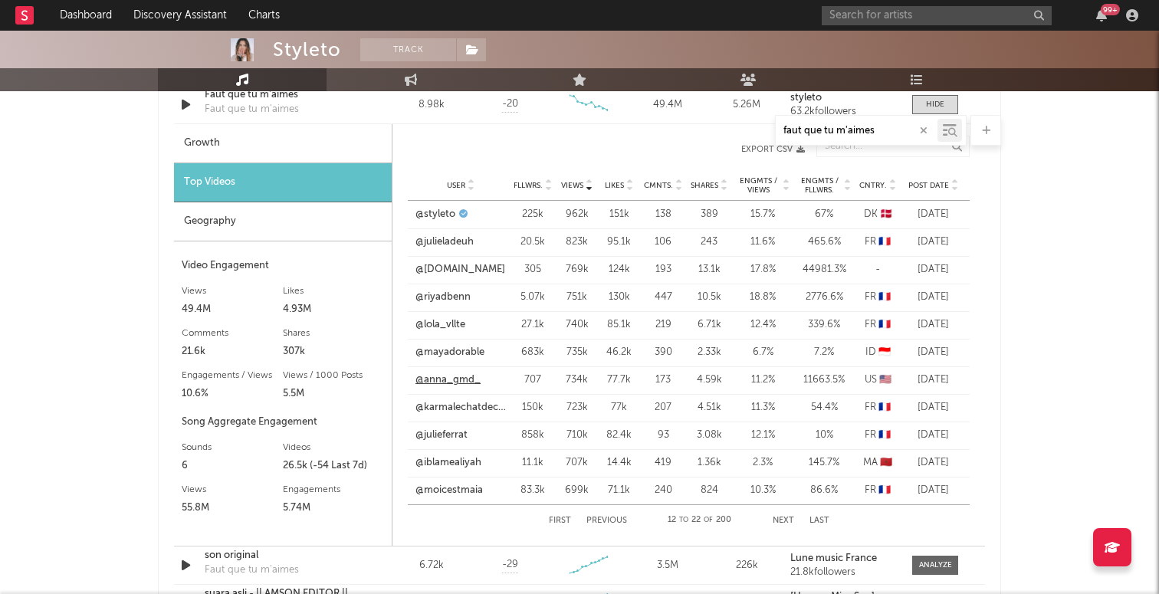
click at [456, 374] on link "@anna_gmd_" at bounding box center [447, 380] width 65 height 15
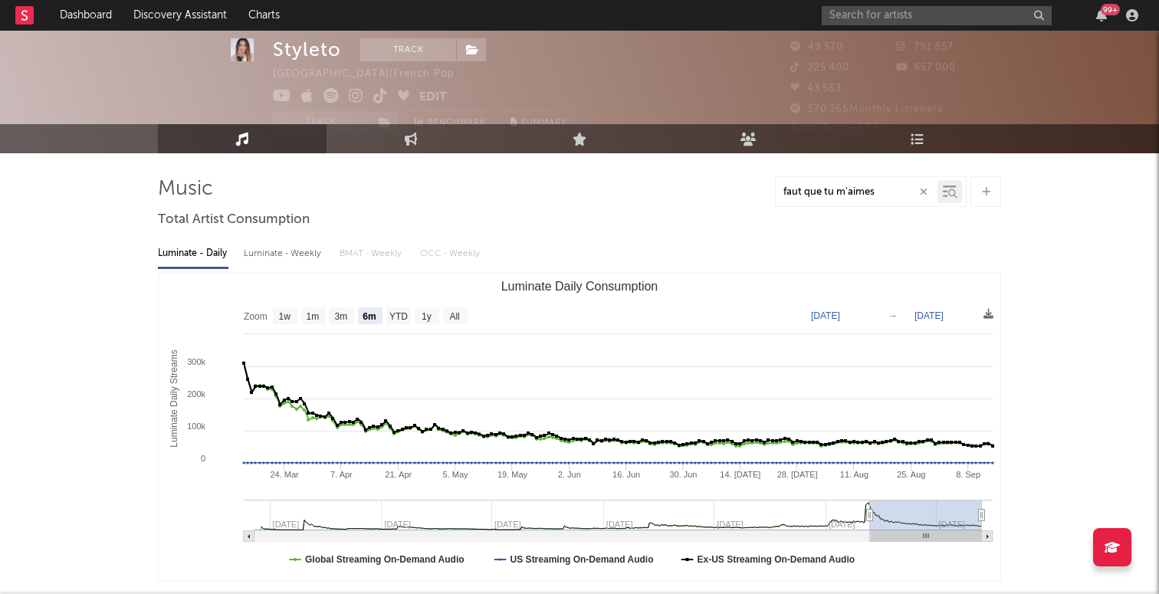
scroll to position [0, 0]
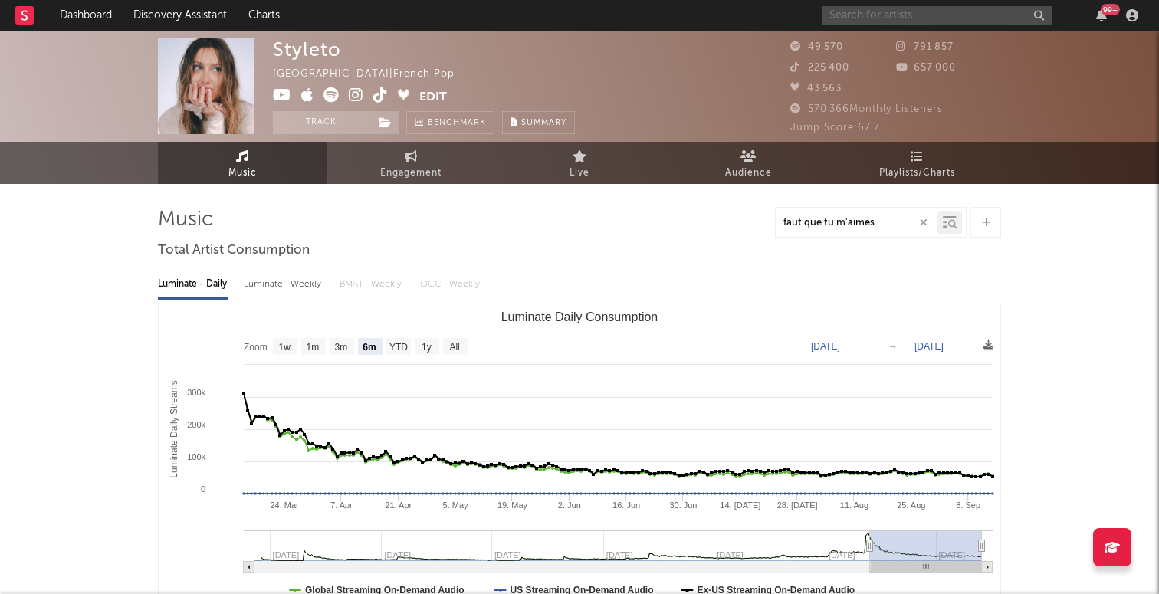
click at [858, 10] on input "text" at bounding box center [937, 15] width 230 height 19
click at [904, 21] on input "vitaa" at bounding box center [937, 15] width 230 height 19
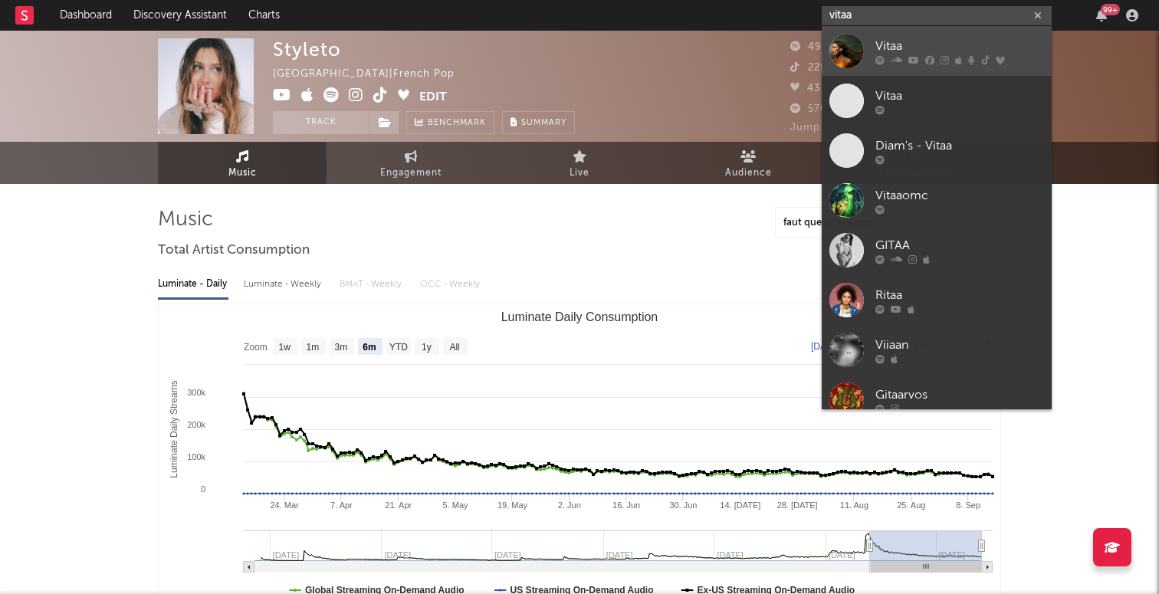
type input "vitaa"
click at [898, 48] on div "Vitaa" at bounding box center [959, 46] width 169 height 18
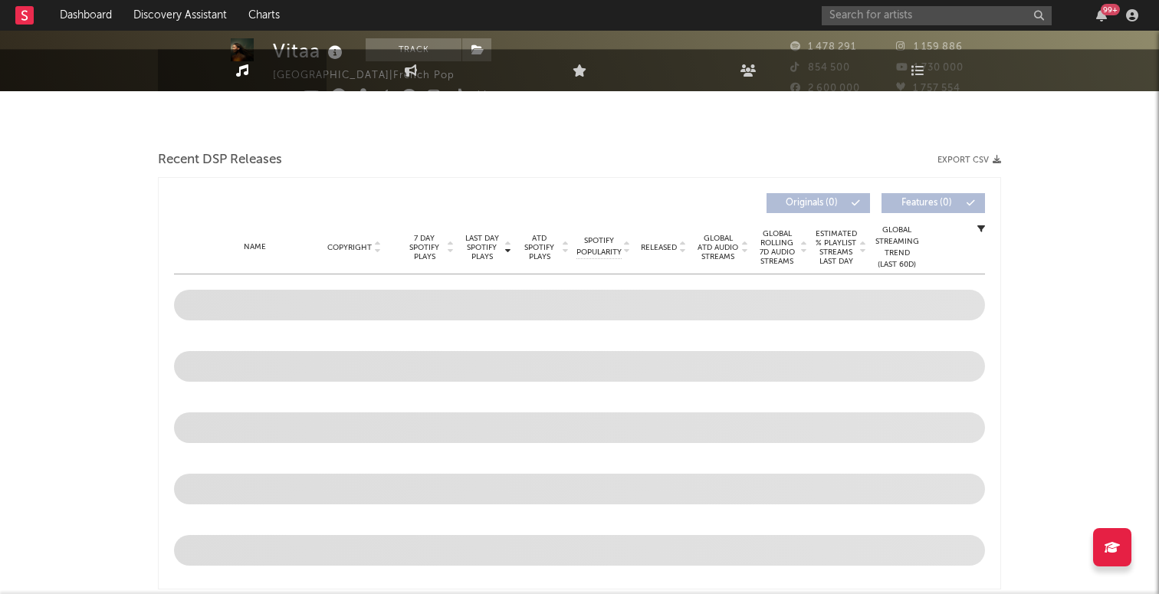
select select "6m"
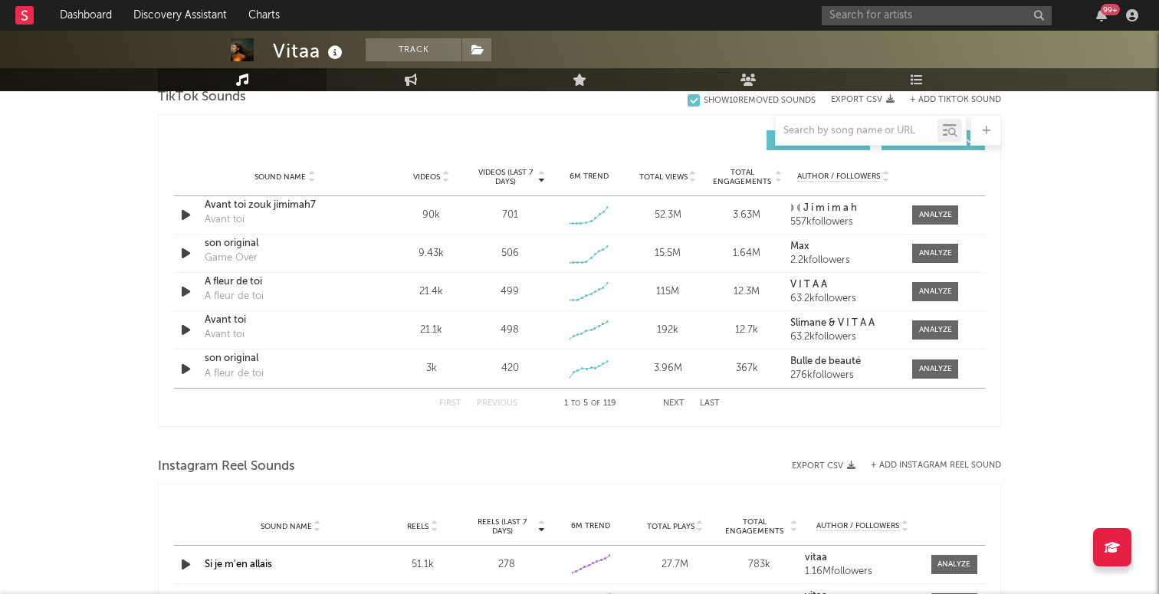
scroll to position [1051, 0]
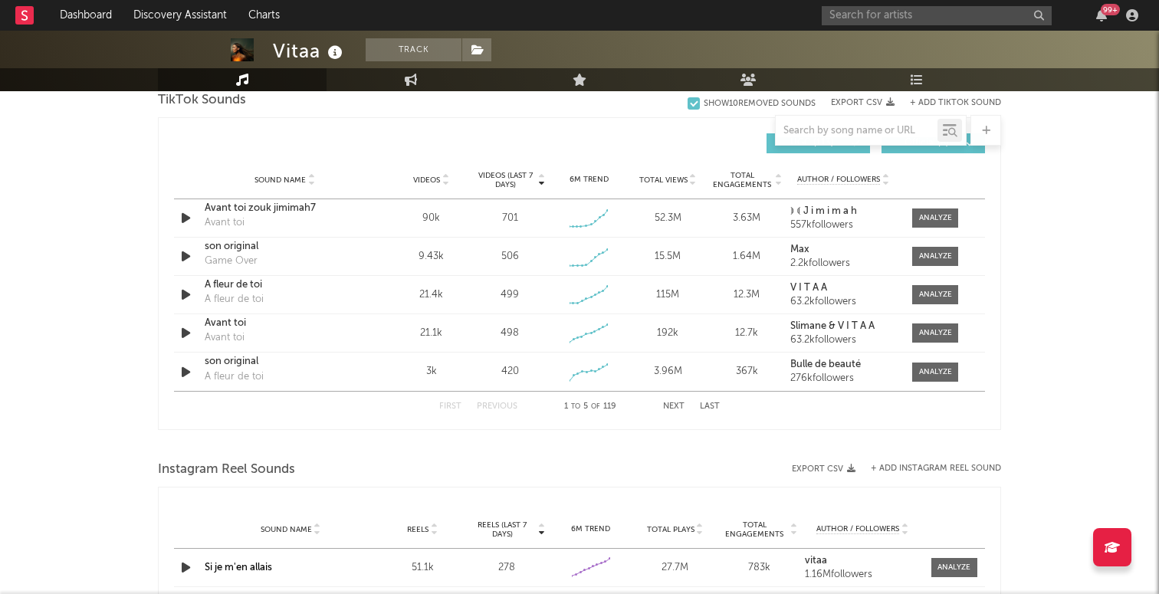
click at [665, 176] on span "Total Views" at bounding box center [663, 180] width 48 height 9
click at [857, 122] on div at bounding box center [857, 130] width 162 height 19
click at [860, 130] on input "text" at bounding box center [857, 131] width 162 height 12
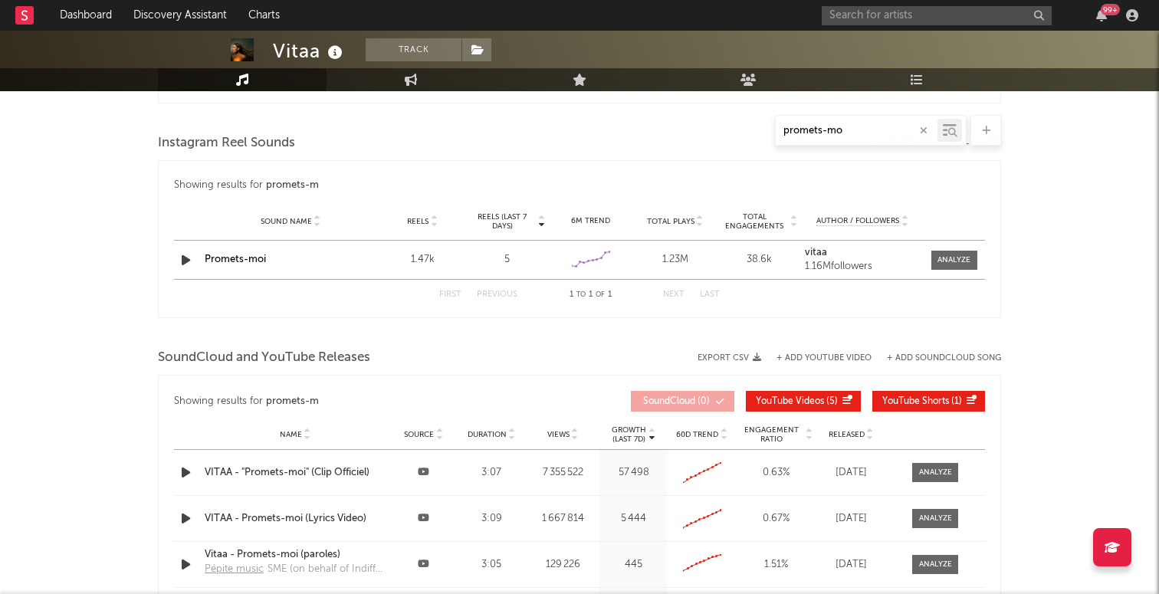
type input "promets-moi"
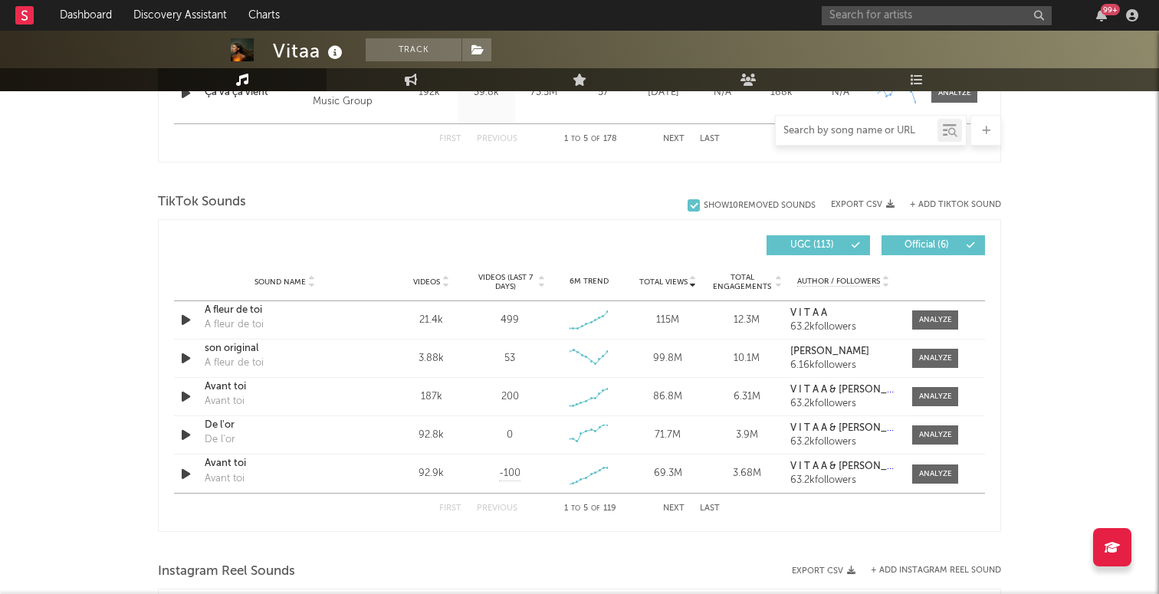
scroll to position [950, 0]
click at [670, 504] on button "Next" at bounding box center [673, 508] width 21 height 8
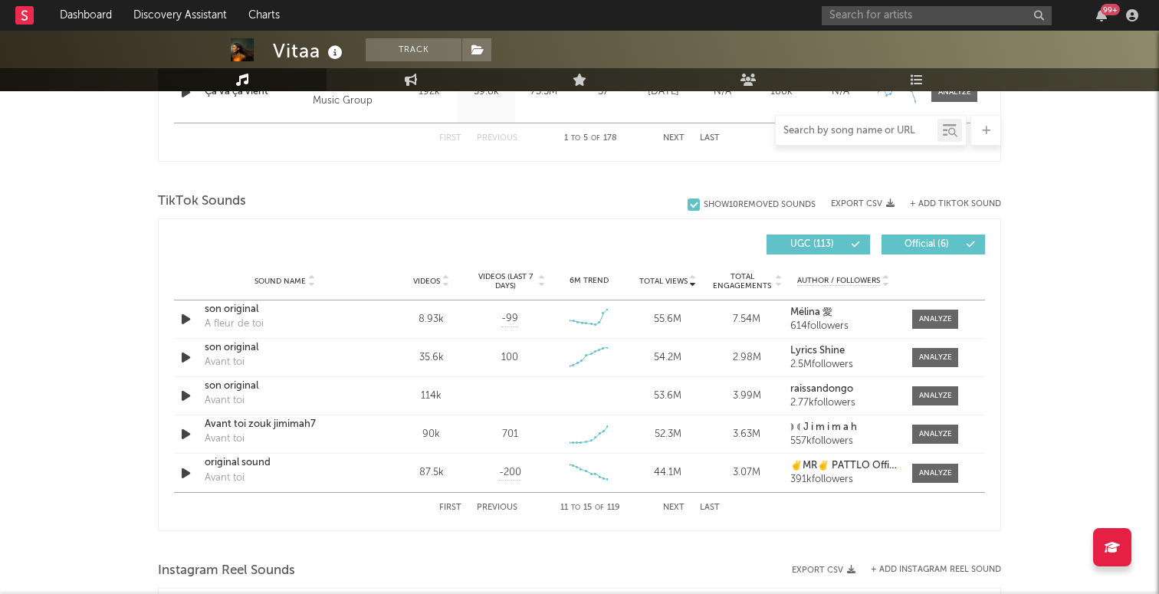
click at [670, 504] on button "Next" at bounding box center [673, 508] width 21 height 8
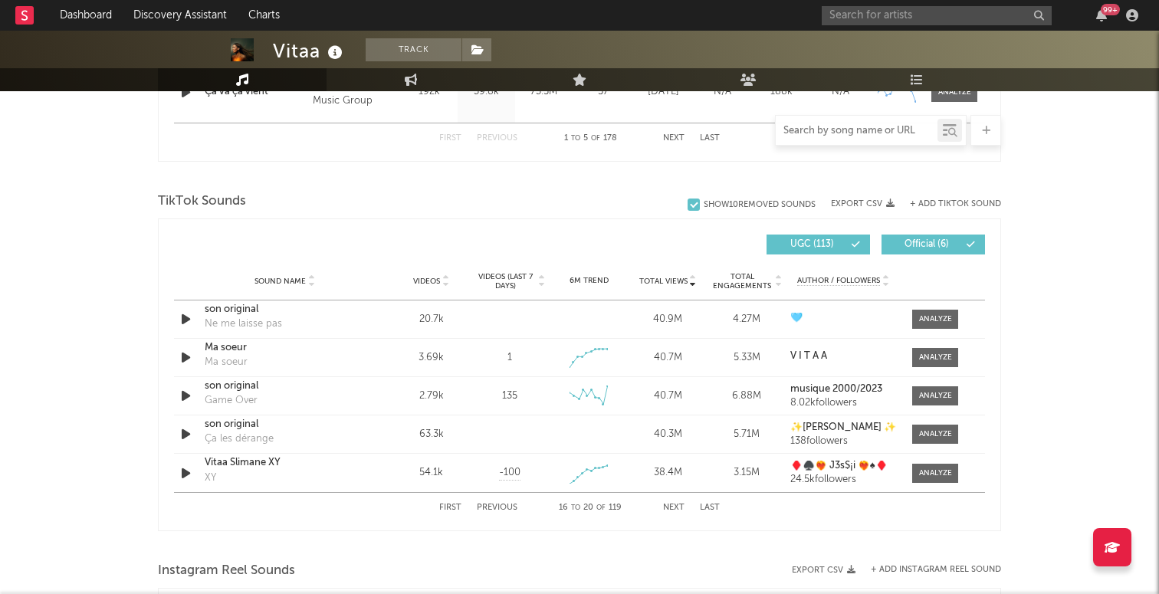
click at [670, 504] on button "Next" at bounding box center [673, 508] width 21 height 8
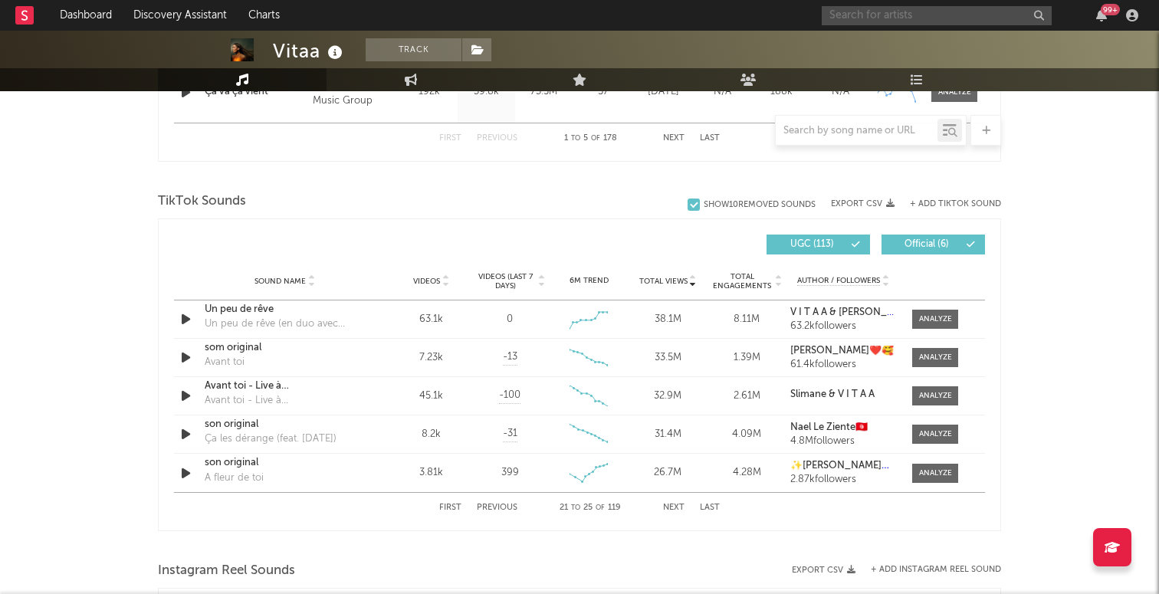
click at [875, 21] on input "text" at bounding box center [937, 15] width 230 height 19
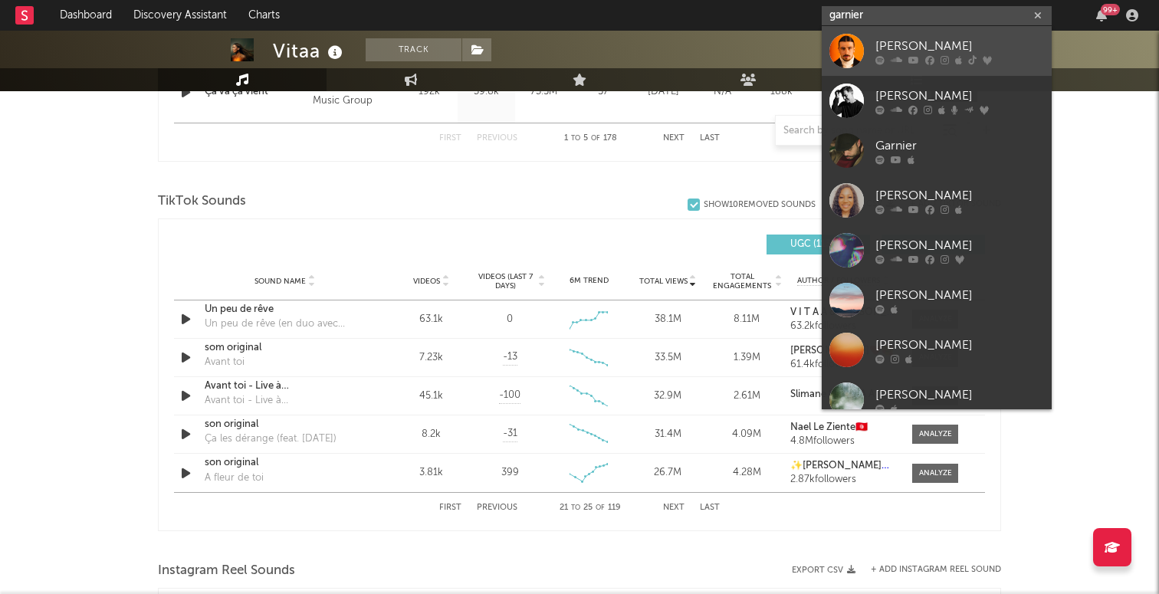
type input "garnier"
click at [951, 48] on div "[PERSON_NAME]" at bounding box center [959, 46] width 169 height 18
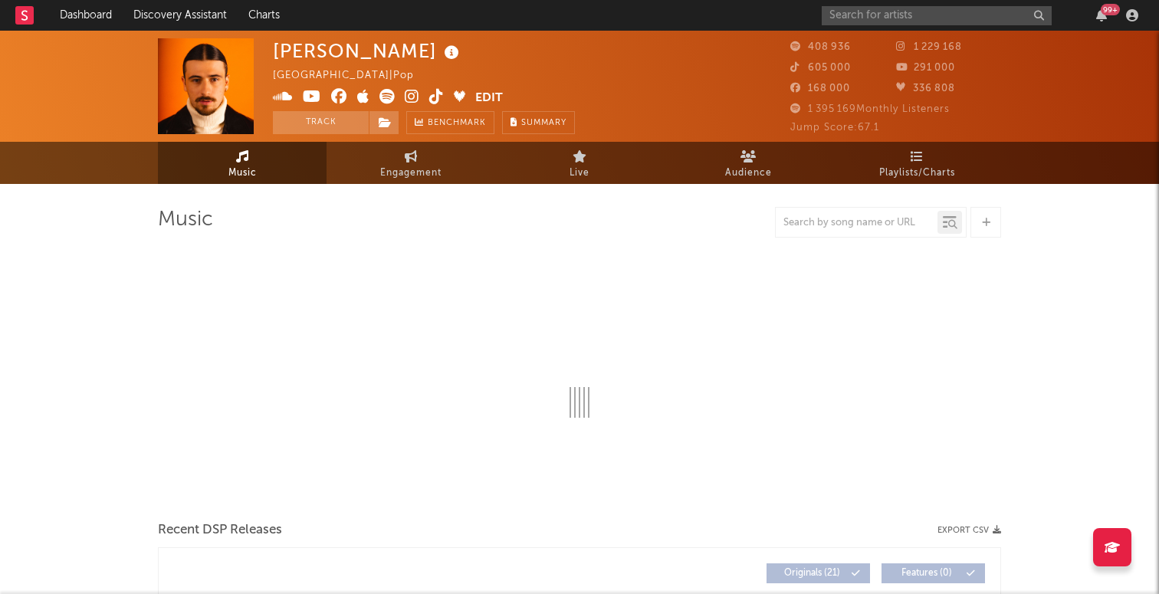
select select "6m"
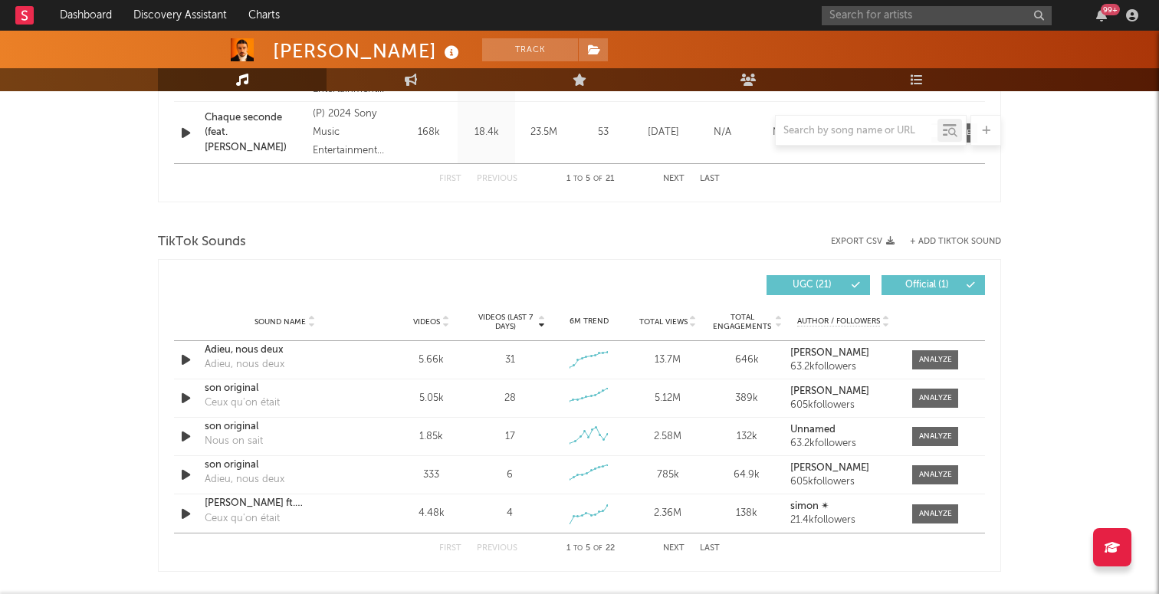
scroll to position [903, 0]
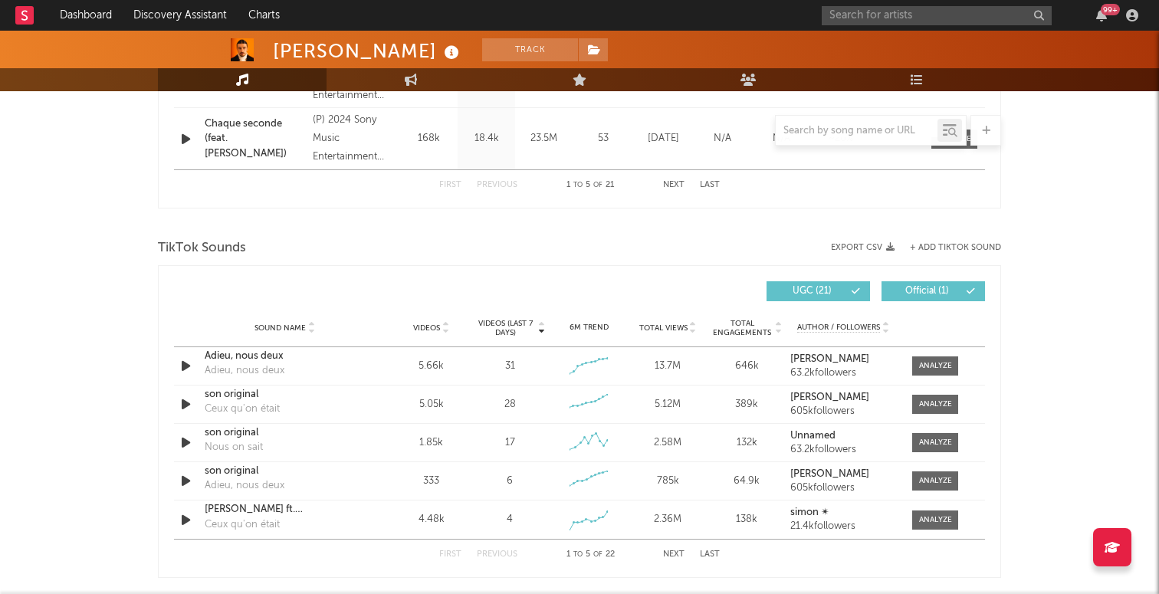
click at [665, 326] on span "Total Views" at bounding box center [663, 327] width 48 height 9
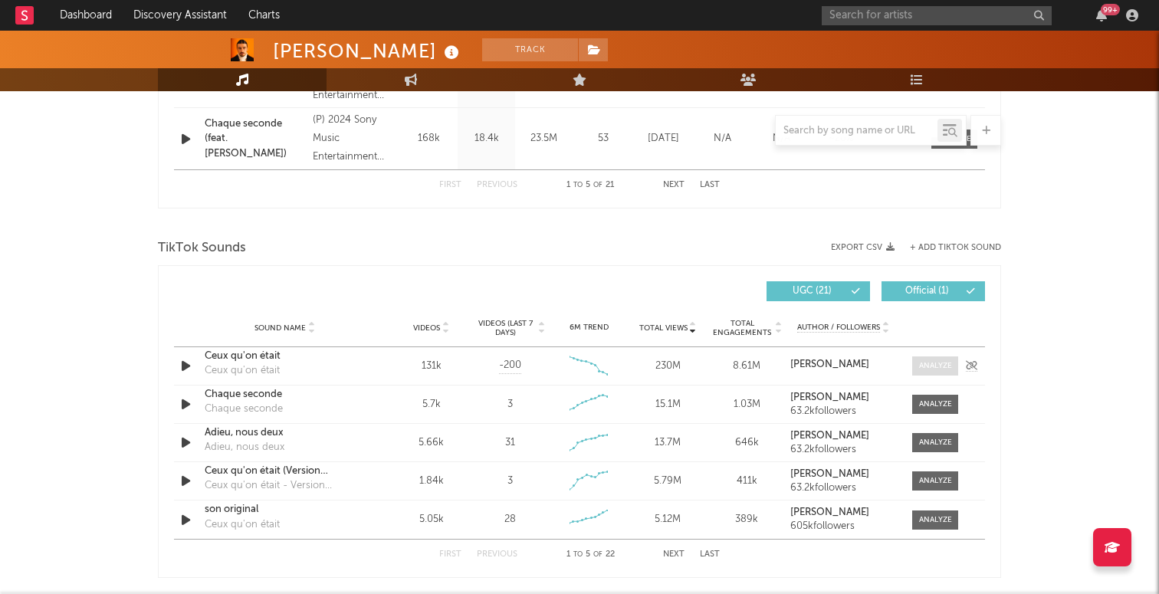
click at [950, 360] on div at bounding box center [935, 365] width 33 height 11
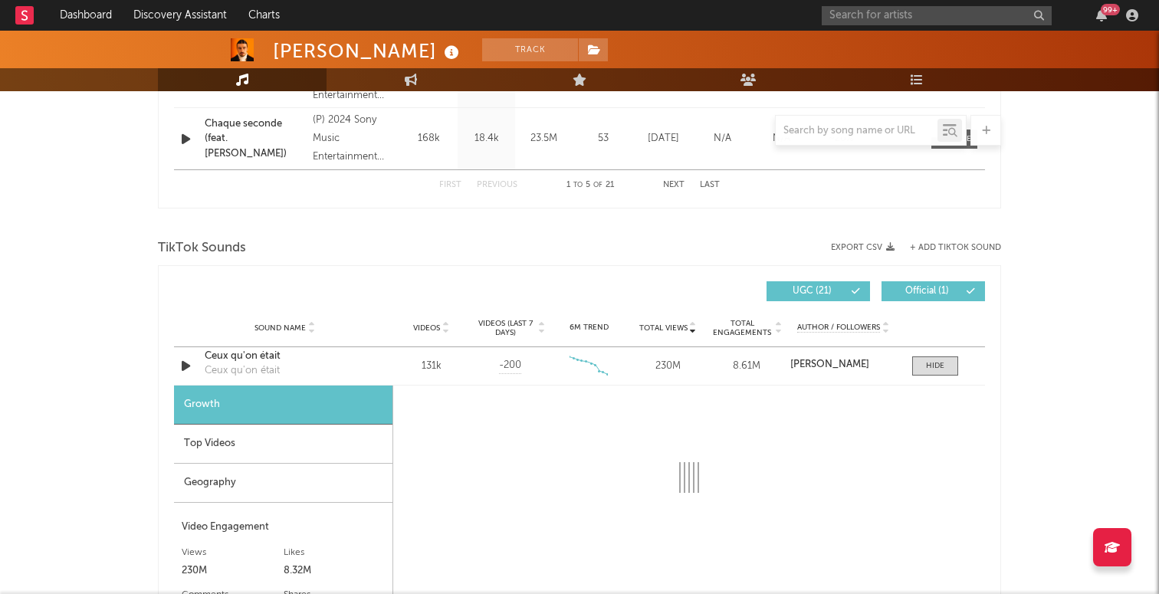
click at [325, 438] on div "Top Videos" at bounding box center [283, 444] width 218 height 39
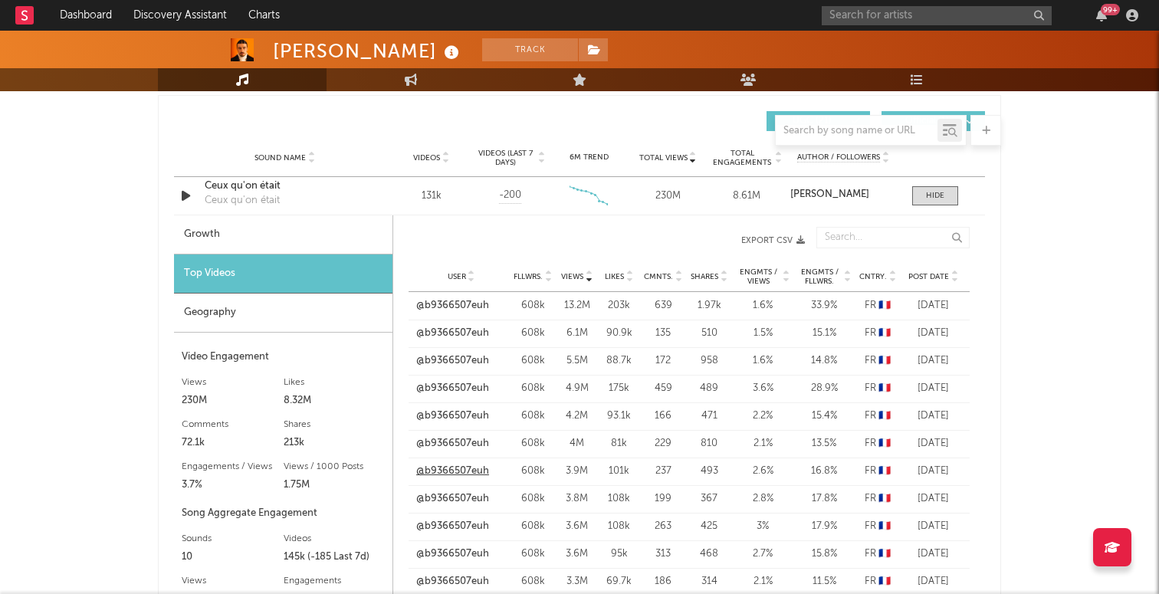
scroll to position [1079, 0]
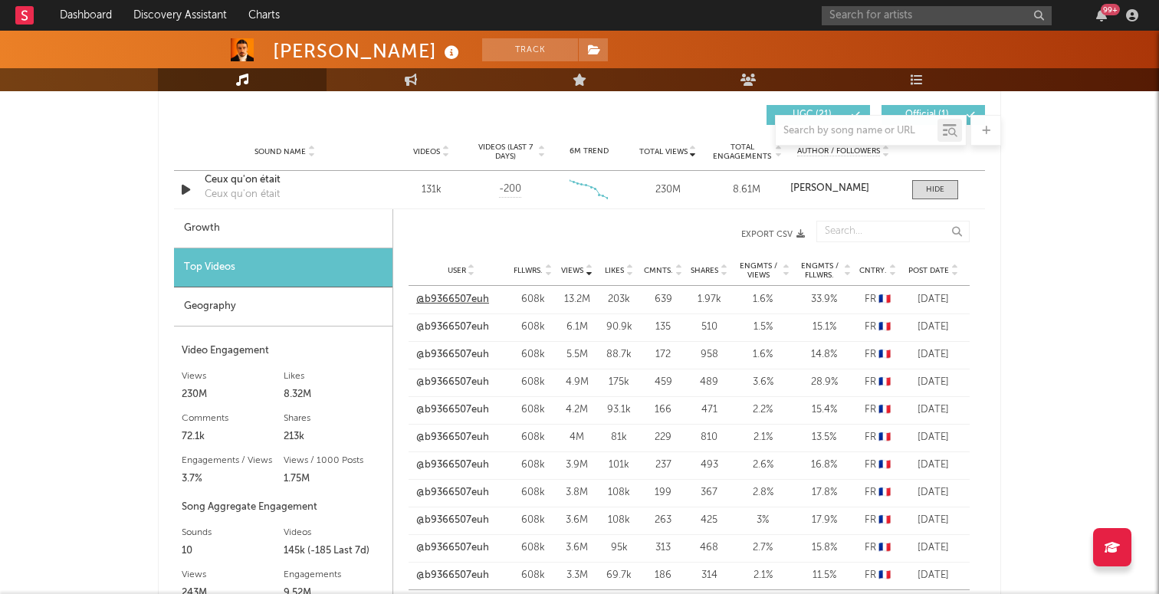
click at [466, 297] on link "@b9366507euh" at bounding box center [452, 299] width 73 height 15
click at [466, 327] on link "@b9366507euh" at bounding box center [452, 327] width 73 height 15
click at [434, 387] on link "@b9366507euh" at bounding box center [452, 382] width 73 height 15
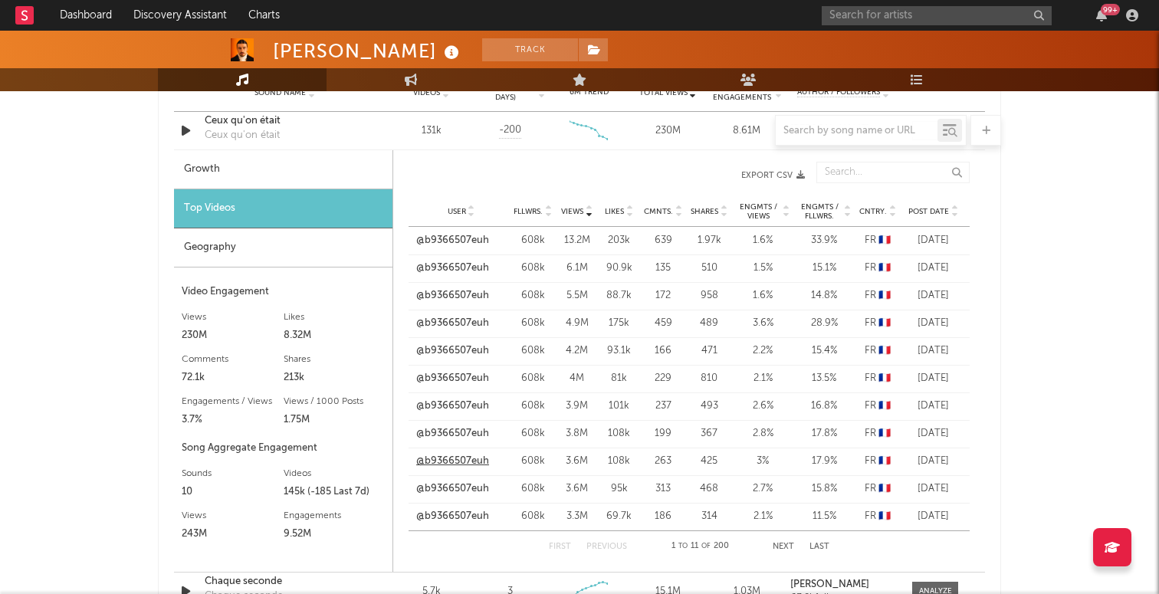
click at [464, 456] on link "@b9366507euh" at bounding box center [452, 461] width 73 height 15
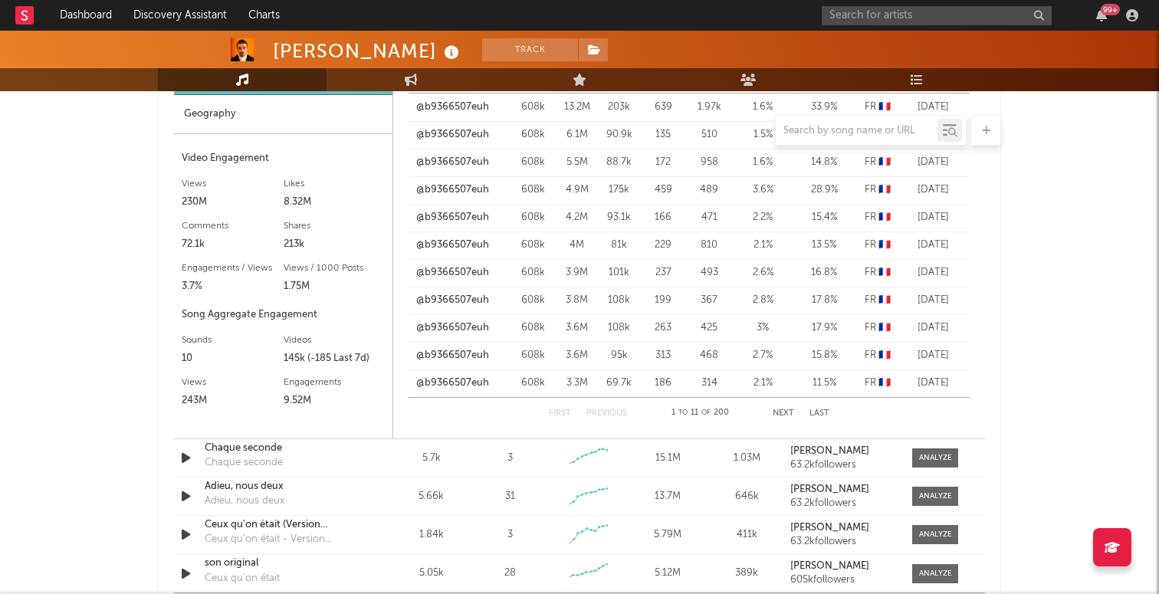
scroll to position [1335, 0]
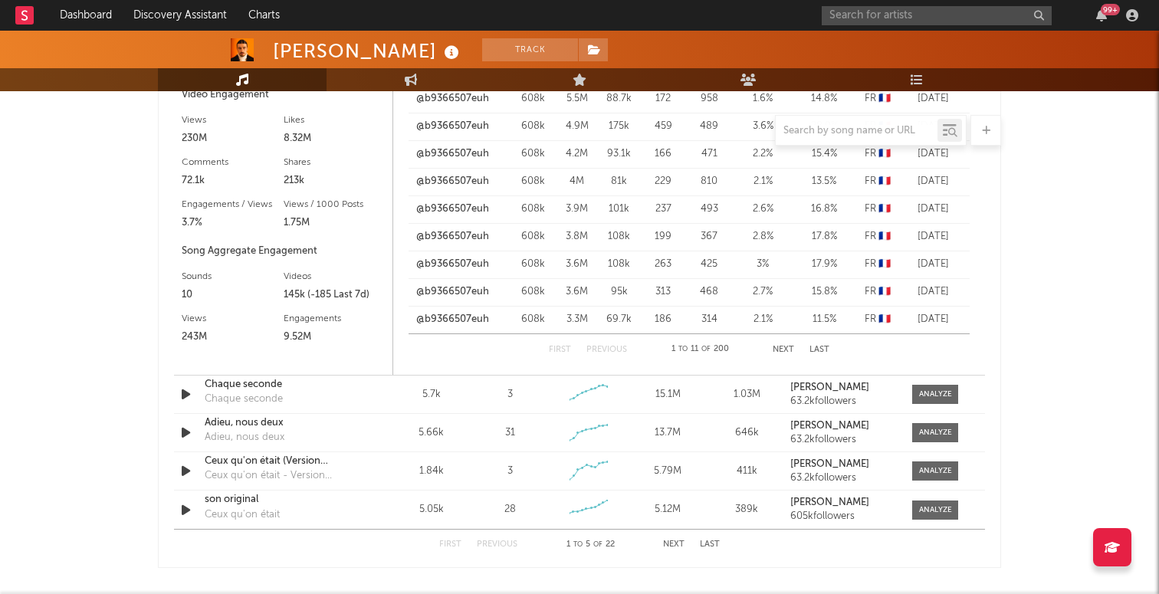
click at [789, 349] on button "Next" at bounding box center [783, 350] width 21 height 8
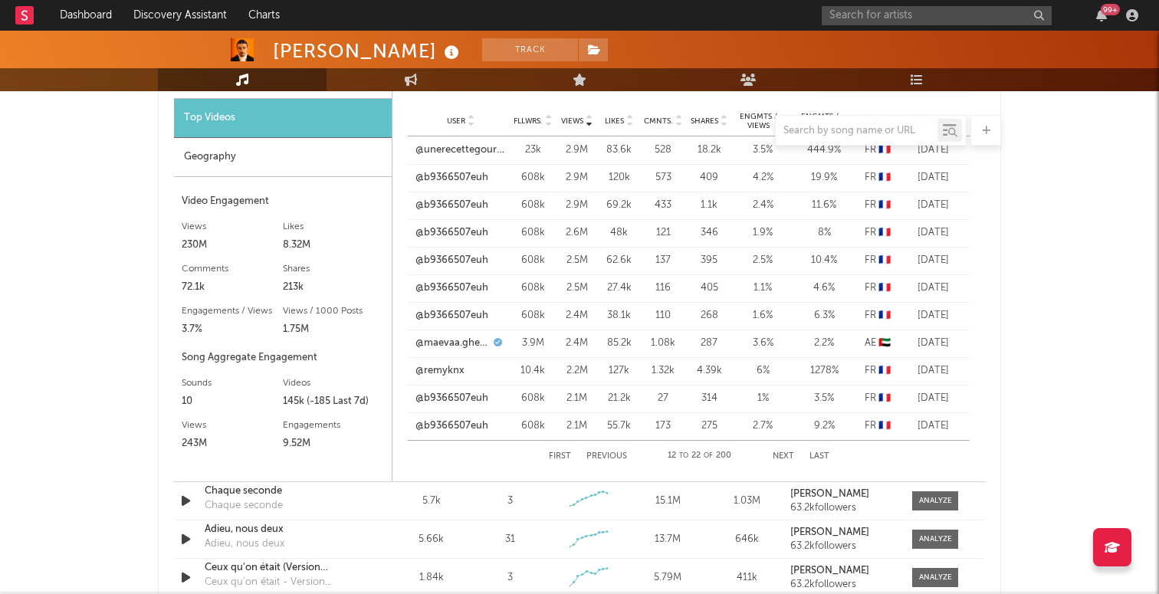
scroll to position [1209, 0]
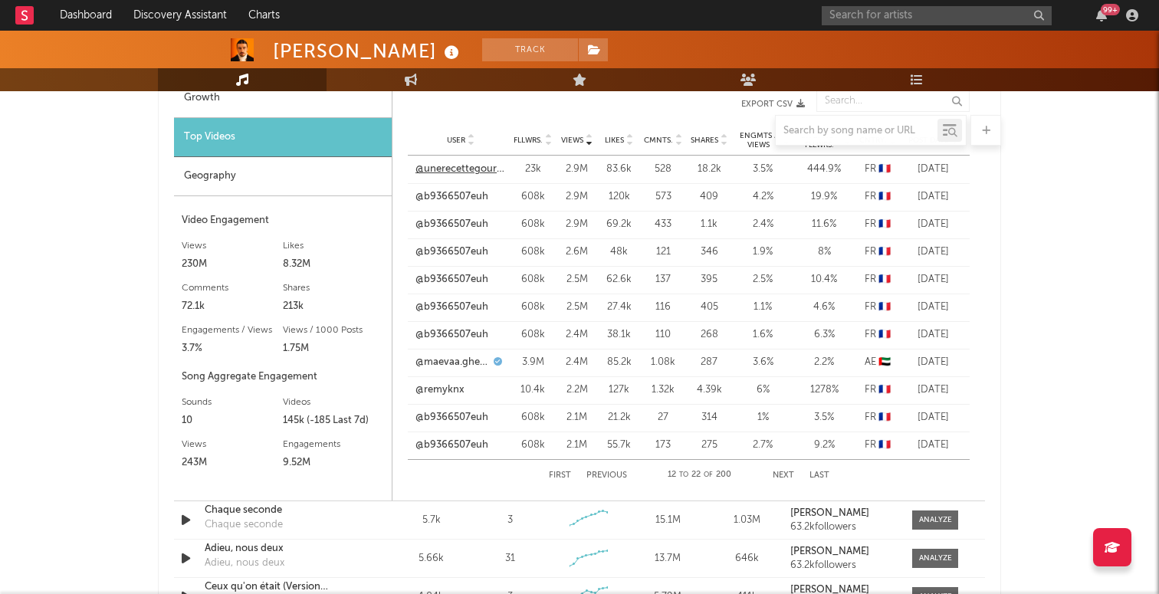
click at [475, 173] on link "@unerecettegourmande" at bounding box center [460, 169] width 90 height 15
click at [439, 363] on link "@maevaa.ghennam" at bounding box center [452, 362] width 74 height 15
click at [451, 384] on link "@remyknx" at bounding box center [439, 389] width 49 height 15
click at [787, 470] on div "First Previous 12 to 22 of 200 Next Last" at bounding box center [689, 475] width 281 height 31
click at [784, 479] on div "First Previous 12 to 22 of 200 Next Last" at bounding box center [689, 475] width 281 height 31
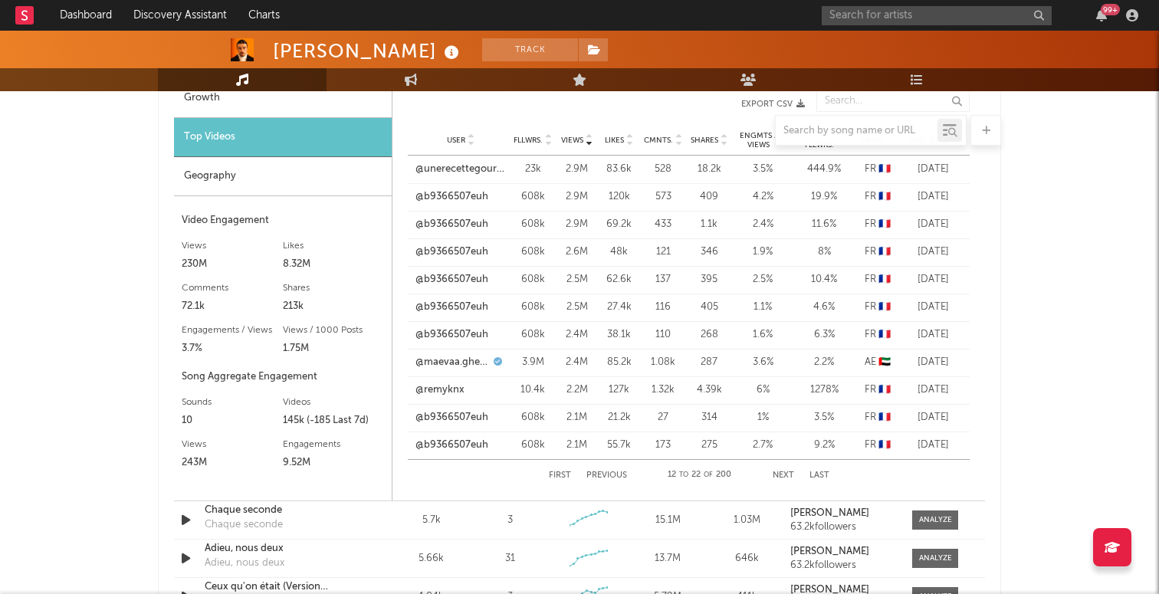
click at [783, 474] on button "Next" at bounding box center [783, 475] width 21 height 8
click at [451, 231] on link "@pierregarniermusique" at bounding box center [453, 224] width 76 height 15
click at [448, 307] on link "@pierregarniermusique" at bounding box center [453, 307] width 76 height 15
click at [783, 469] on div "First Previous 23 to 33 of 200 Next Last" at bounding box center [689, 475] width 281 height 31
click at [783, 476] on button "Next" at bounding box center [783, 475] width 21 height 8
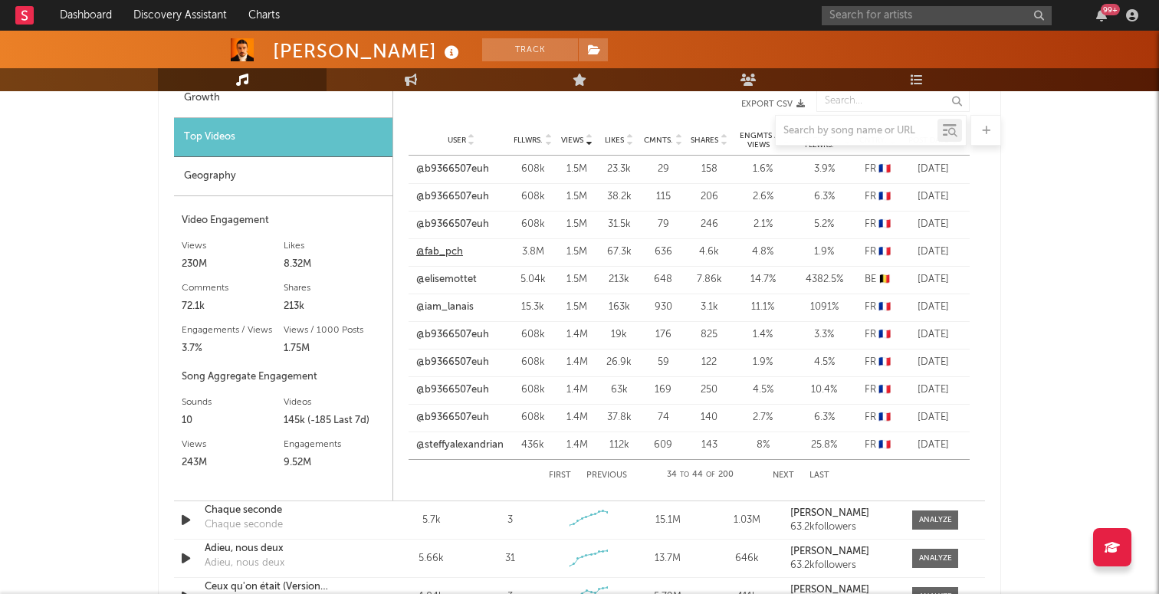
click at [438, 250] on link "@fab_pch" at bounding box center [439, 252] width 47 height 15
click at [438, 279] on link "@elisemottet" at bounding box center [446, 279] width 61 height 15
click at [455, 309] on link "@iam_lanais" at bounding box center [444, 307] width 57 height 15
click at [459, 440] on link "@steffyalexandrian" at bounding box center [459, 445] width 87 height 15
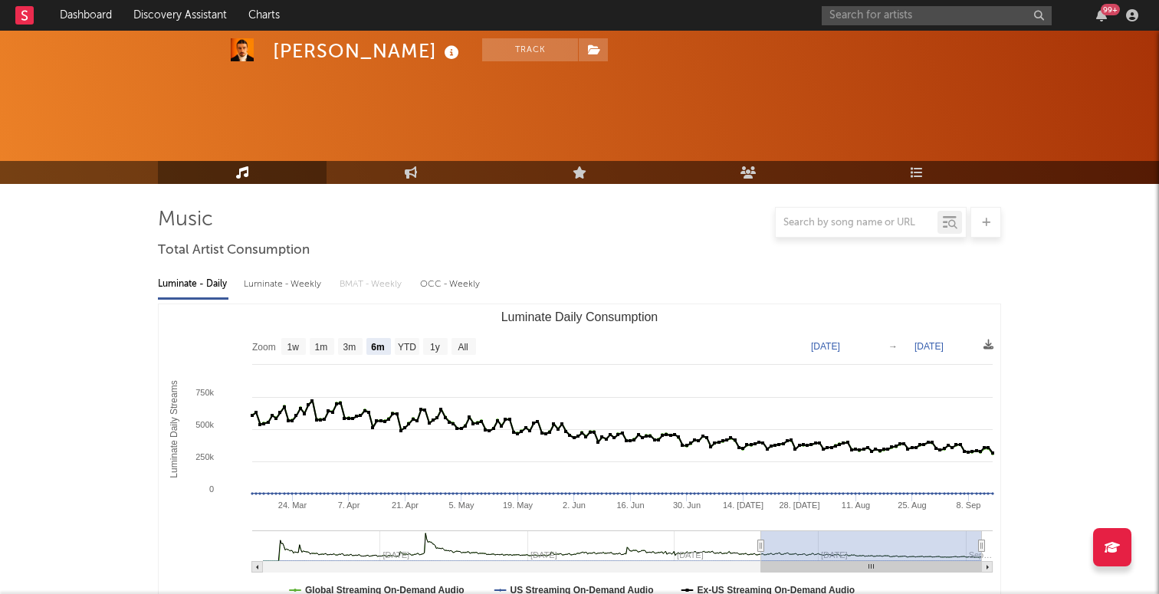
select select "6m"
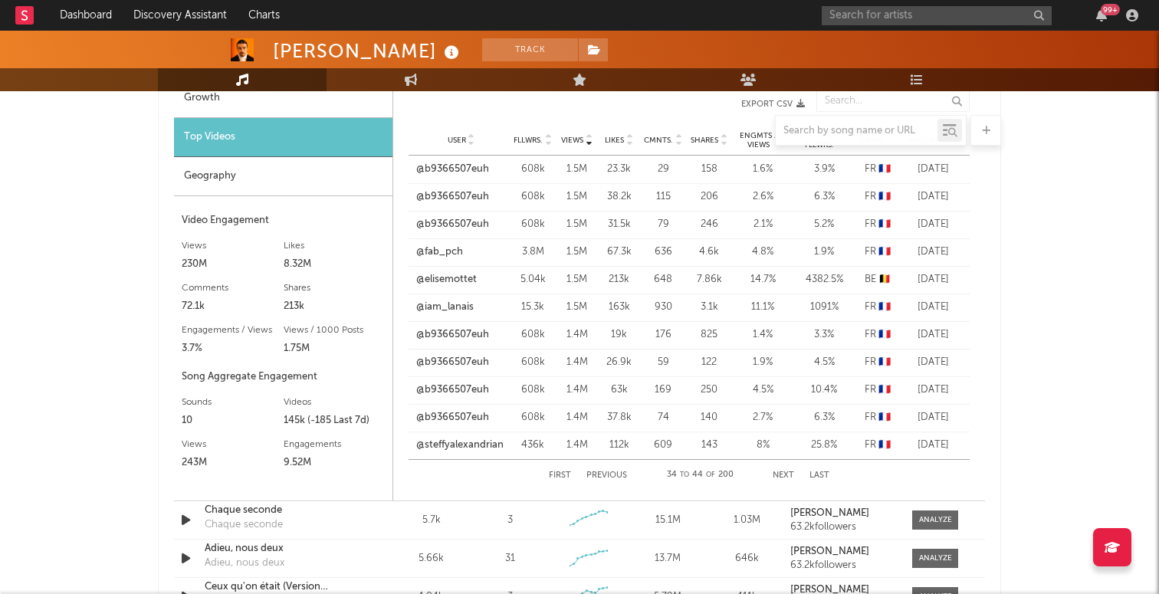
click at [777, 476] on button "Next" at bounding box center [783, 475] width 21 height 8
click at [457, 280] on link "@looveday" at bounding box center [441, 279] width 51 height 15
click at [772, 472] on div "First Previous 45 to 55 of 200 Next Last" at bounding box center [689, 475] width 281 height 31
click at [776, 473] on button "Next" at bounding box center [783, 475] width 21 height 8
click at [450, 172] on link "@fab_pch" at bounding box center [438, 169] width 47 height 15
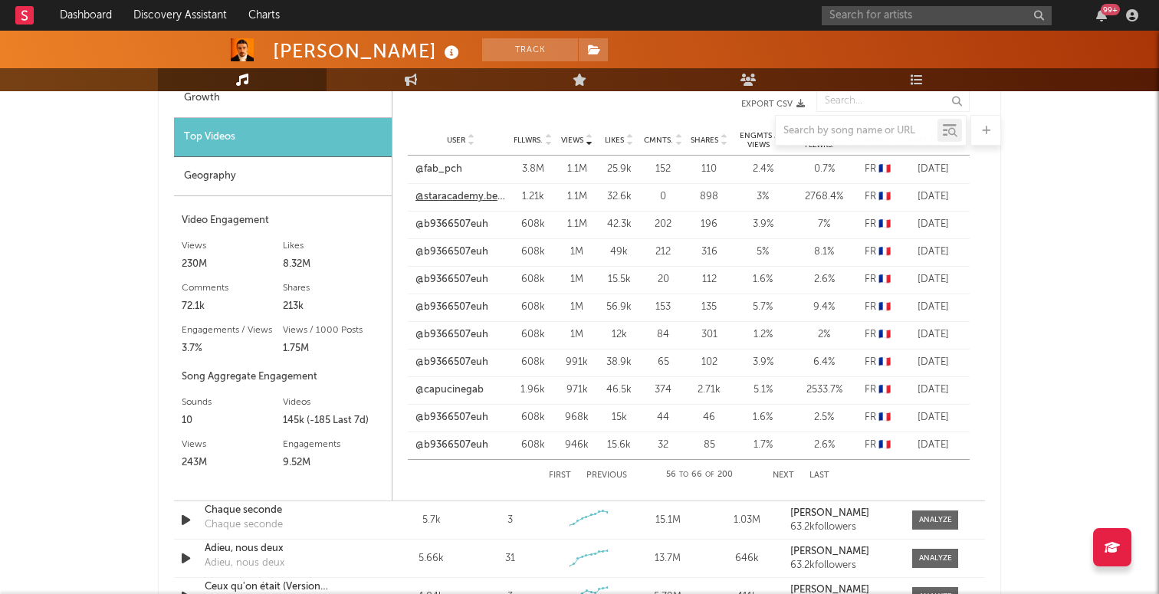
click at [485, 201] on link "@staracademy.bebito" at bounding box center [460, 196] width 90 height 15
click at [464, 389] on link "@capucinegab" at bounding box center [449, 389] width 68 height 15
click at [459, 388] on link "@capucinegab" at bounding box center [449, 389] width 68 height 15
click at [787, 468] on div "First Previous 56 to 66 of 200 Next Last" at bounding box center [689, 475] width 281 height 31
click at [787, 473] on button "Next" at bounding box center [783, 475] width 21 height 8
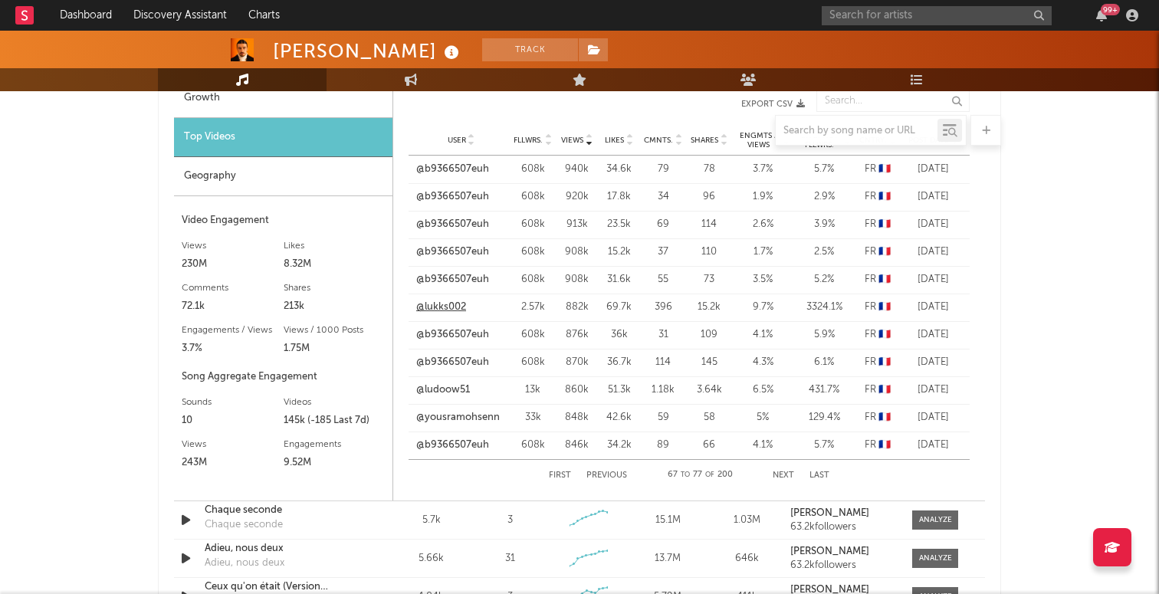
click at [451, 305] on link "@lukks002" at bounding box center [441, 307] width 50 height 15
click at [455, 391] on link "@ludoow51" at bounding box center [443, 389] width 54 height 15
click at [451, 413] on link "@yousramohsenn" at bounding box center [458, 417] width 84 height 15
click at [776, 475] on button "Next" at bounding box center [783, 475] width 21 height 8
click at [451, 191] on link "@naifdavid" at bounding box center [440, 196] width 51 height 15
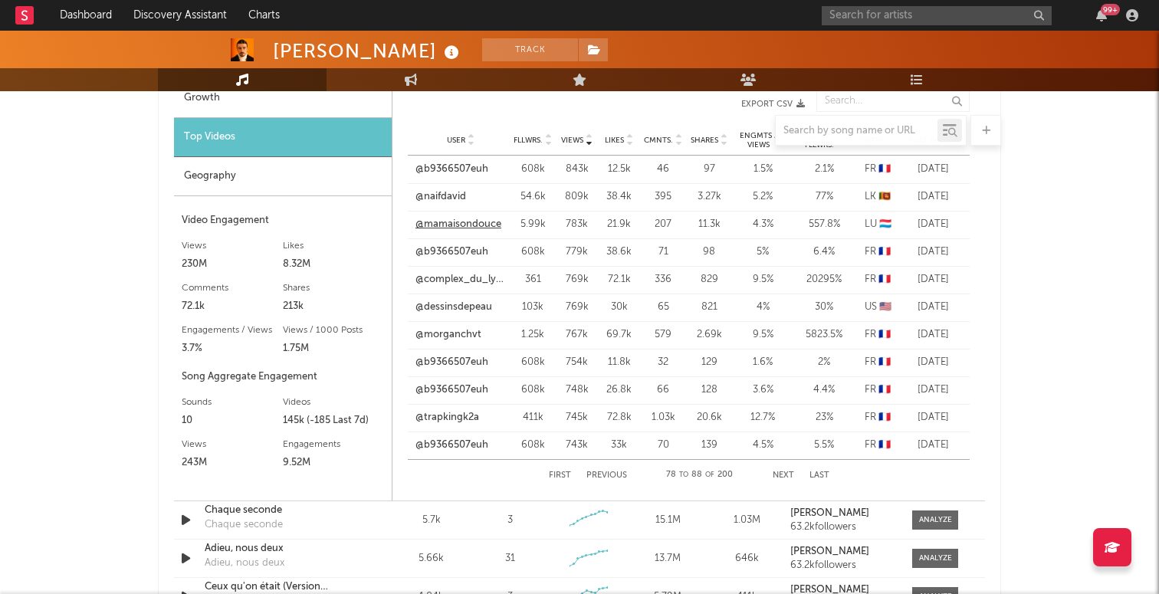
click at [465, 228] on link "@mamaisondouce" at bounding box center [458, 224] width 86 height 15
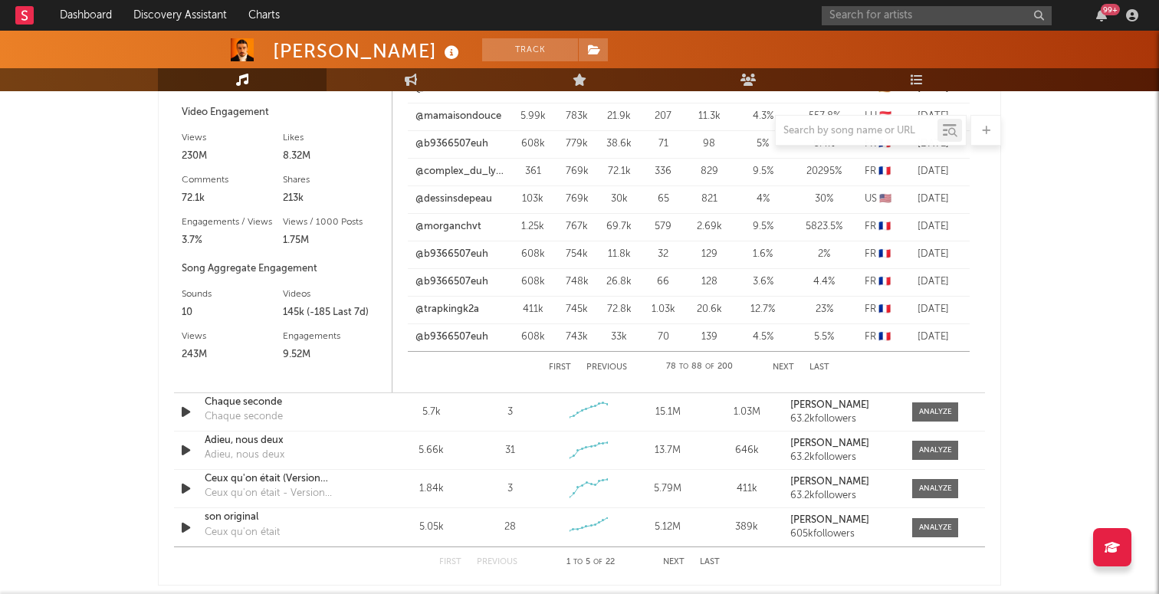
scroll to position [1341, 0]
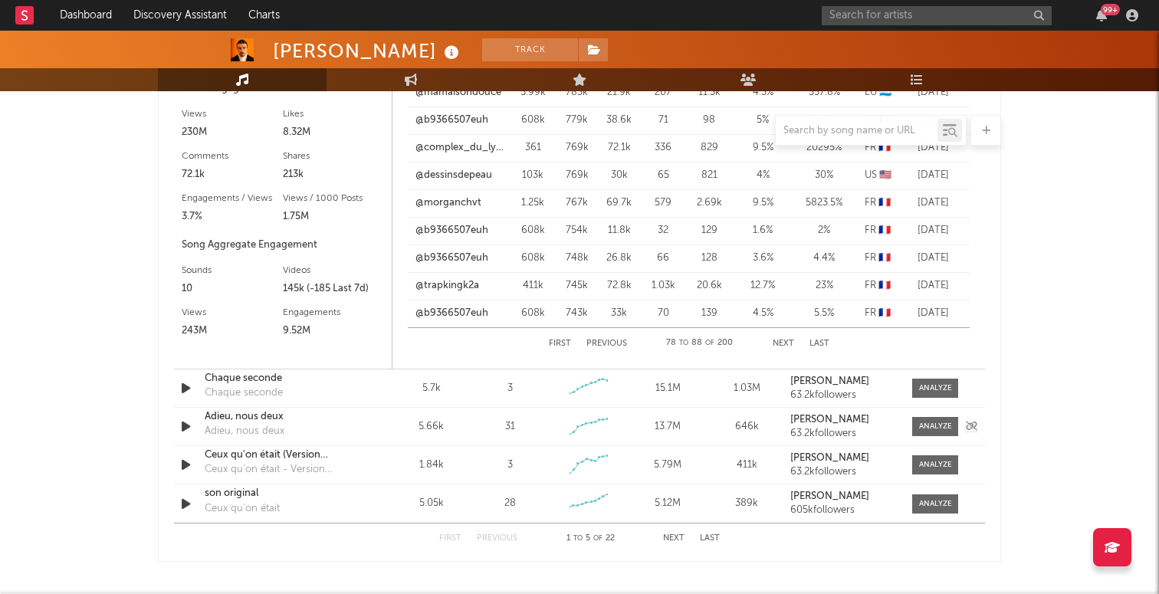
click at [317, 425] on div "Adieu, nous deux Adieu, nous deux" at bounding box center [285, 426] width 160 height 35
click at [930, 428] on div at bounding box center [935, 426] width 33 height 11
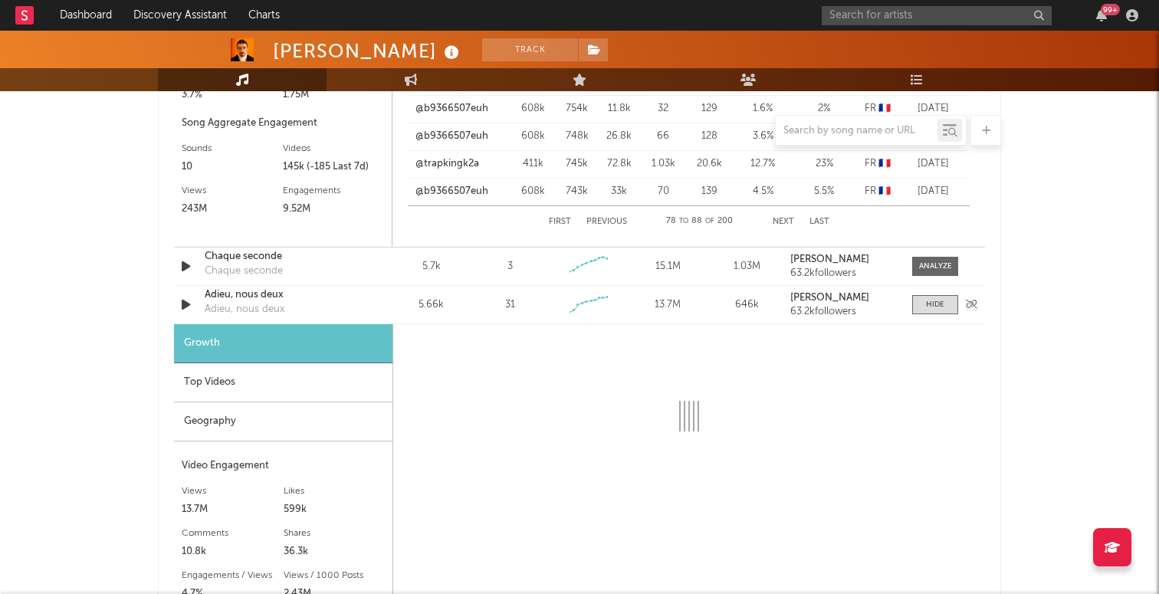
scroll to position [1534, 0]
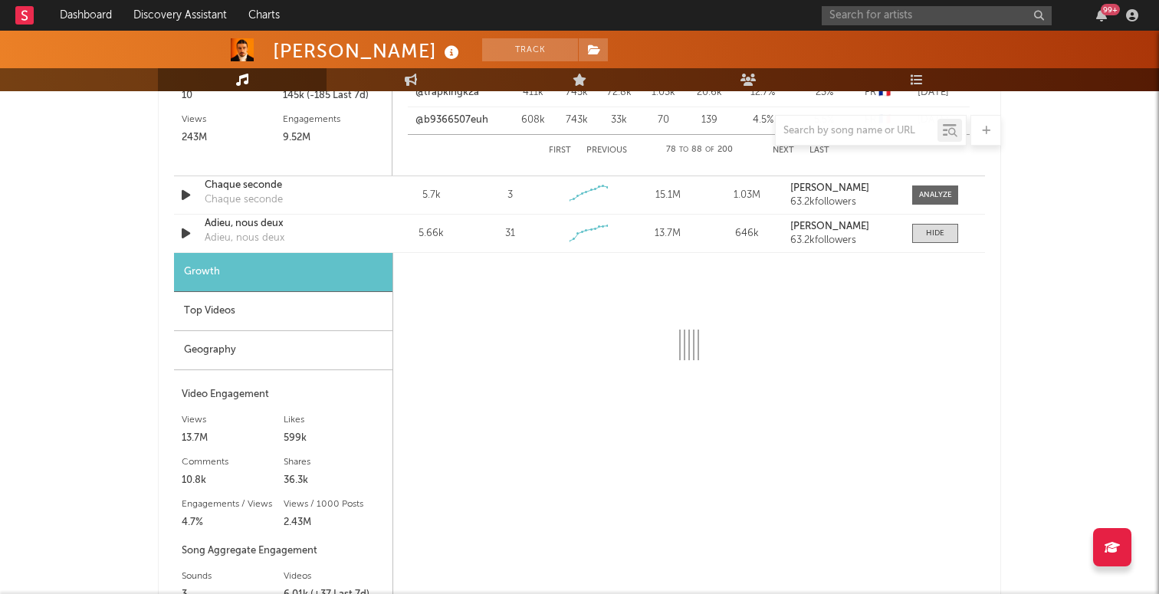
click at [288, 313] on div "Top Videos" at bounding box center [283, 311] width 218 height 39
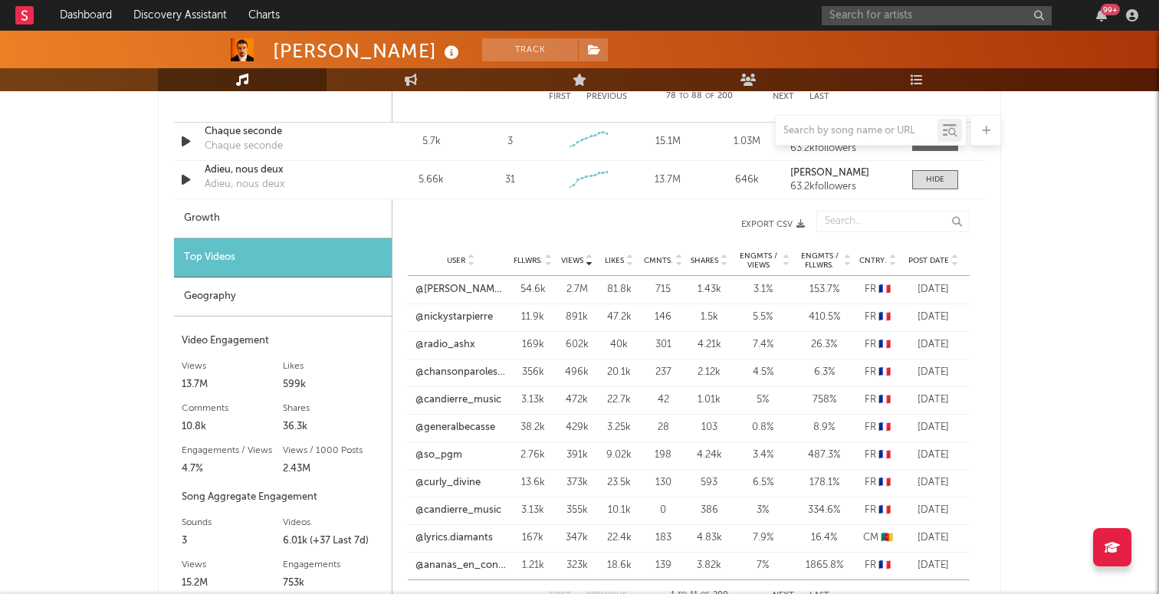
scroll to position [1624, 0]
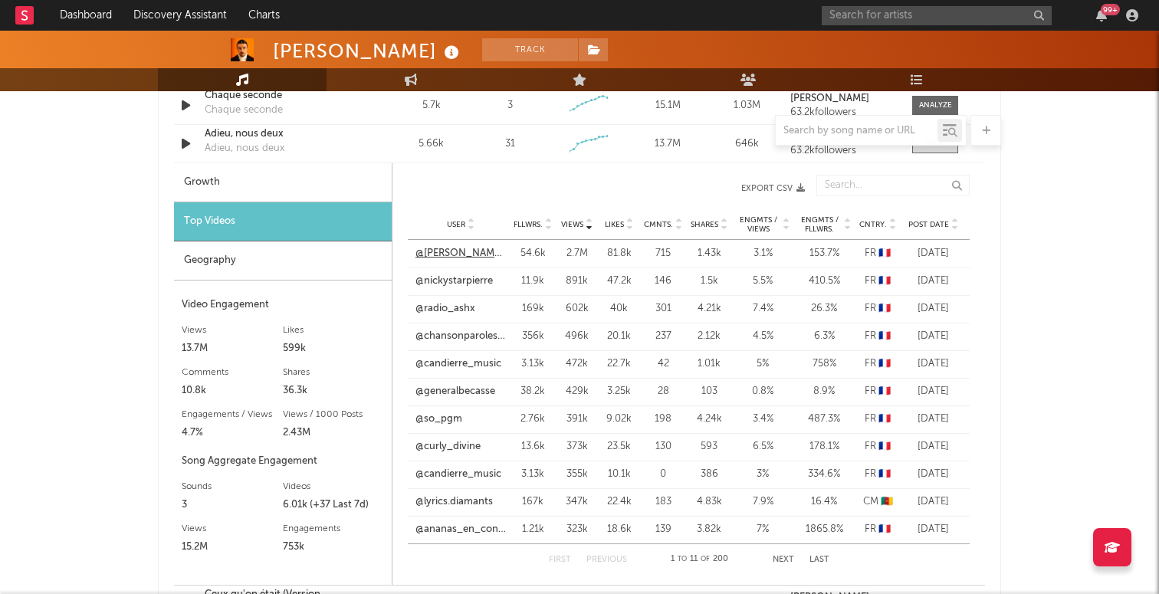
click at [461, 252] on link "@julie.toutsimplement" at bounding box center [460, 253] width 90 height 15
click at [472, 280] on link "@nickystarpierre" at bounding box center [453, 281] width 77 height 15
click at [458, 307] on link "@radio_ashx" at bounding box center [445, 308] width 60 height 15
